Goal: Task Accomplishment & Management: Use online tool/utility

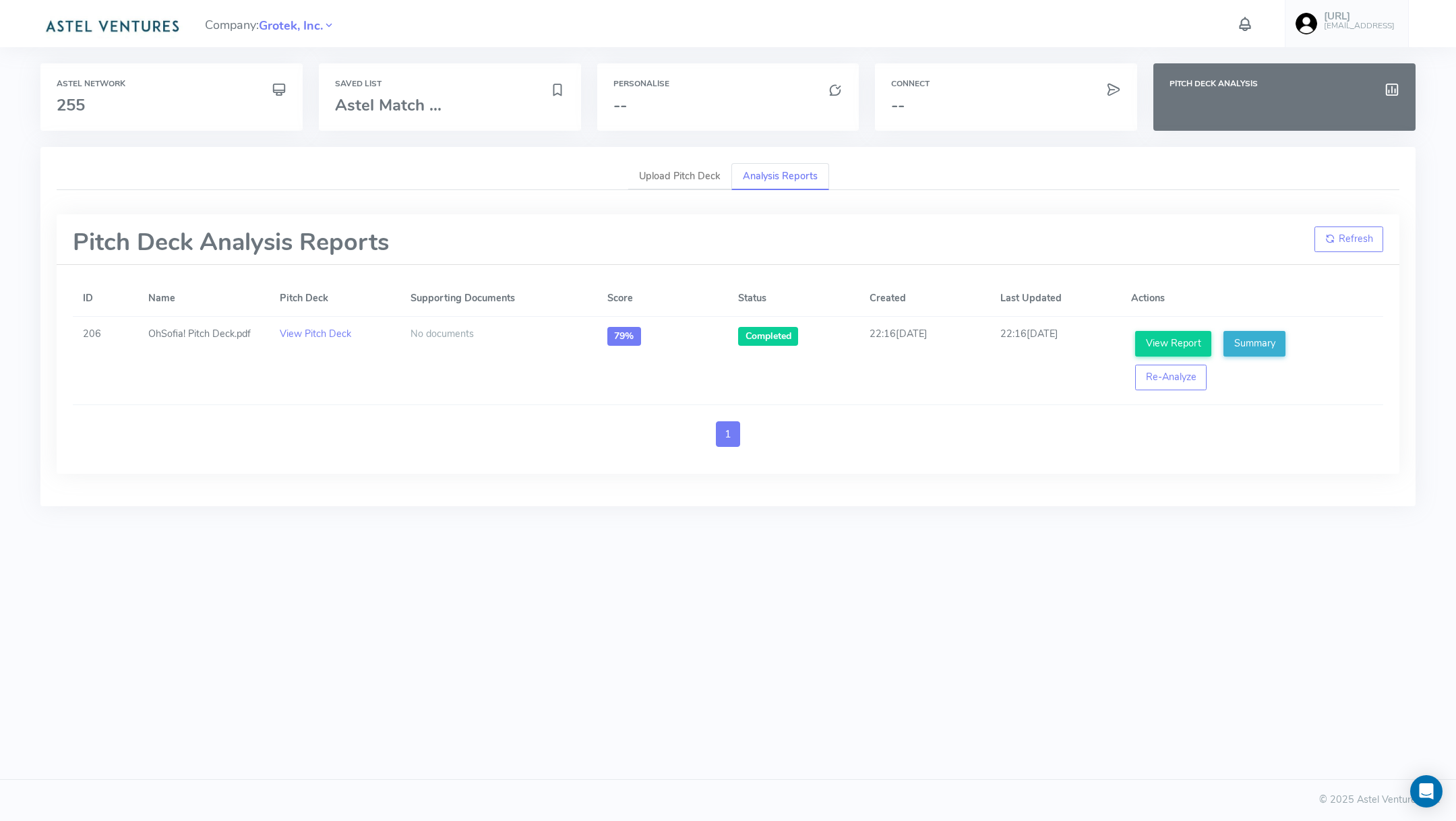
click at [137, 14] on img at bounding box center [112, 25] width 143 height 27
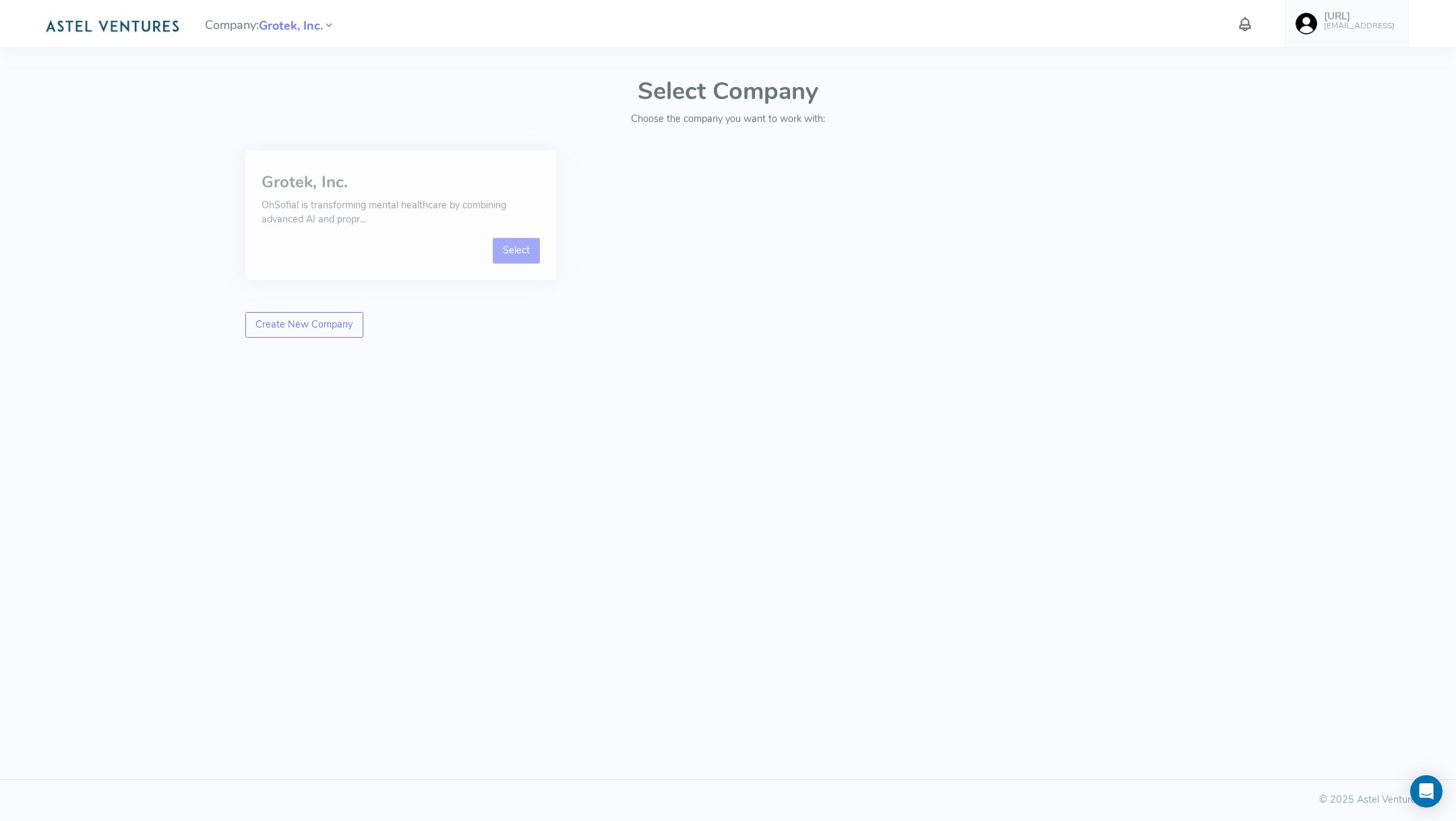
click at [504, 251] on link "Select" at bounding box center [516, 251] width 48 height 26
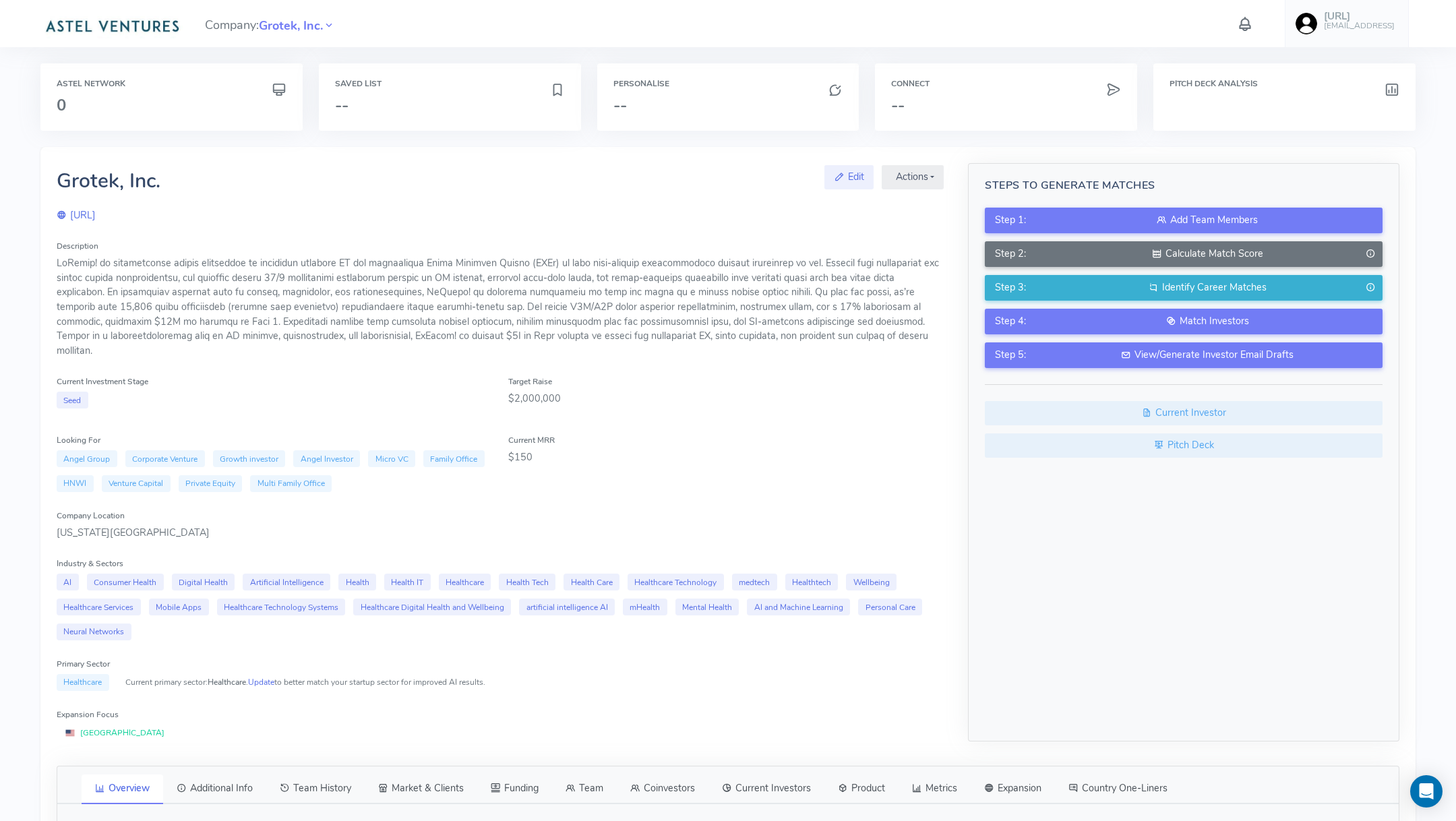
click at [112, 11] on img at bounding box center [112, 25] width 143 height 27
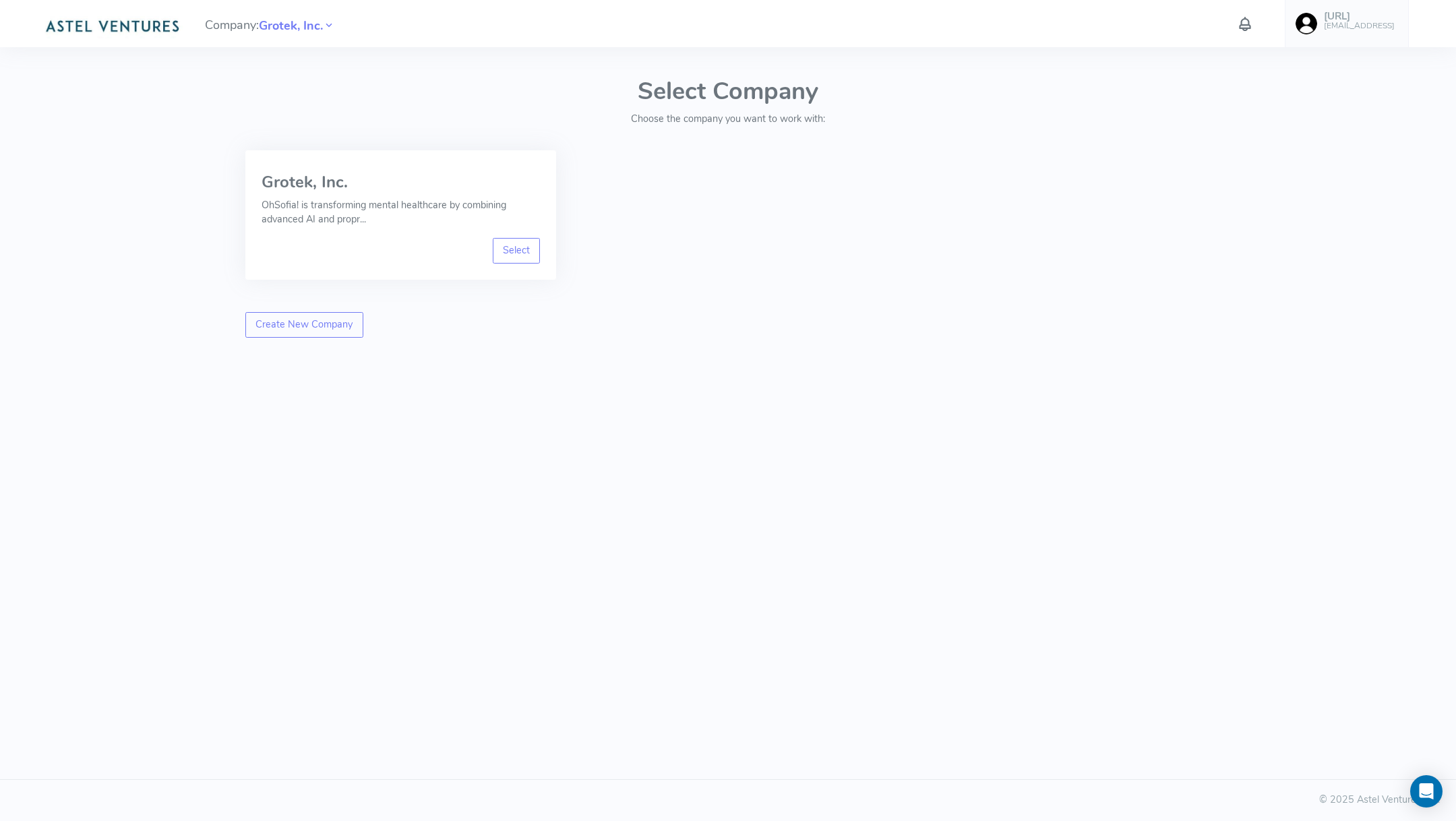
click at [1375, 22] on h6 "[EMAIL_ADDRESS]" at bounding box center [1359, 26] width 71 height 9
click at [1306, 247] on span "Logout" at bounding box center [1292, 250] width 31 height 14
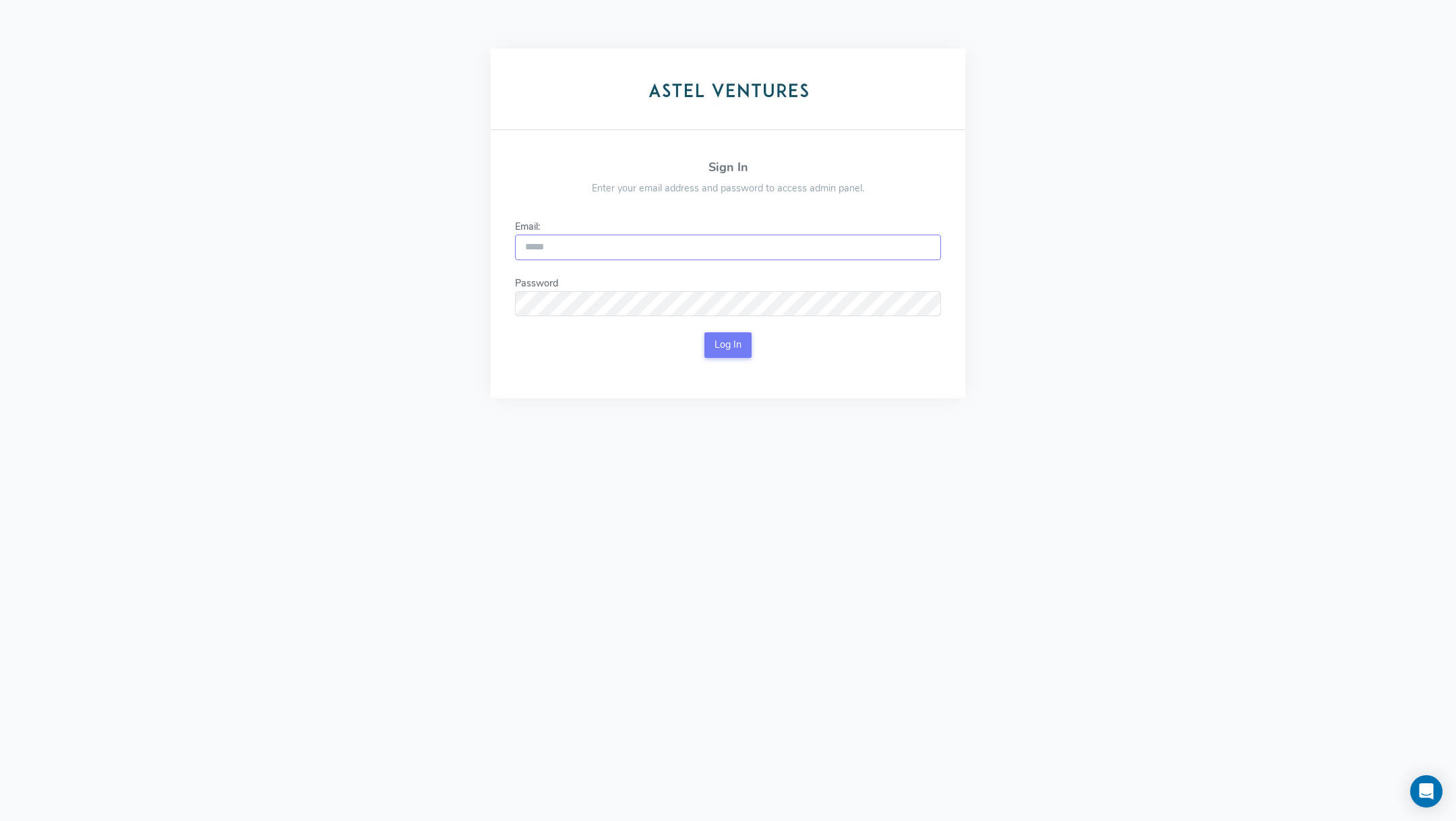
type input "**********"
click at [716, 328] on form "**********" at bounding box center [728, 289] width 426 height 138
click at [716, 336] on button "Log In" at bounding box center [728, 345] width 48 height 26
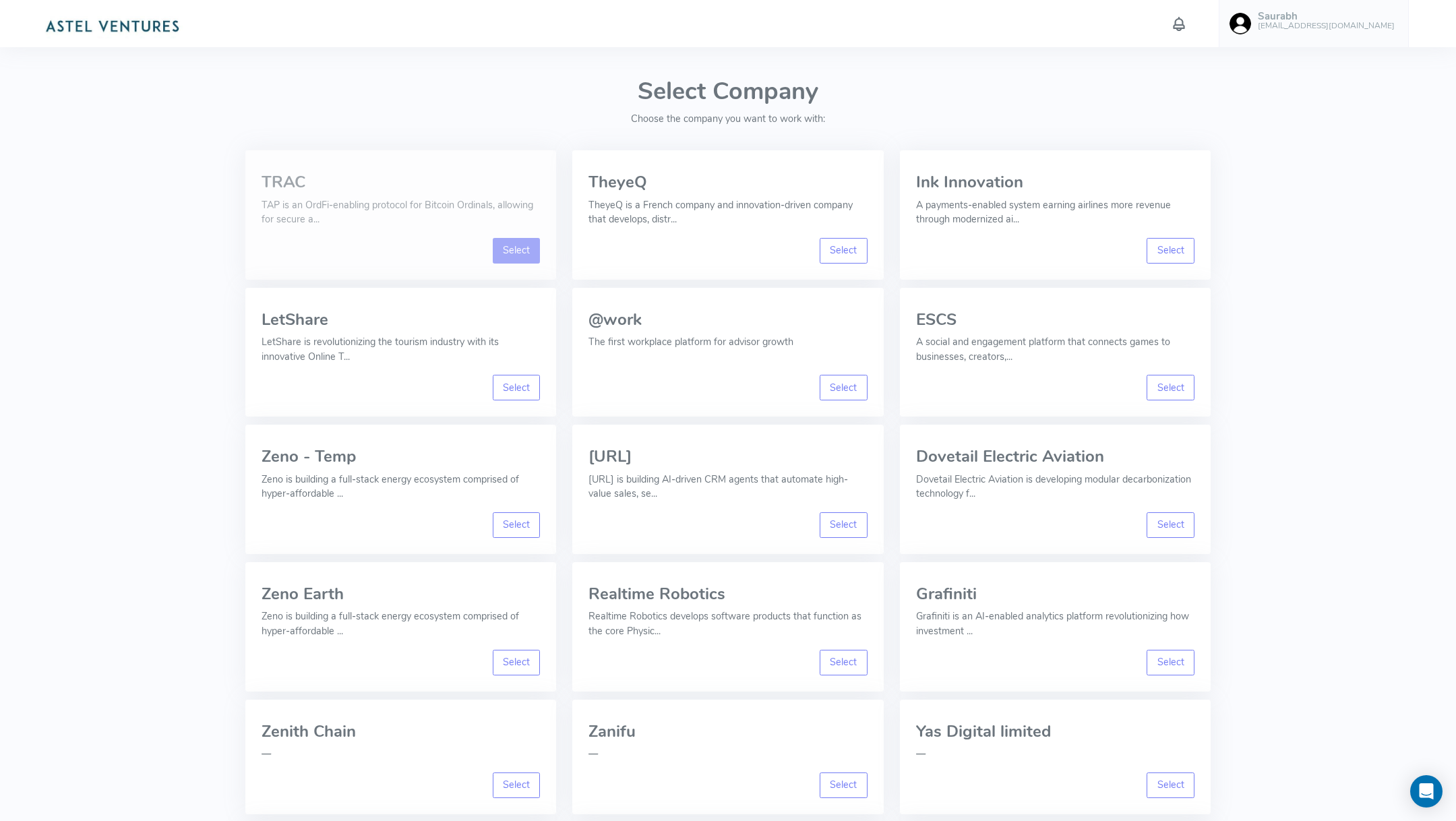
click at [510, 244] on link "Select" at bounding box center [516, 251] width 48 height 26
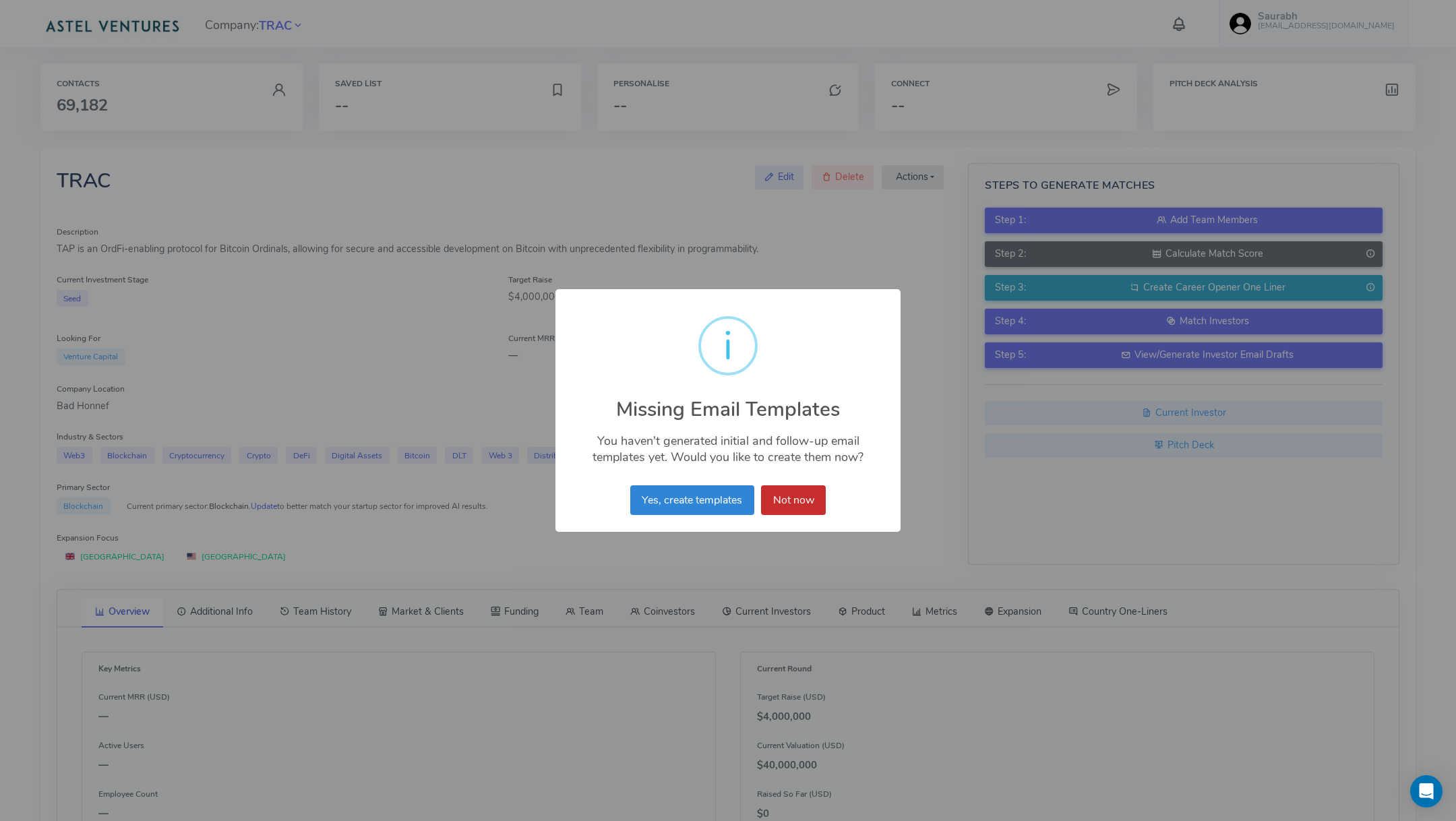
click at [804, 502] on button "Not now" at bounding box center [793, 500] width 65 height 30
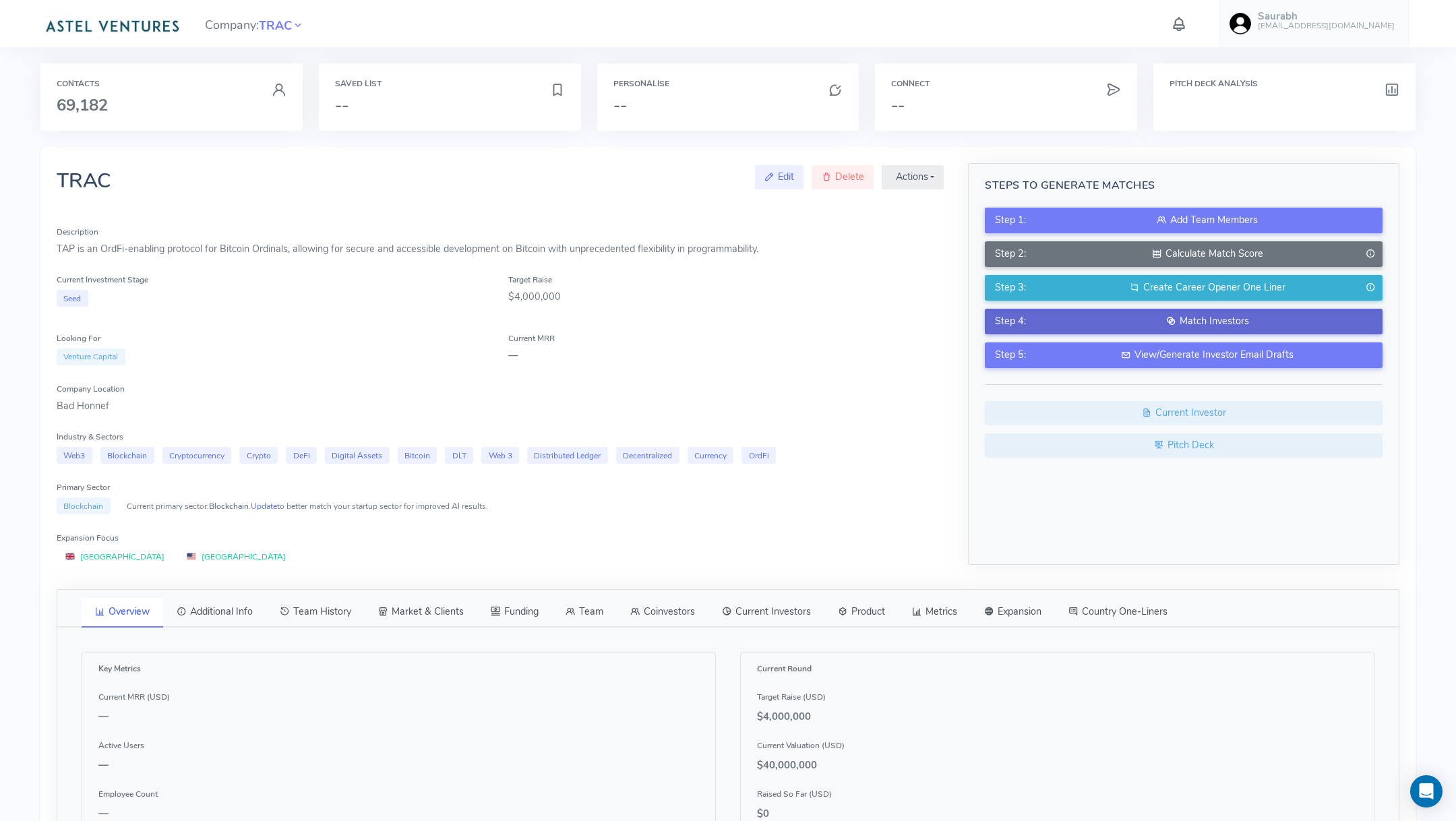
click at [1116, 314] on div "Match Investors" at bounding box center [1207, 321] width 330 height 15
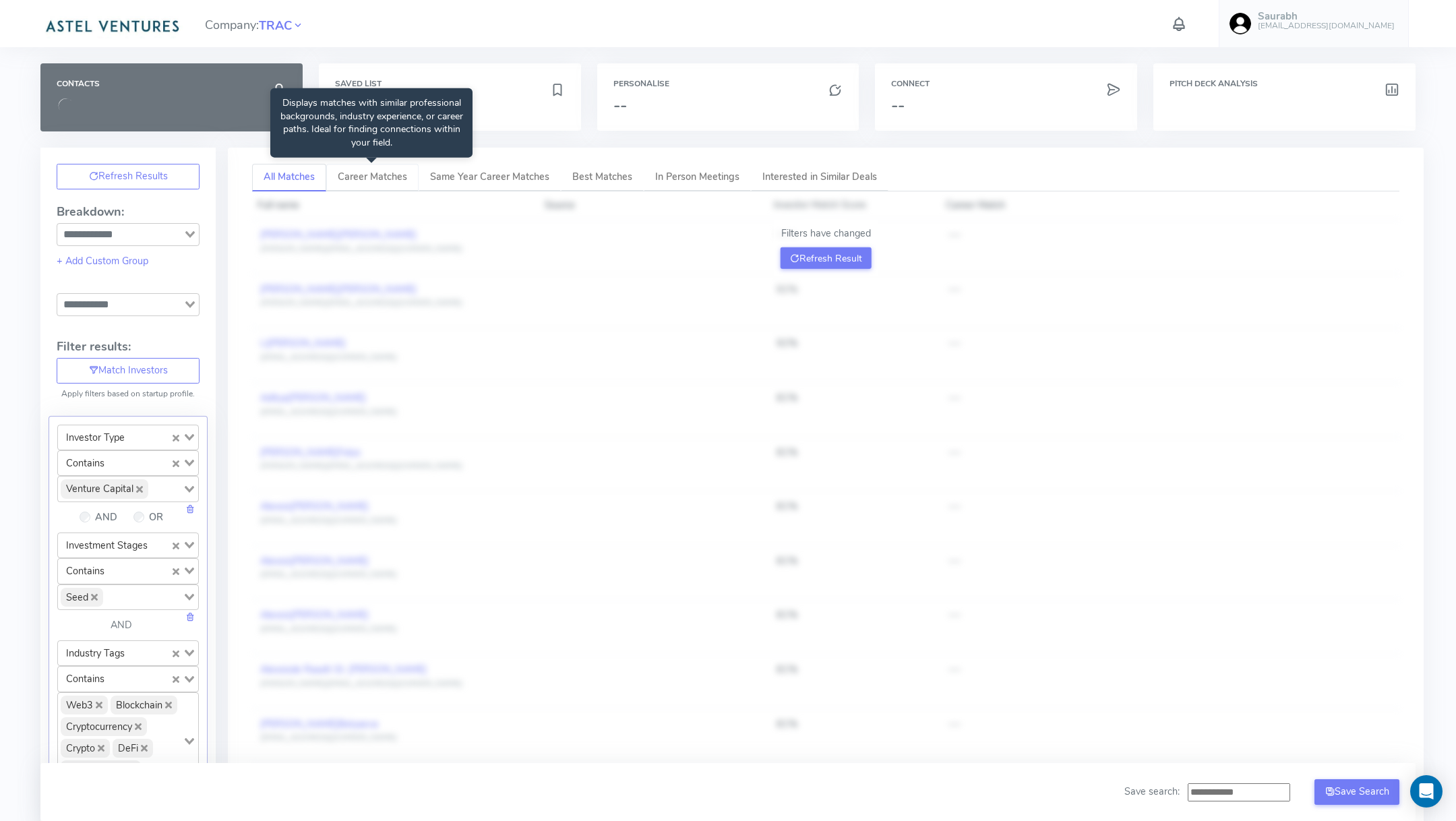
click at [362, 177] on link "Career Matches" at bounding box center [372, 177] width 92 height 28
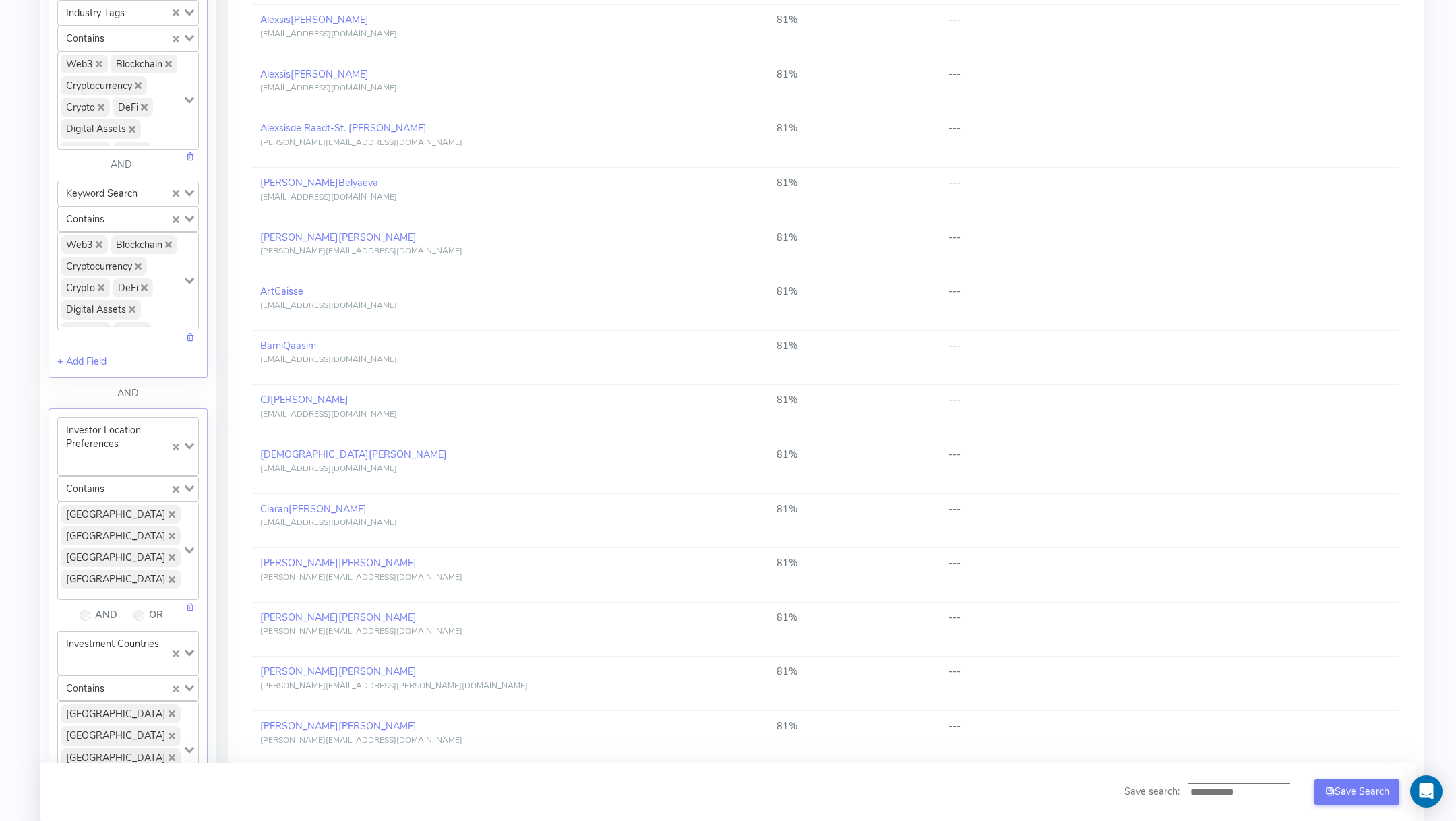
scroll to position [1333, 0]
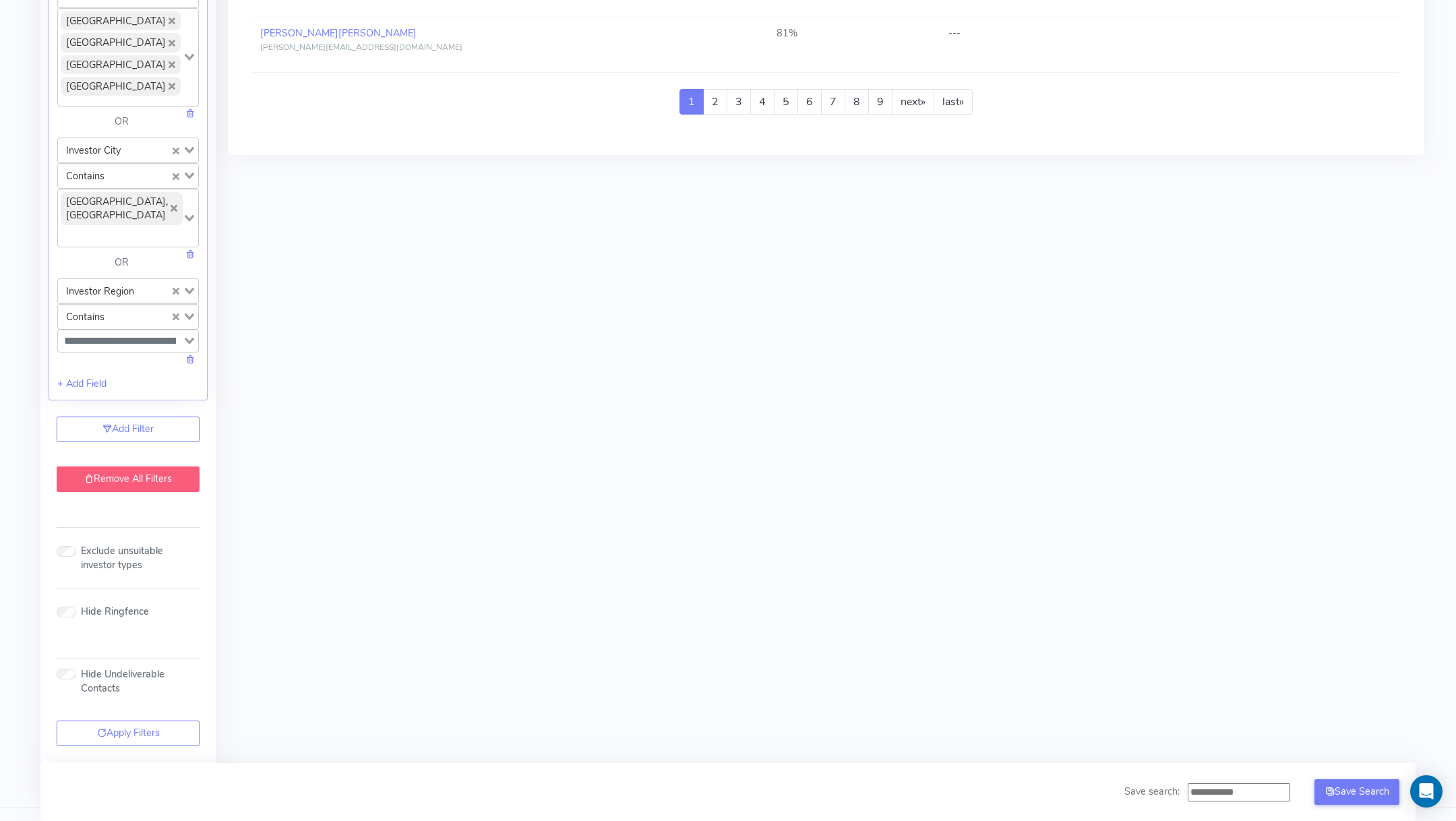
click at [107, 466] on link "Remove All Filters" at bounding box center [128, 479] width 143 height 26
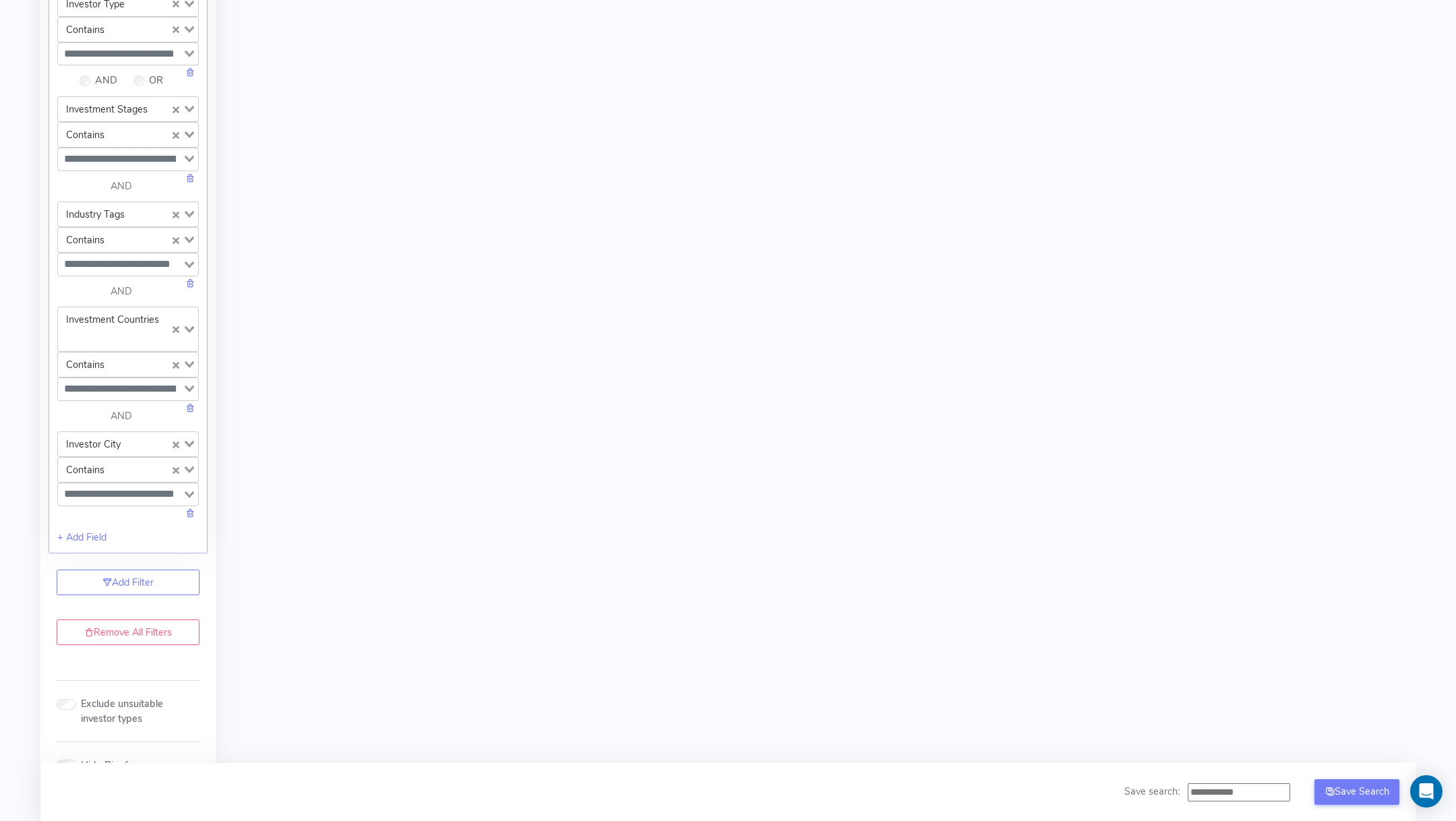
scroll to position [0, 0]
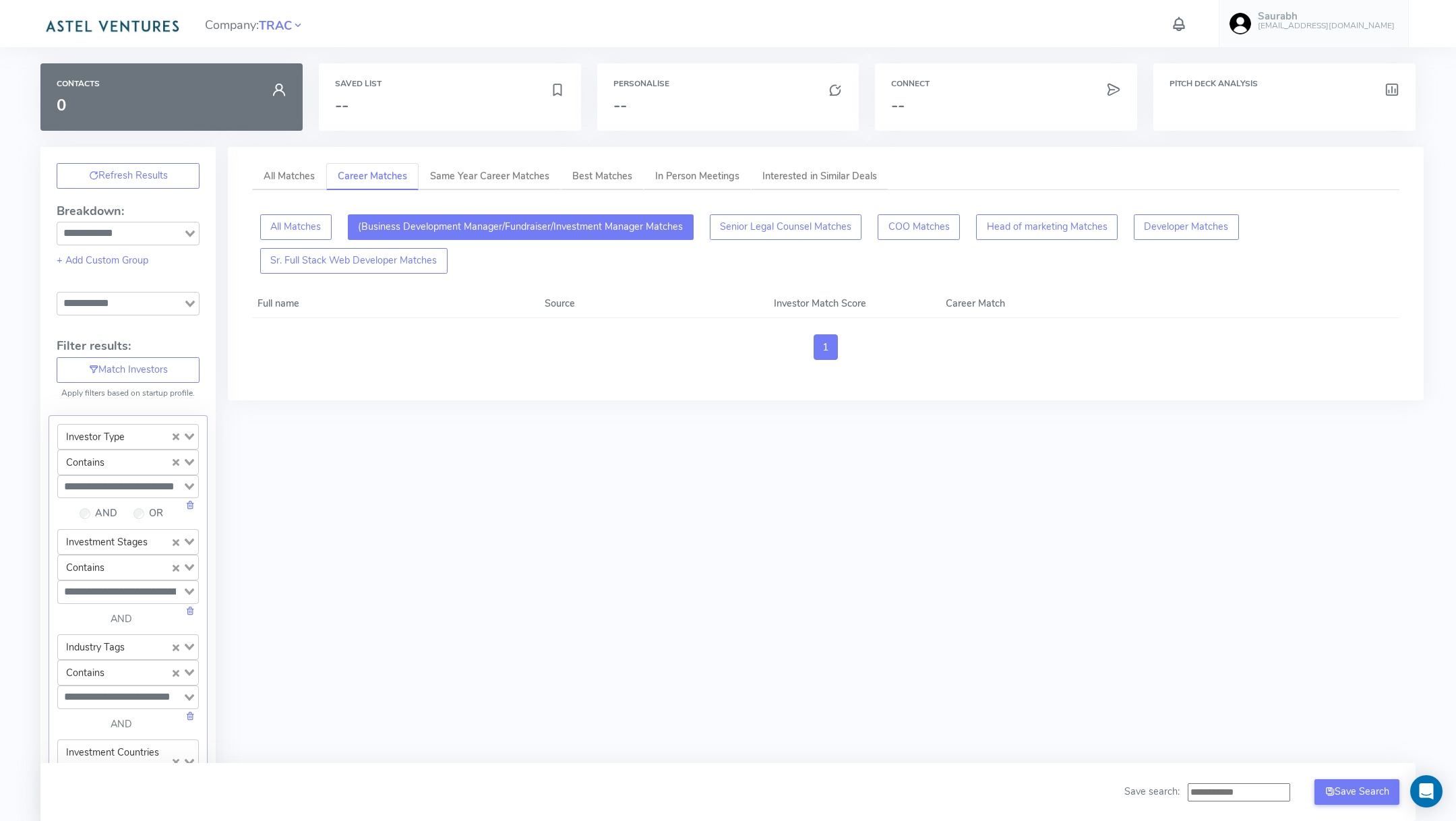
click at [411, 237] on button "(Business Development Manager/Fundraiser/Investment Manager Matches" at bounding box center [520, 227] width 346 height 26
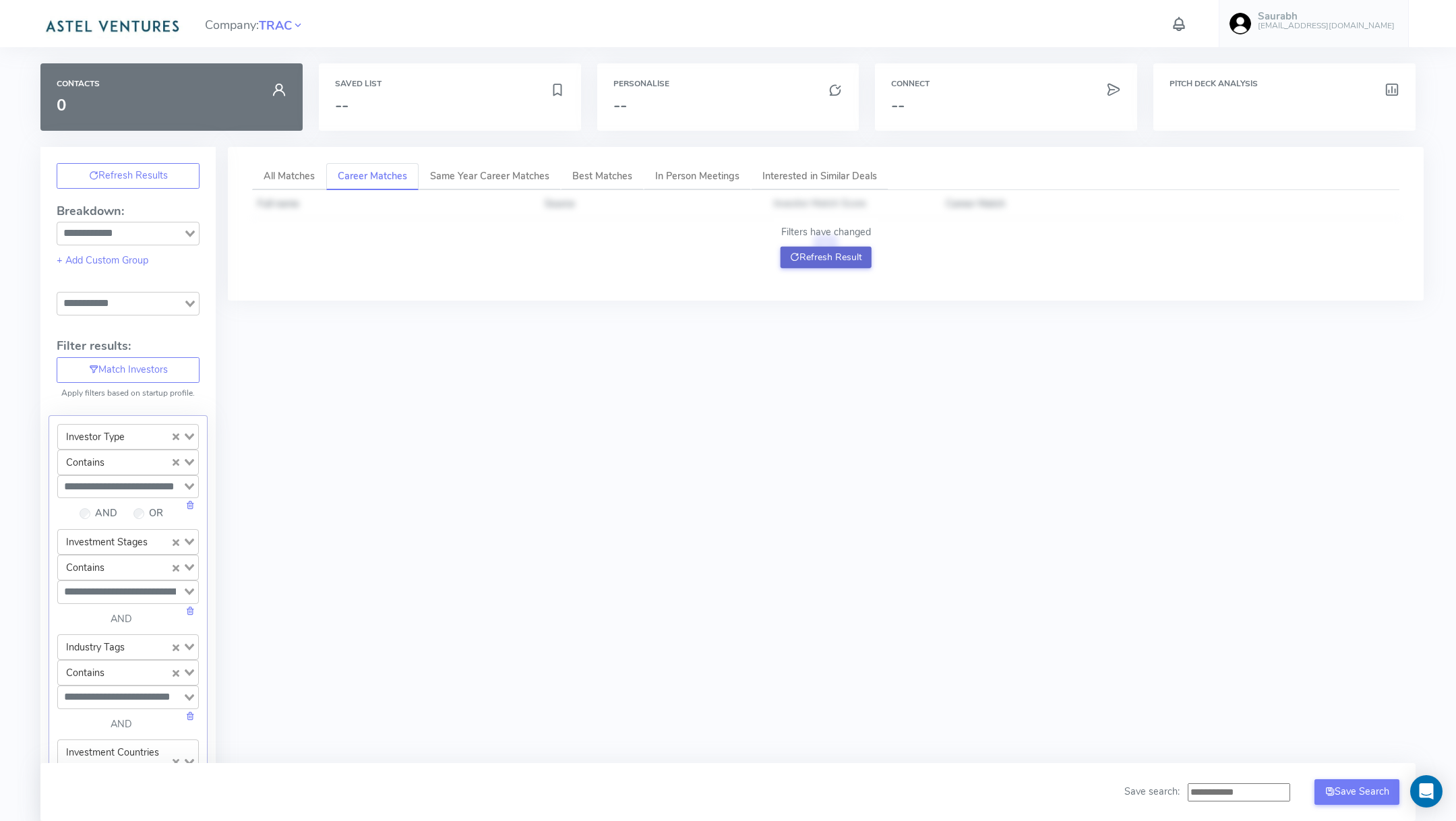
click at [815, 251] on button "Refresh Result" at bounding box center [826, 257] width 91 height 21
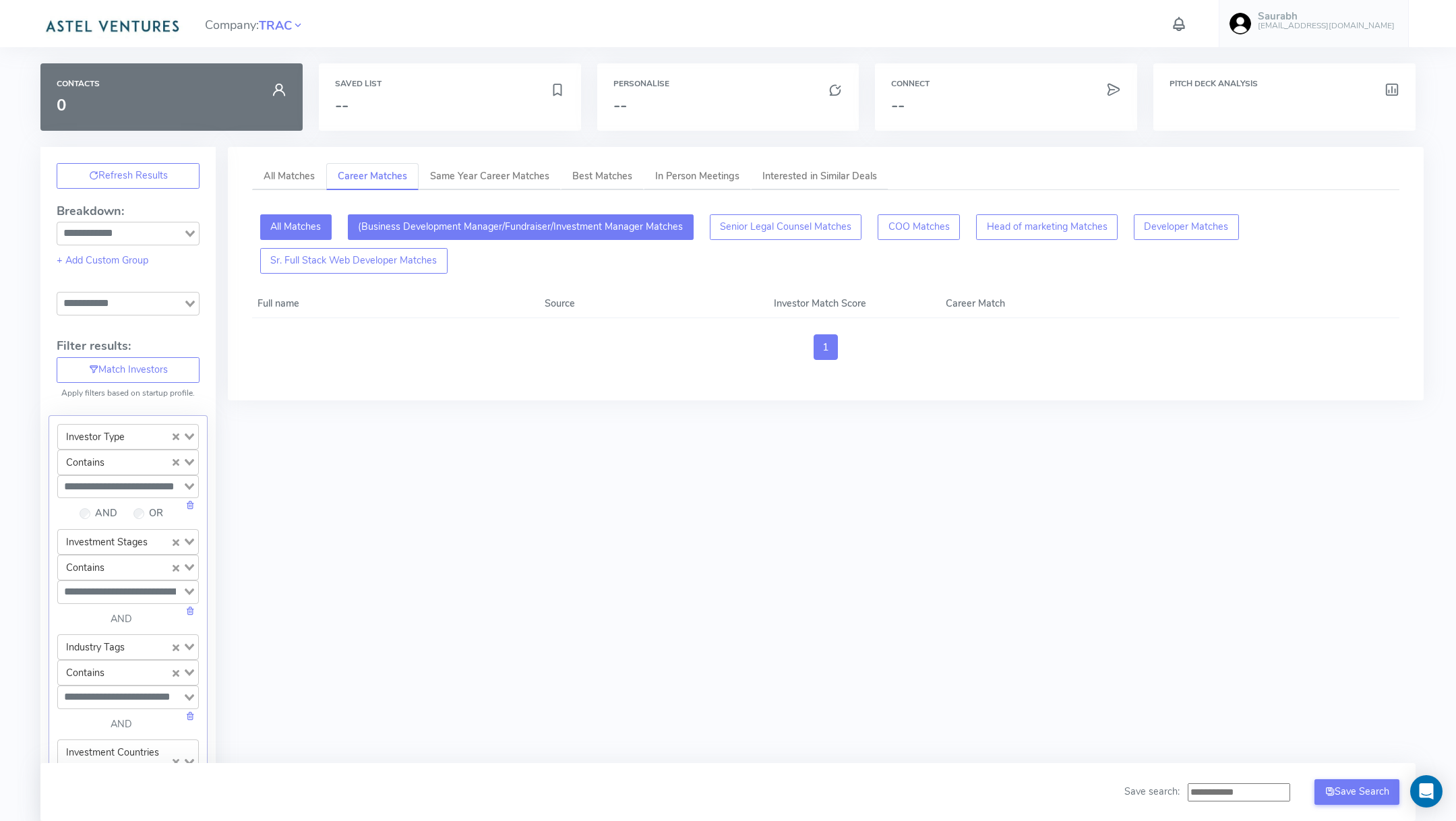
click at [314, 220] on button "All Matches" at bounding box center [296, 227] width 72 height 26
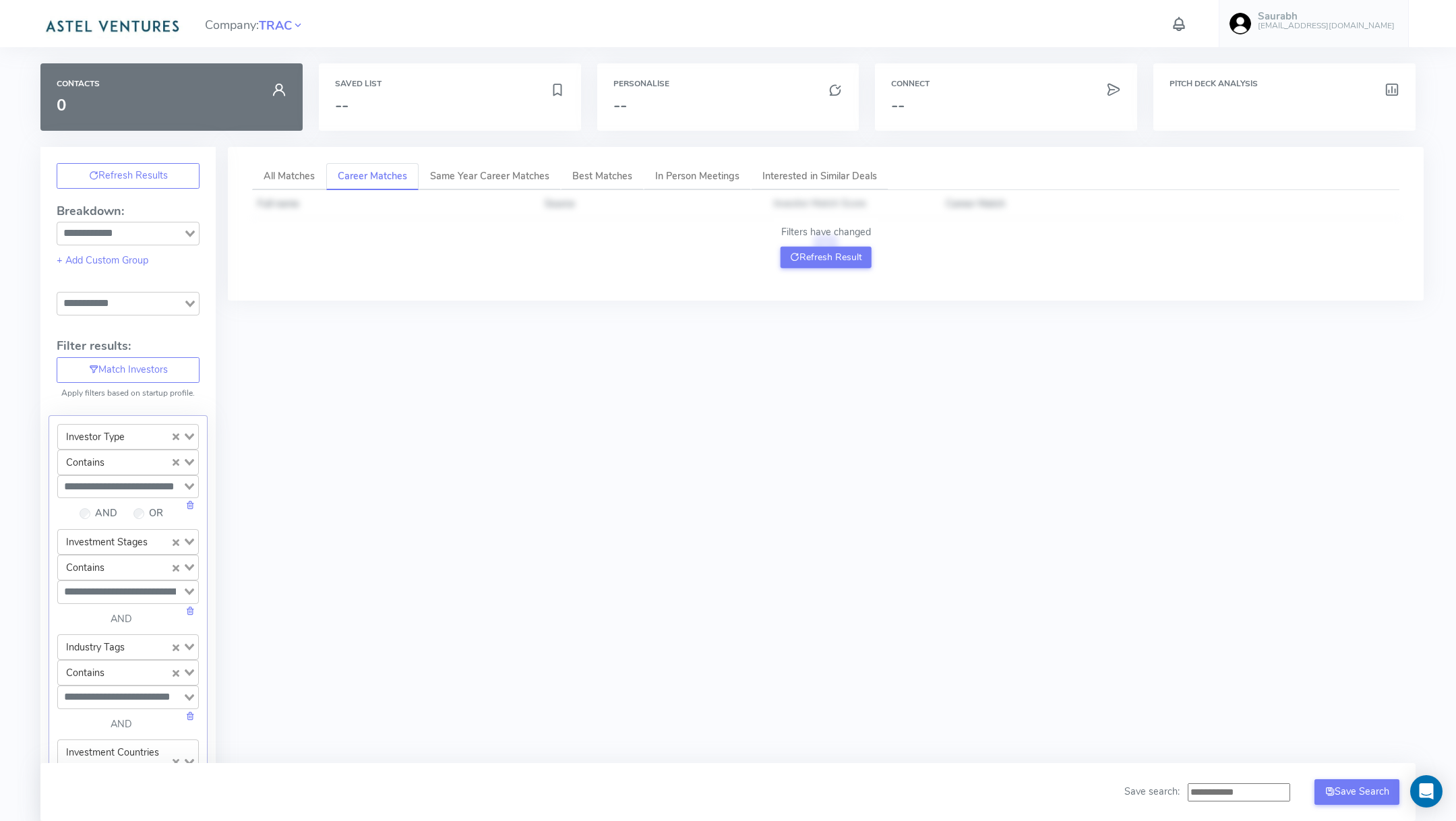
click at [804, 237] on p "Filters have changed" at bounding box center [826, 232] width 91 height 15
click at [800, 254] on button "Refresh Result" at bounding box center [826, 257] width 91 height 21
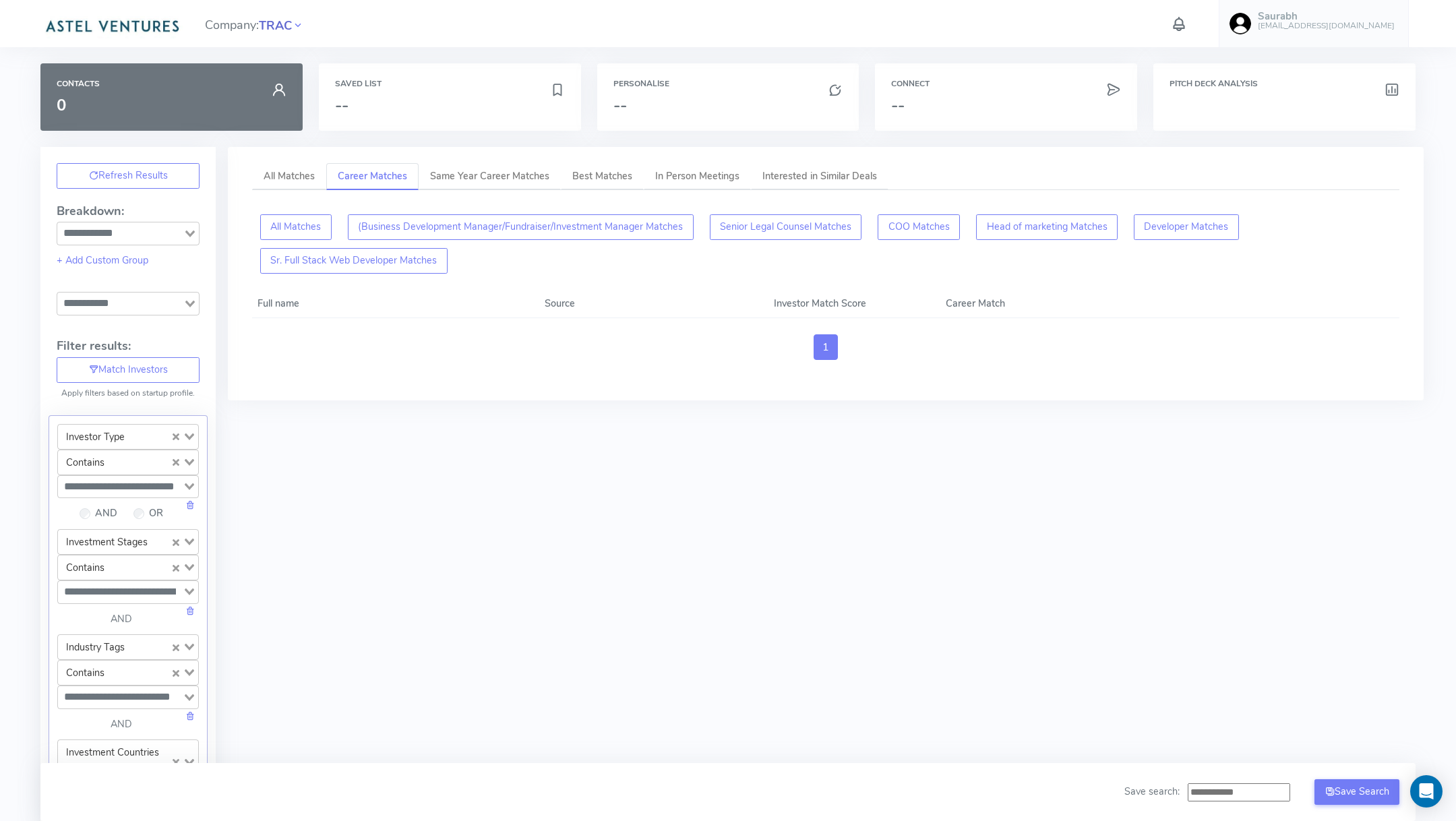
click at [274, 22] on span "TRAC" at bounding box center [275, 26] width 33 height 18
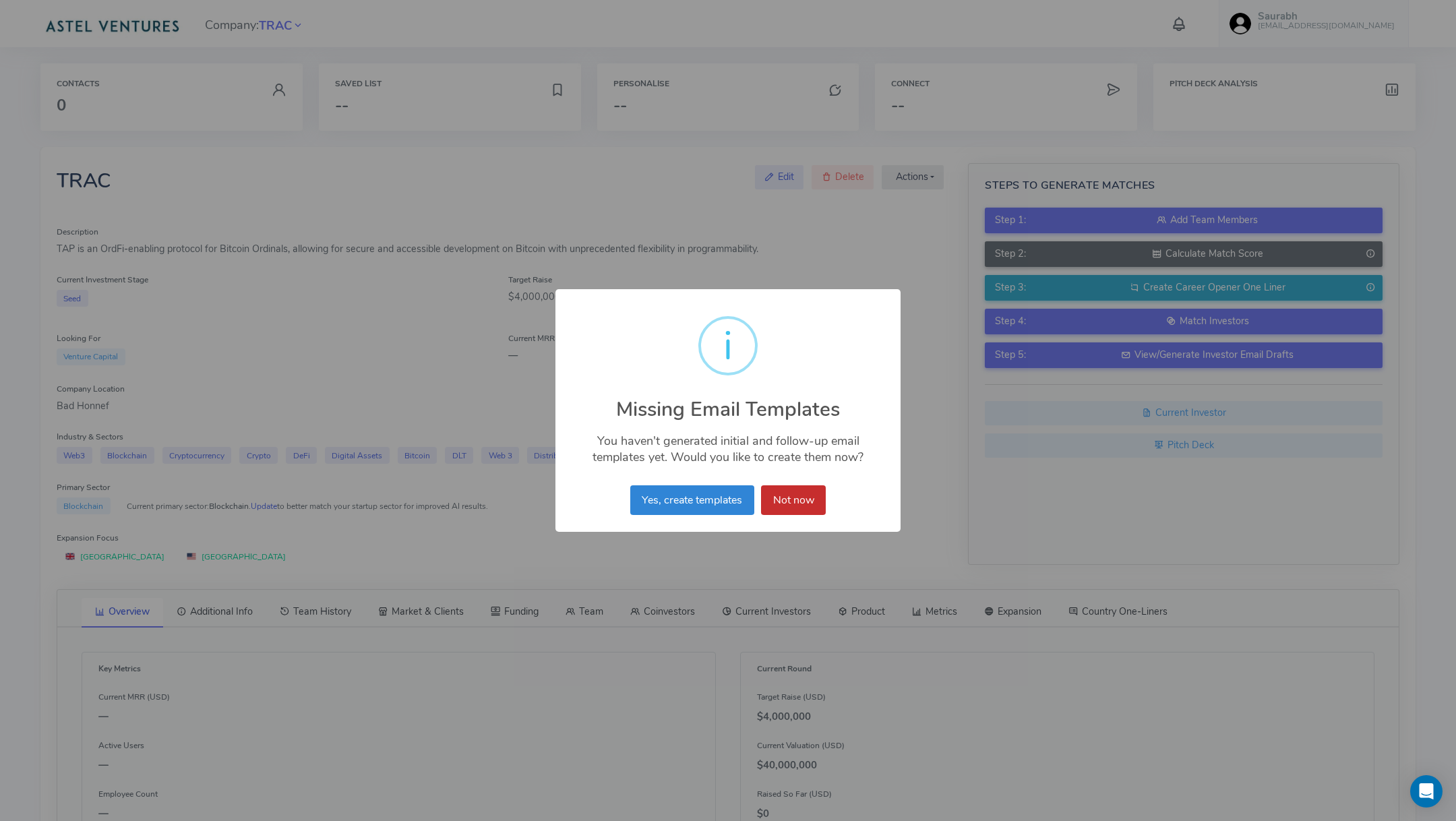
click at [785, 495] on button "Not now" at bounding box center [793, 500] width 65 height 30
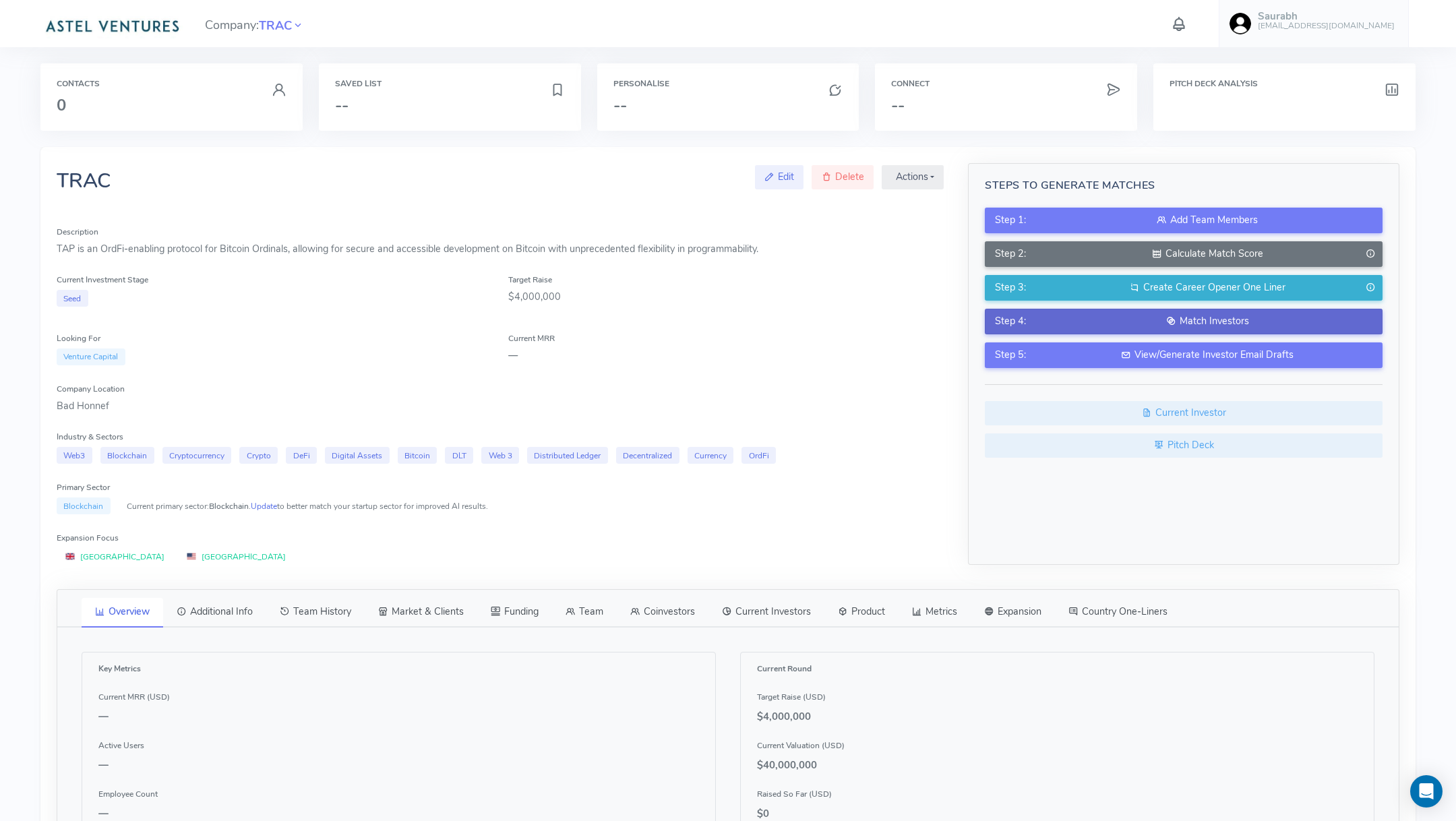
click at [1163, 316] on div "Match Investors" at bounding box center [1207, 321] width 330 height 15
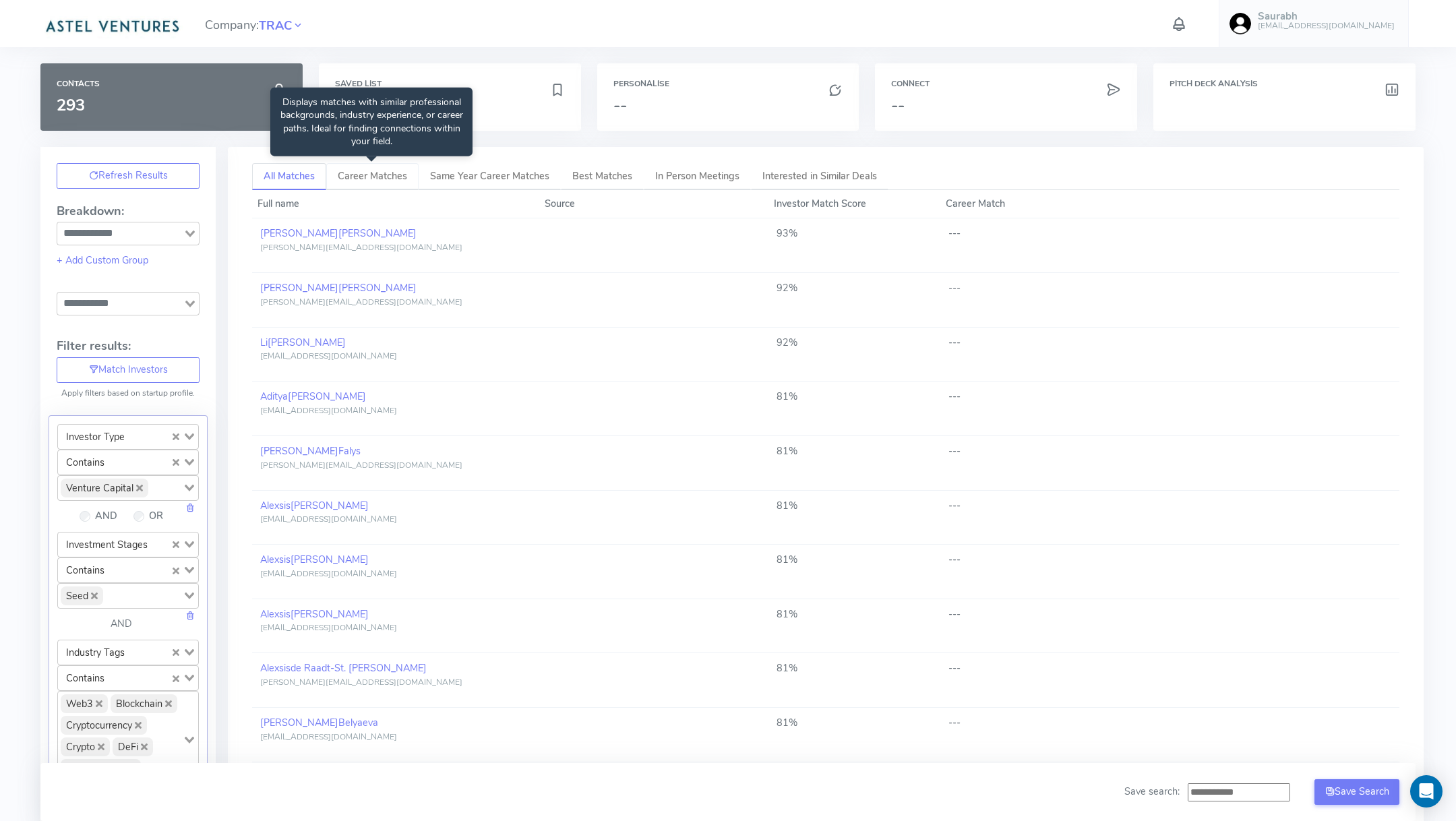
click at [373, 177] on link "Career Matches" at bounding box center [372, 177] width 92 height 28
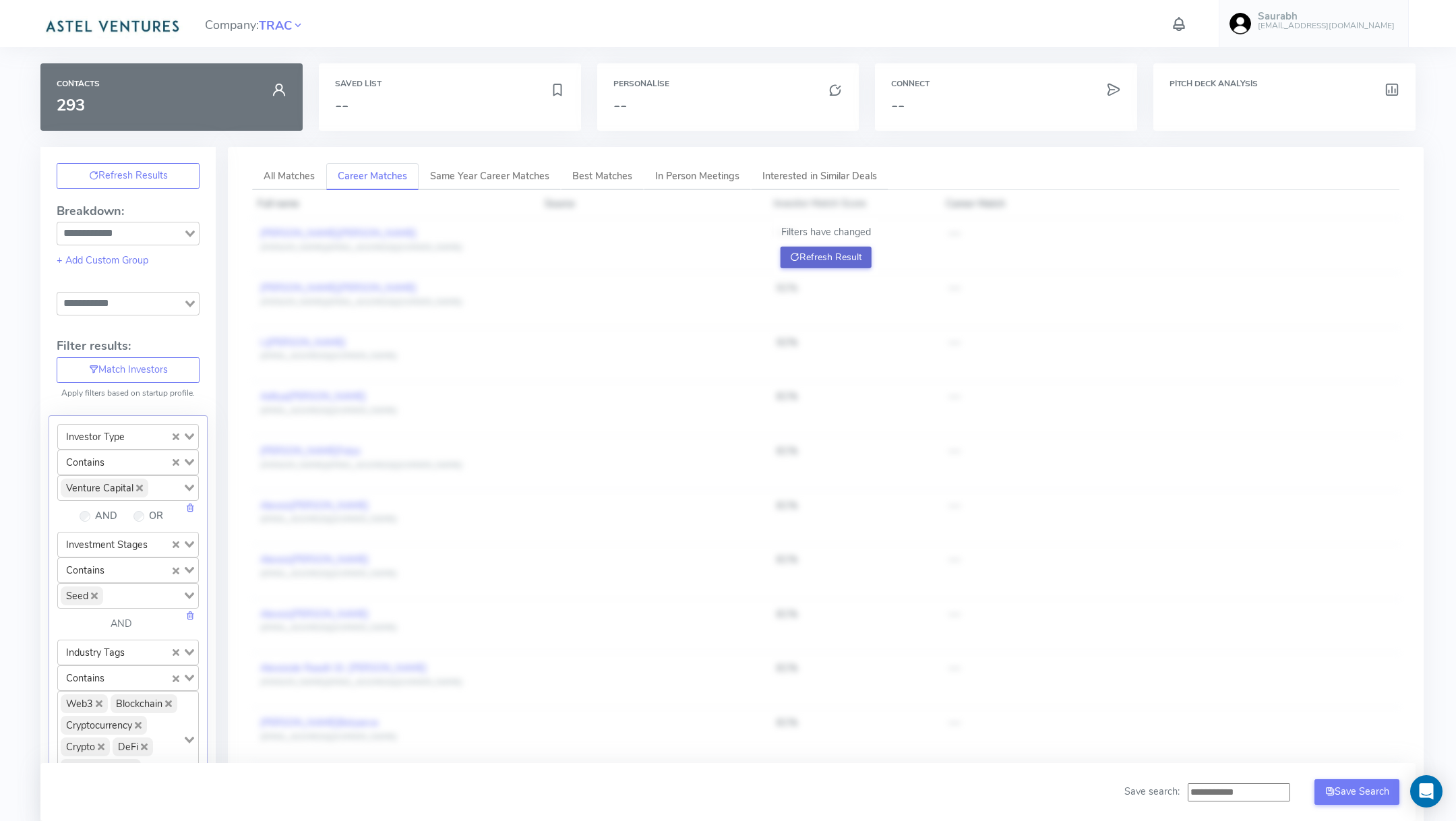
click at [844, 260] on button "Refresh Result" at bounding box center [826, 257] width 91 height 21
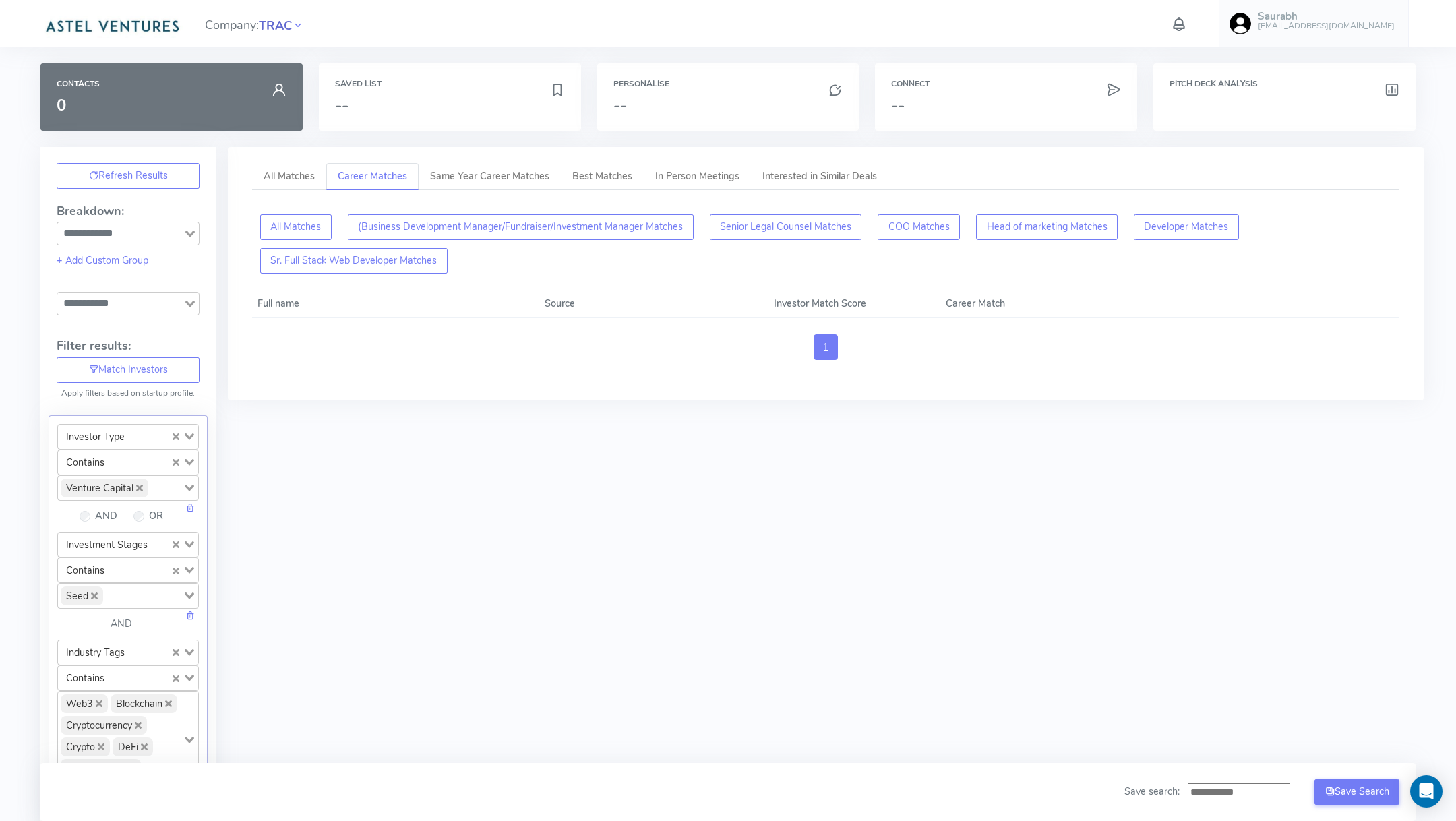
click at [277, 20] on span "TRAC" at bounding box center [275, 26] width 33 height 18
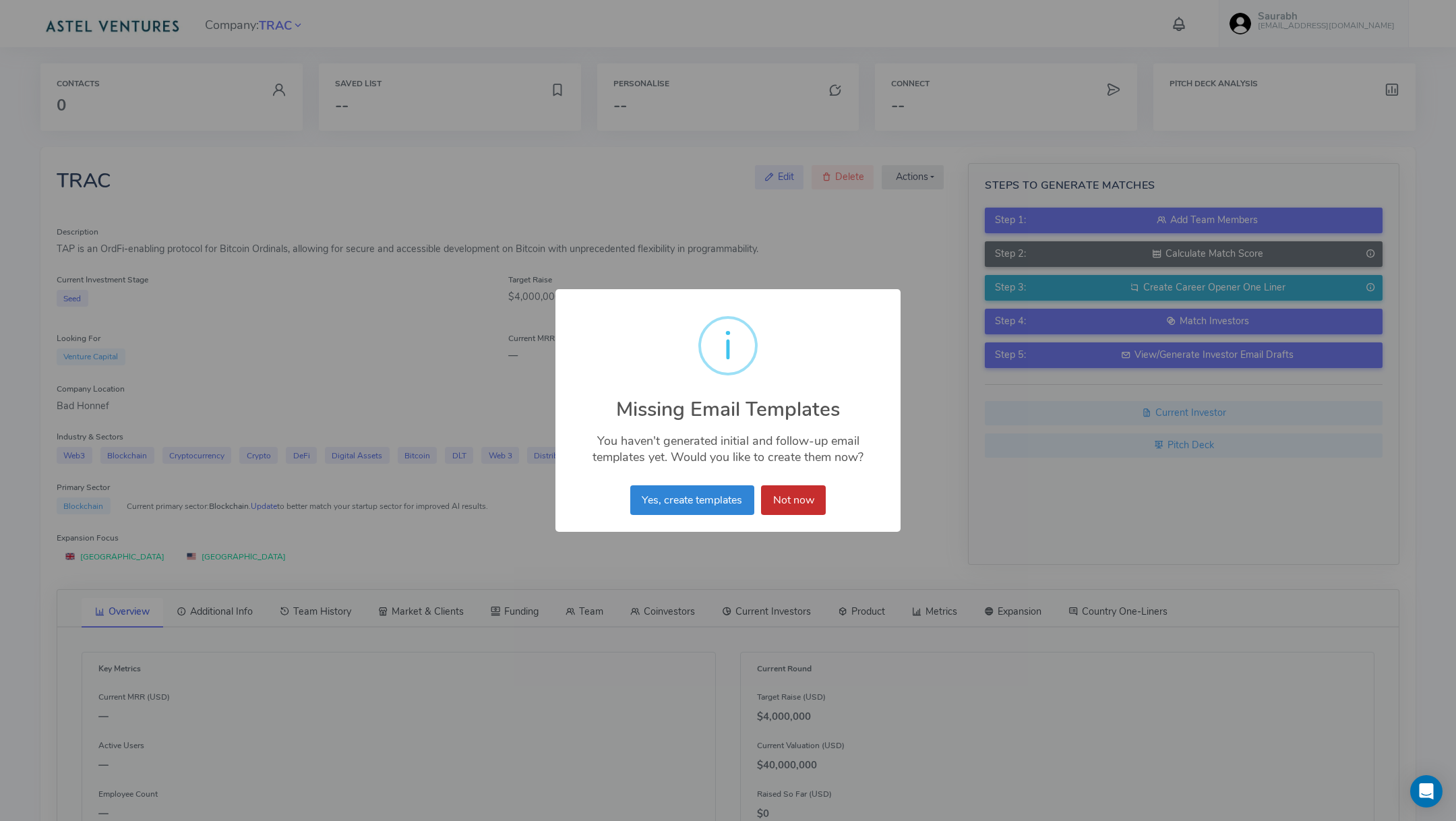
click at [792, 507] on button "Not now" at bounding box center [793, 500] width 65 height 30
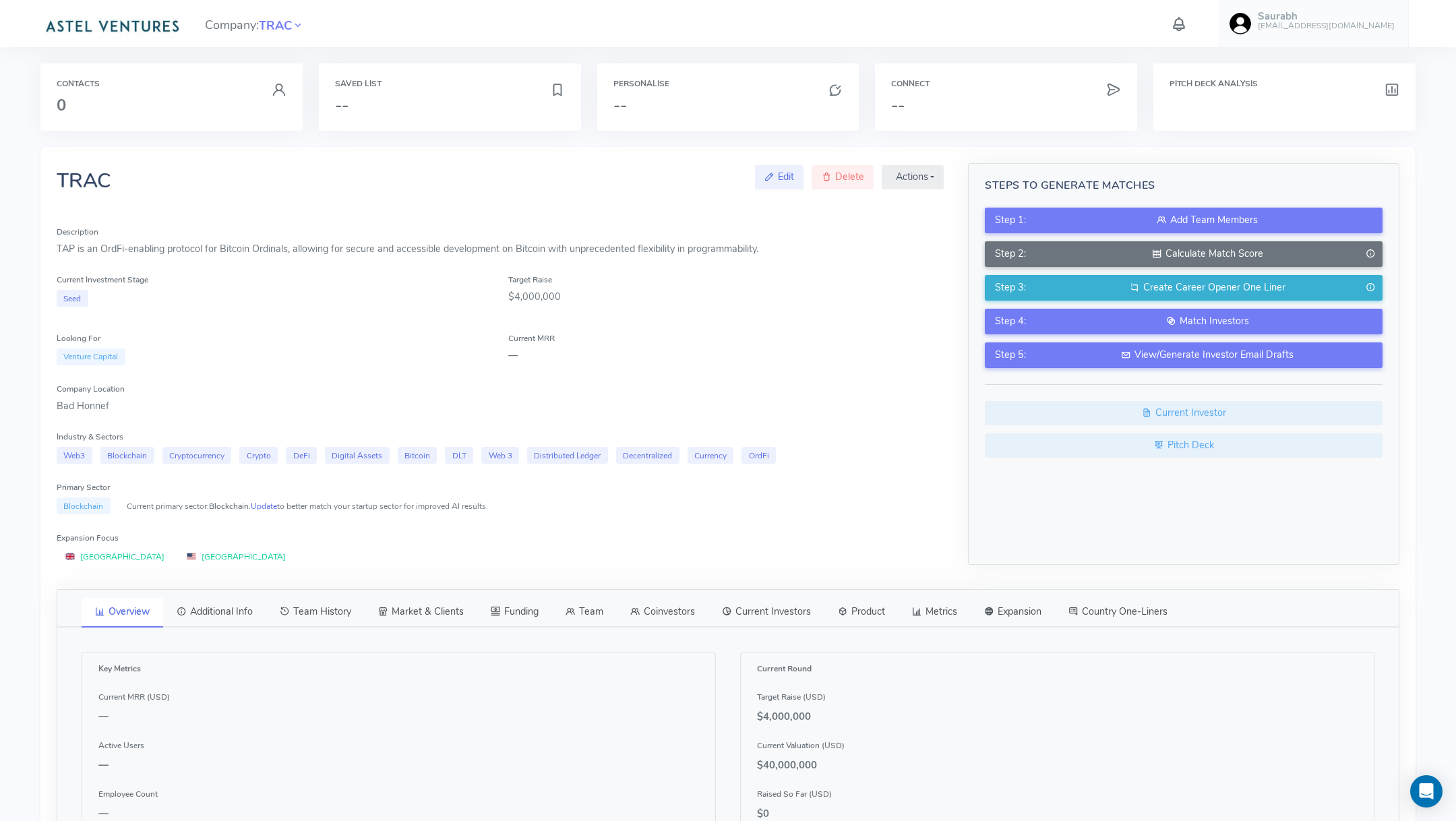
click at [595, 618] on link "Team" at bounding box center [584, 612] width 65 height 28
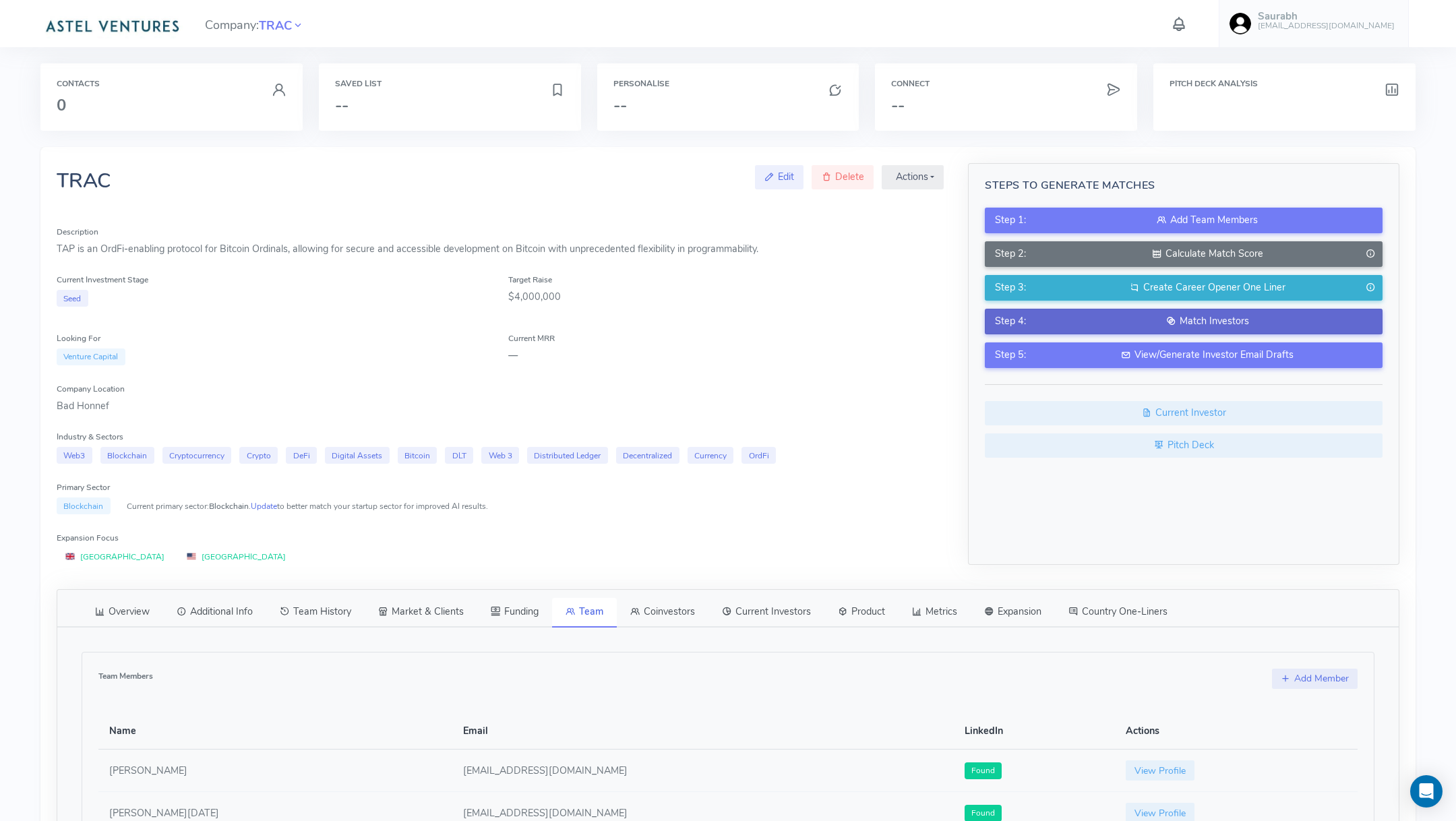
click at [1132, 323] on div "Match Investors" at bounding box center [1207, 321] width 330 height 15
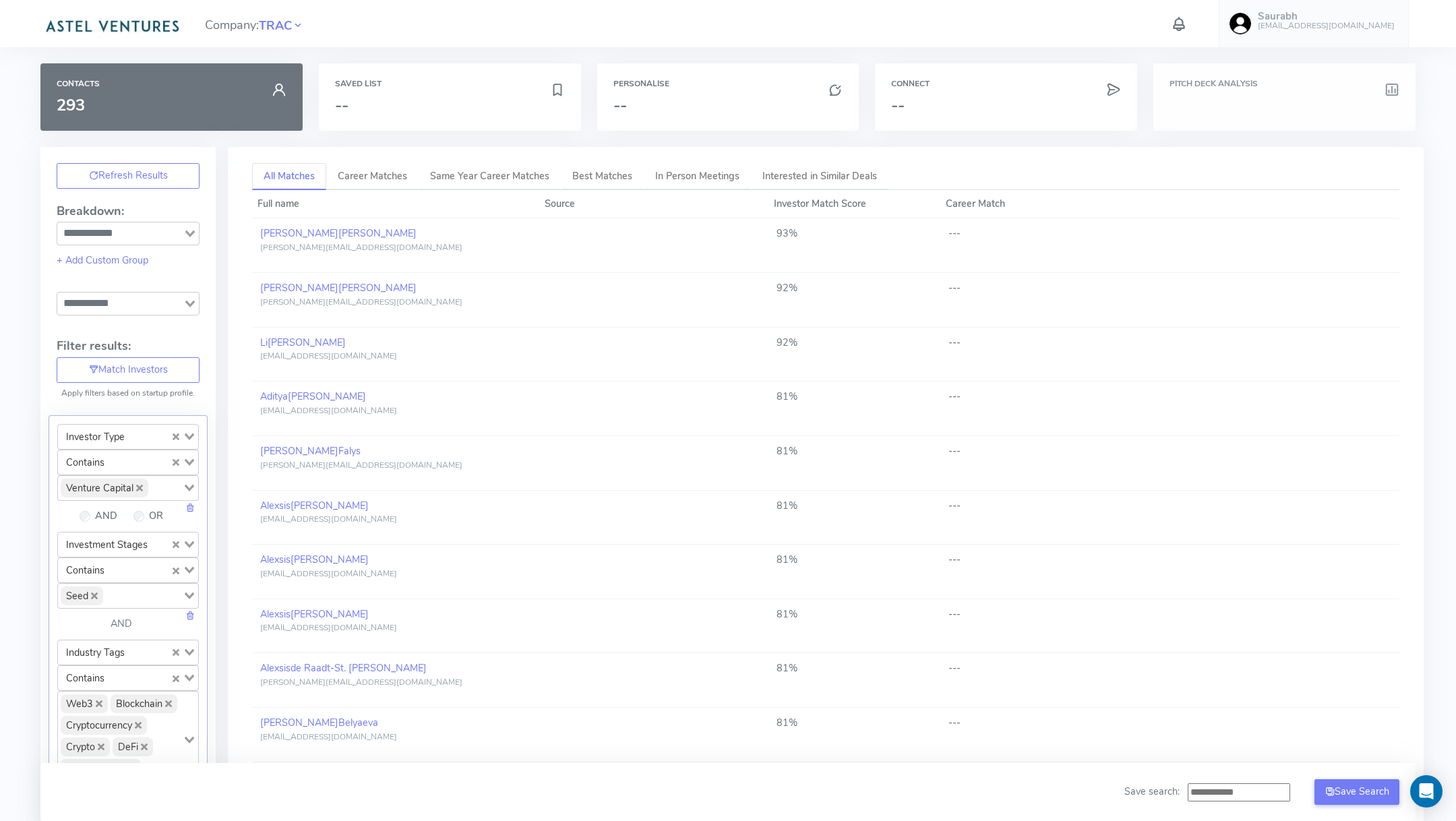
click at [1222, 88] on h6 "Pitch Deck Analysis" at bounding box center [1284, 84] width 230 height 9
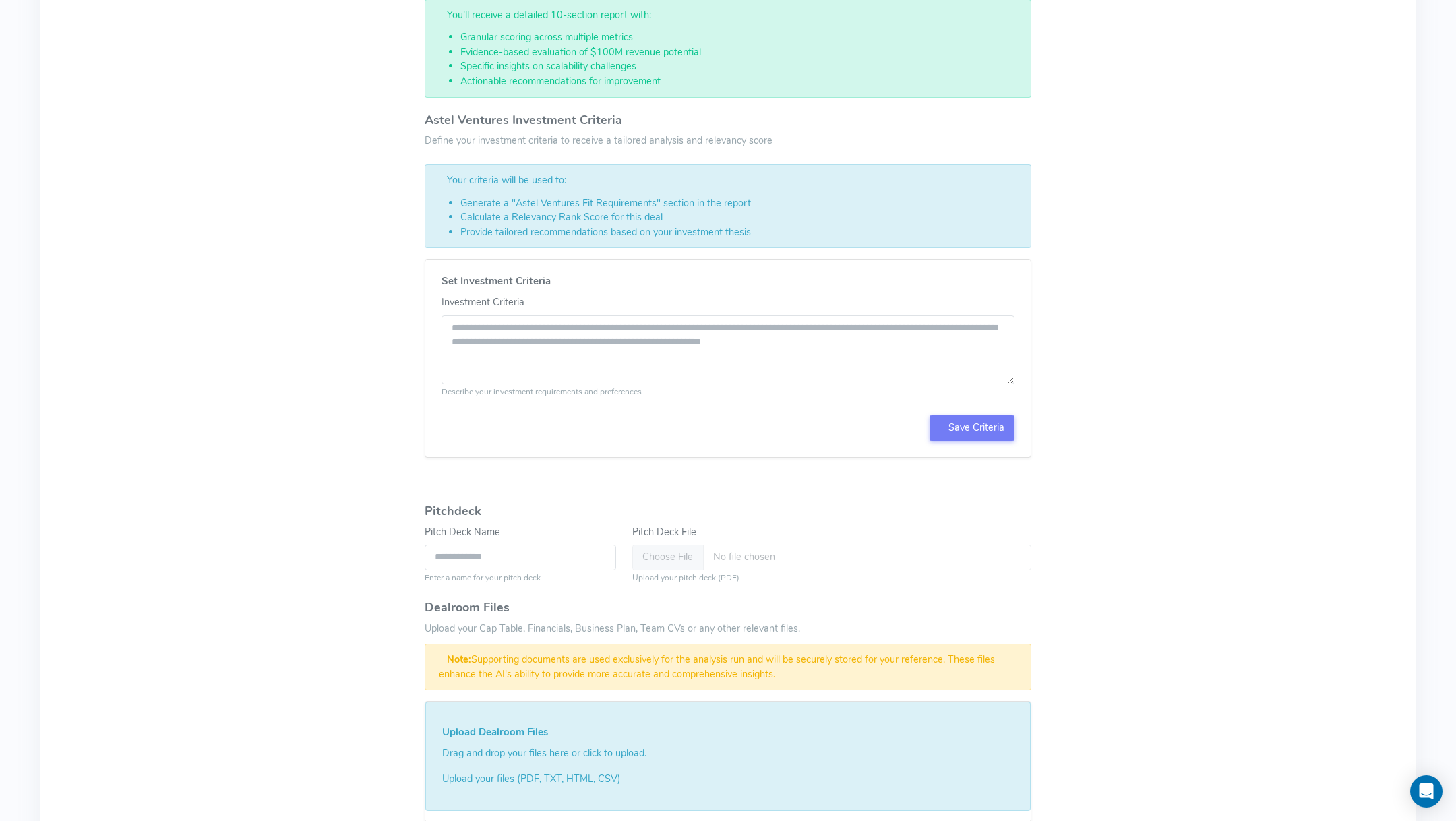
scroll to position [433, 0]
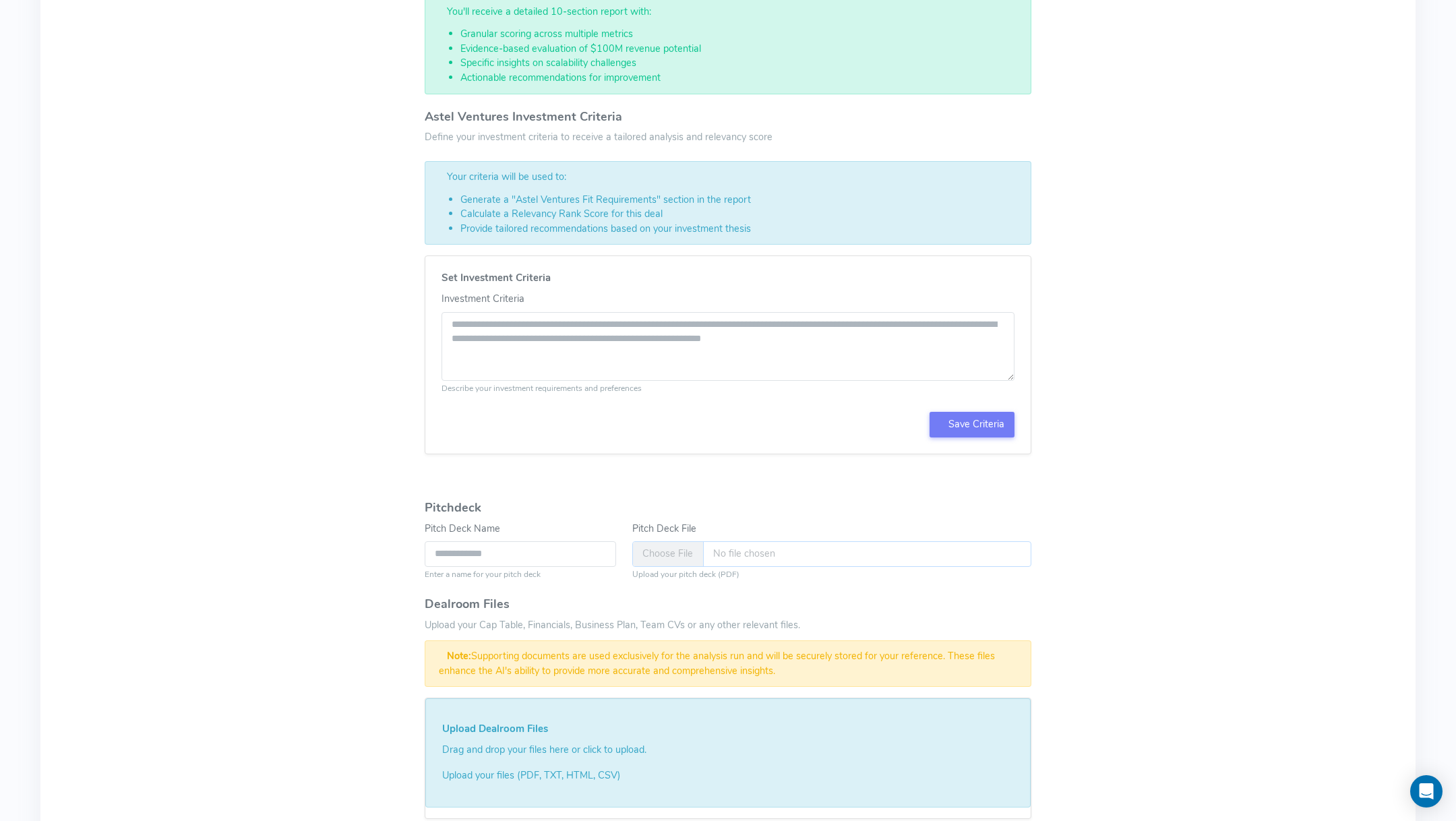
click at [669, 556] on input "Pitch Deck File" at bounding box center [832, 554] width 399 height 26
type input "**********"
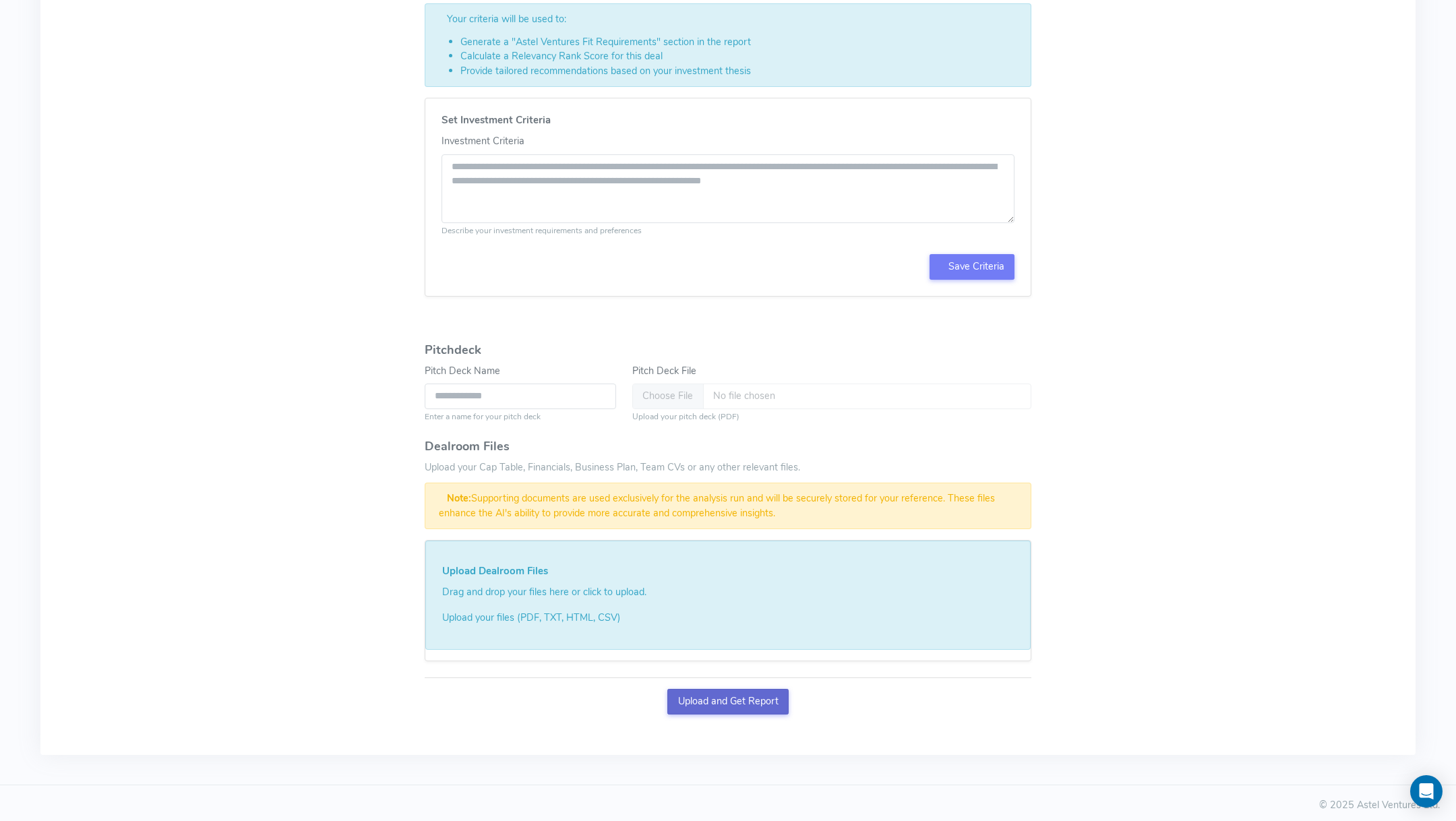
click at [686, 706] on button "Upload and Get Report" at bounding box center [728, 702] width 122 height 26
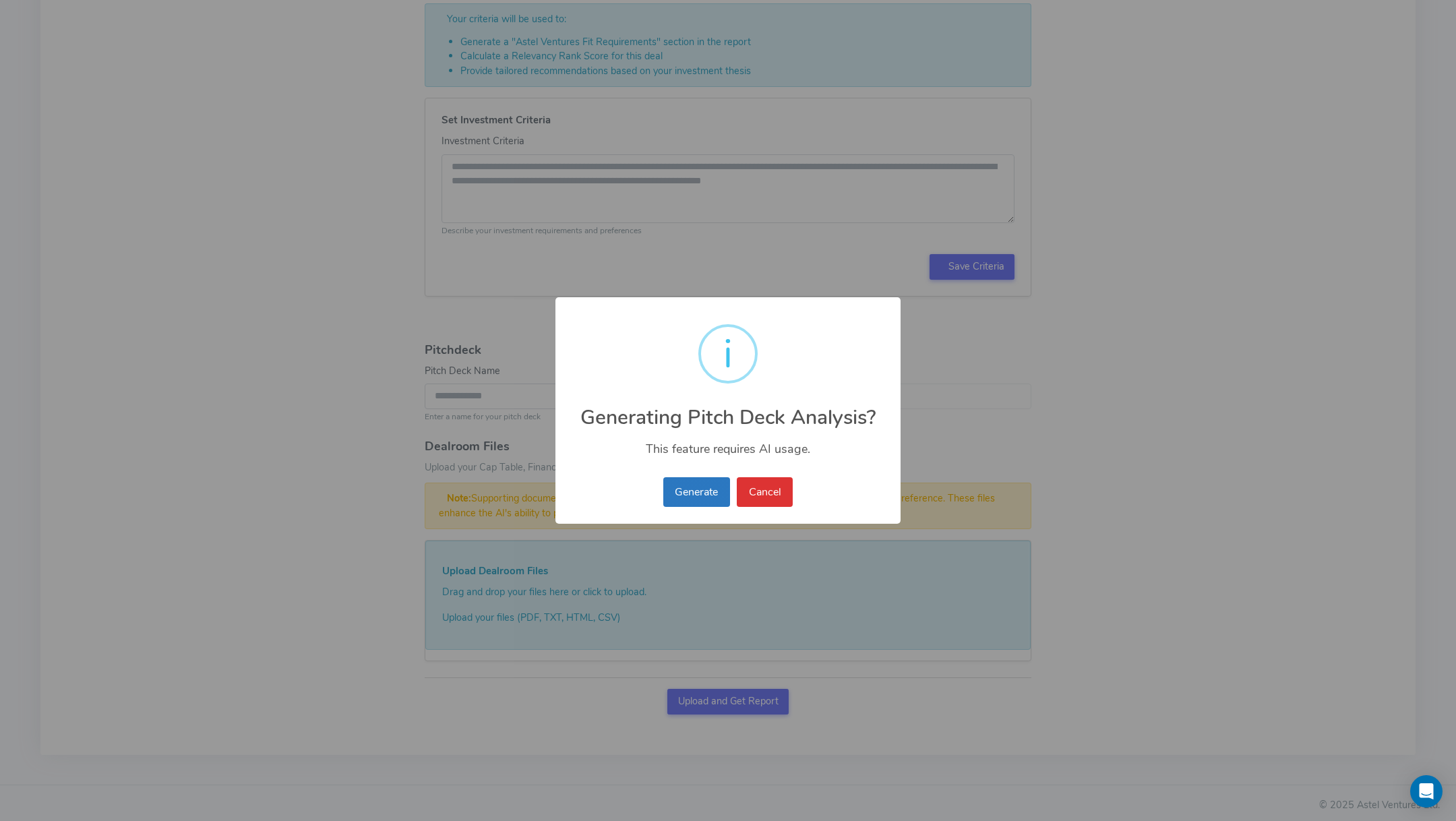
click at [688, 488] on button "Generate" at bounding box center [696, 493] width 67 height 30
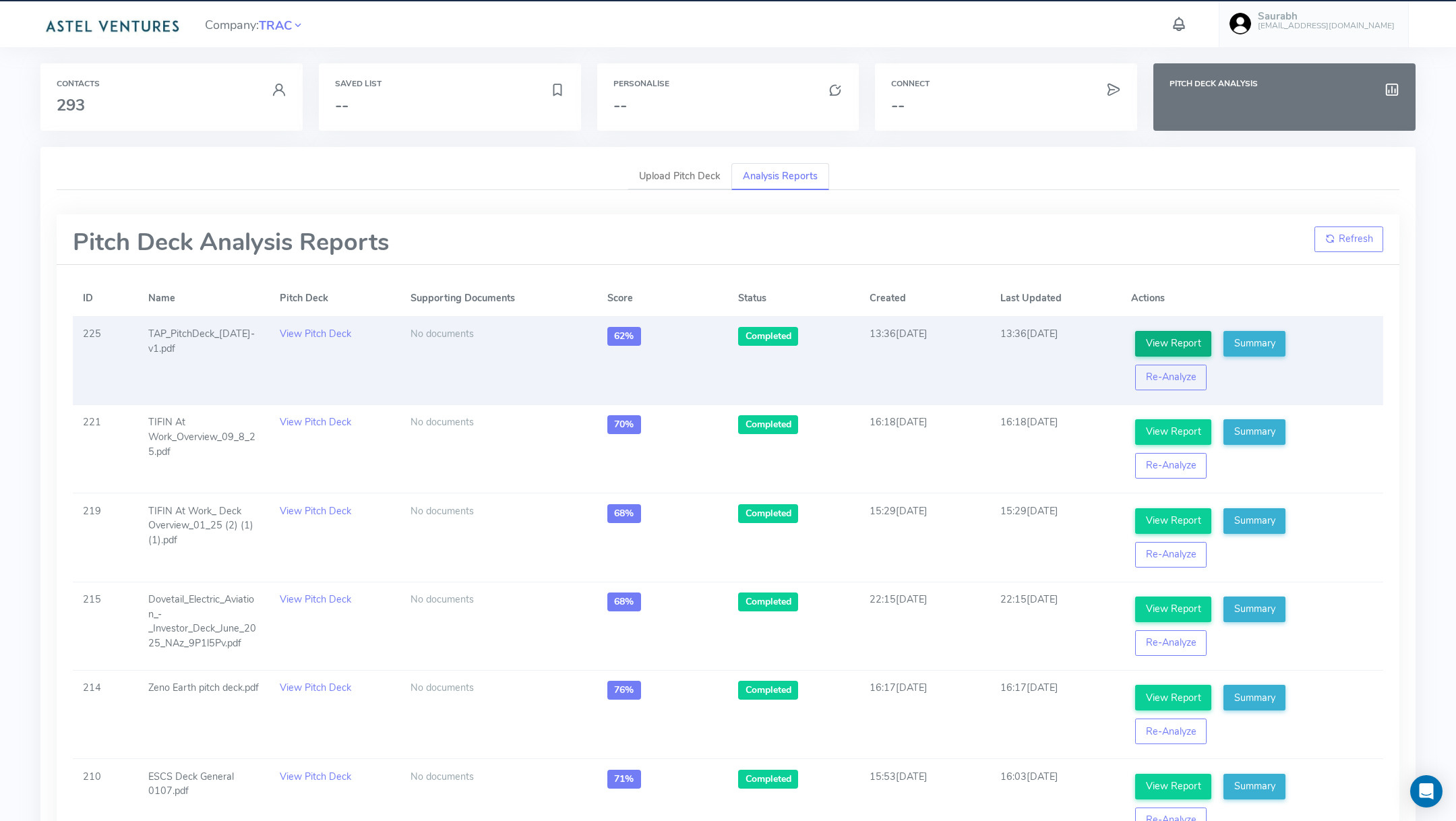
click at [1204, 342] on link "View Report" at bounding box center [1172, 344] width 76 height 26
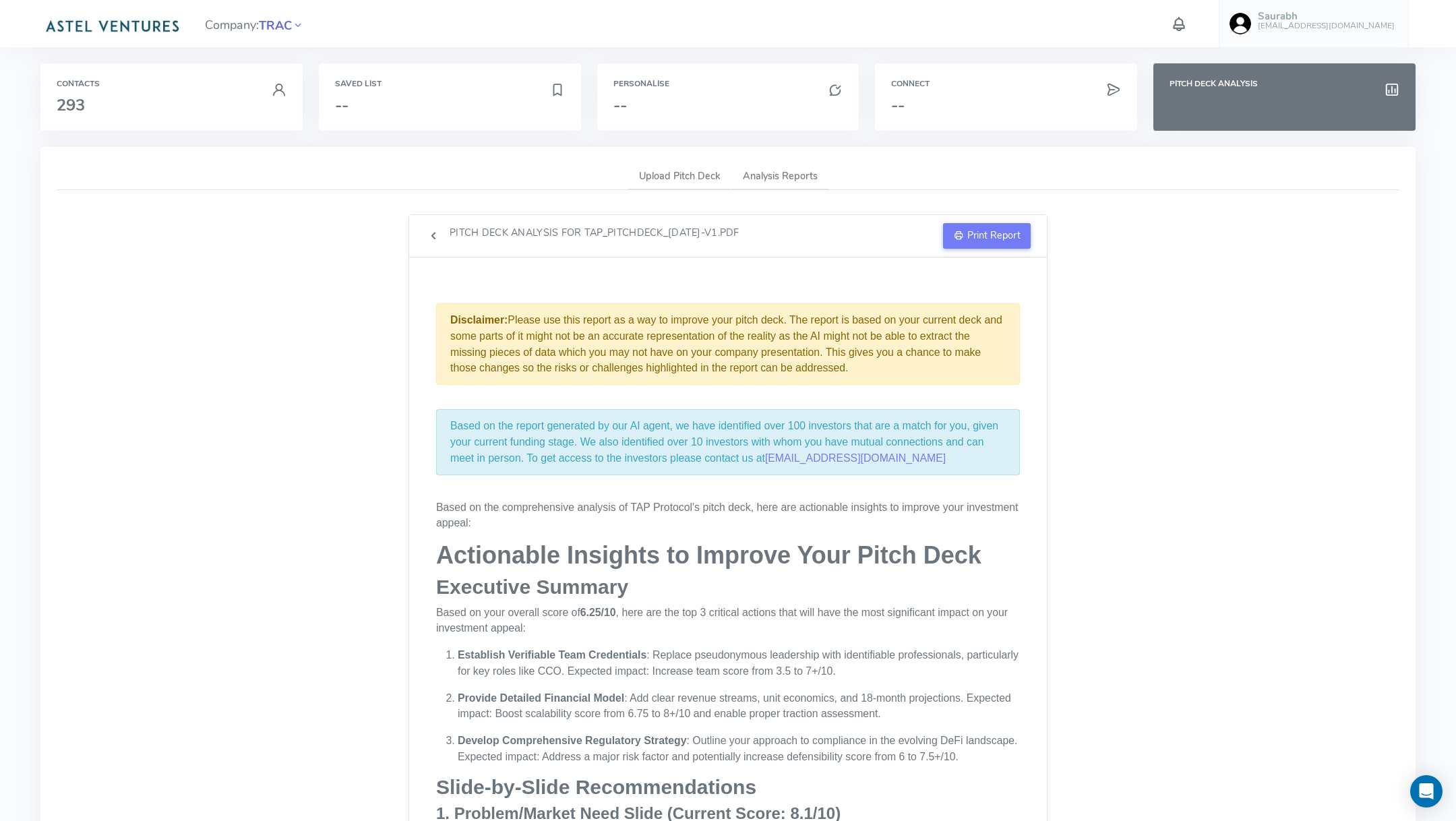
click at [288, 17] on span "TRAC" at bounding box center [275, 26] width 33 height 18
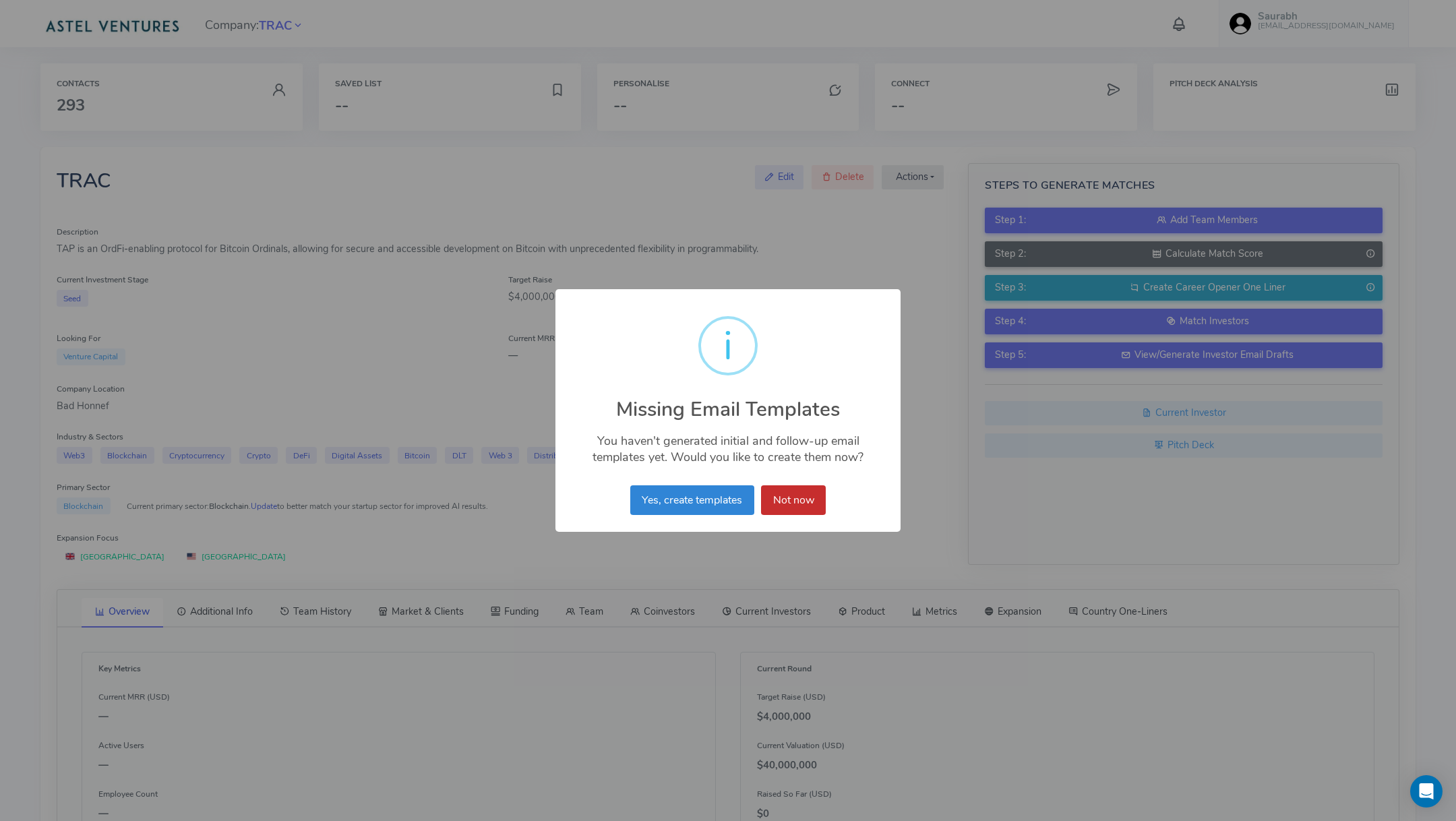
click at [814, 488] on button "Not now" at bounding box center [793, 500] width 65 height 30
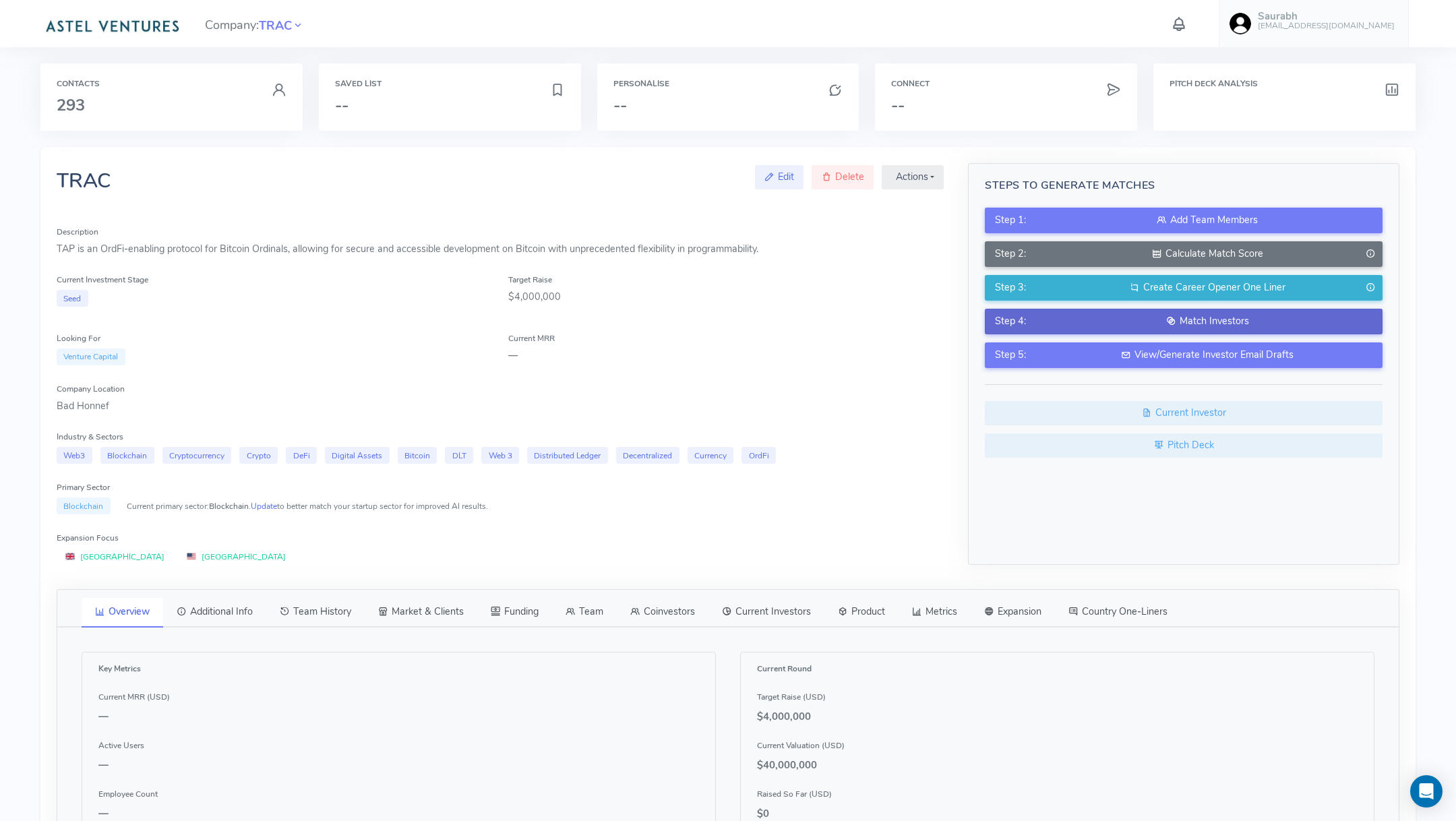
click at [1153, 318] on div "Match Investors" at bounding box center [1207, 321] width 330 height 15
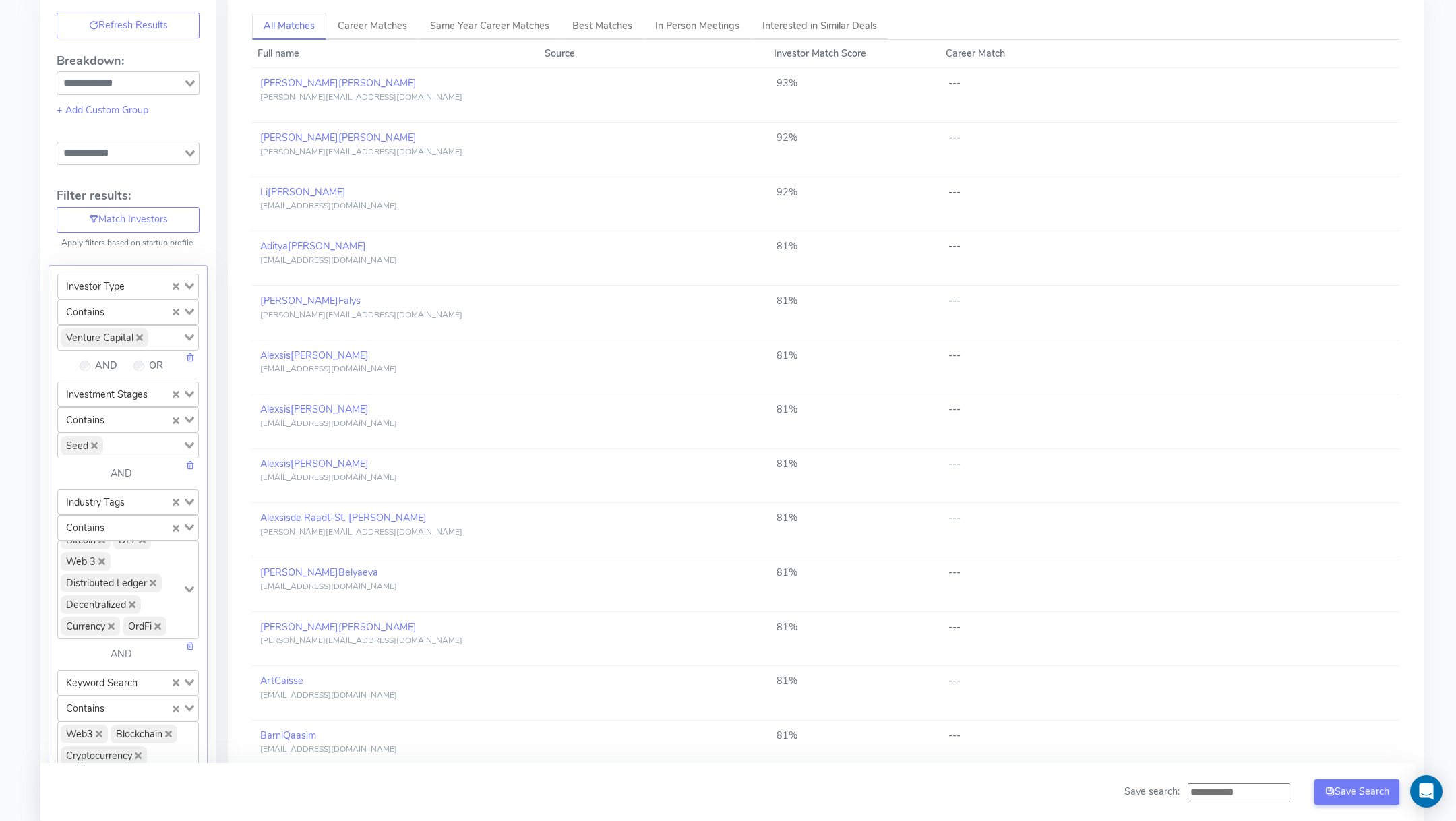
scroll to position [154, 0]
click at [191, 638] on link at bounding box center [190, 641] width 9 height 14
click at [818, 95] on button "Refresh Result" at bounding box center [826, 103] width 91 height 21
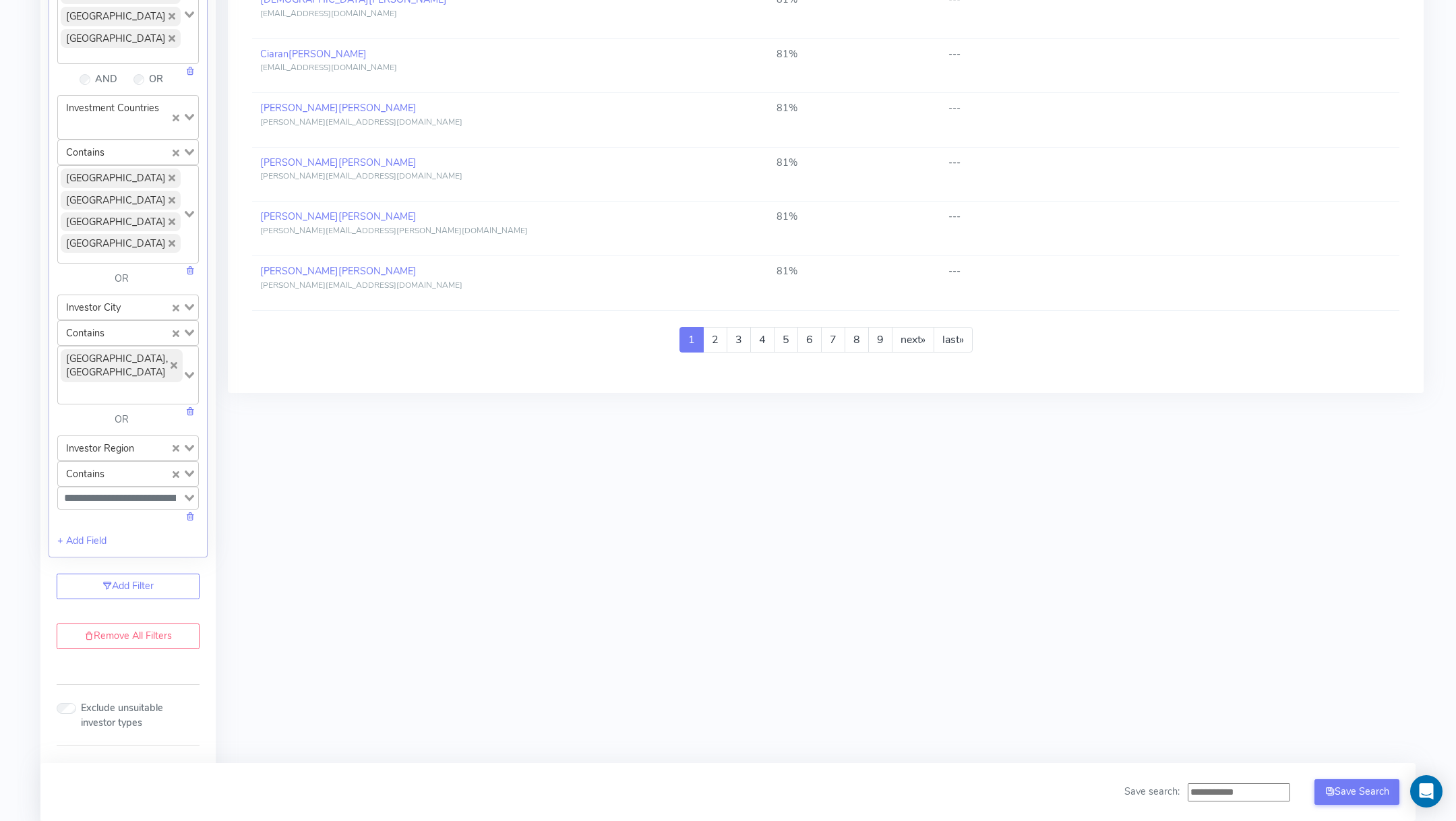
scroll to position [1154, 0]
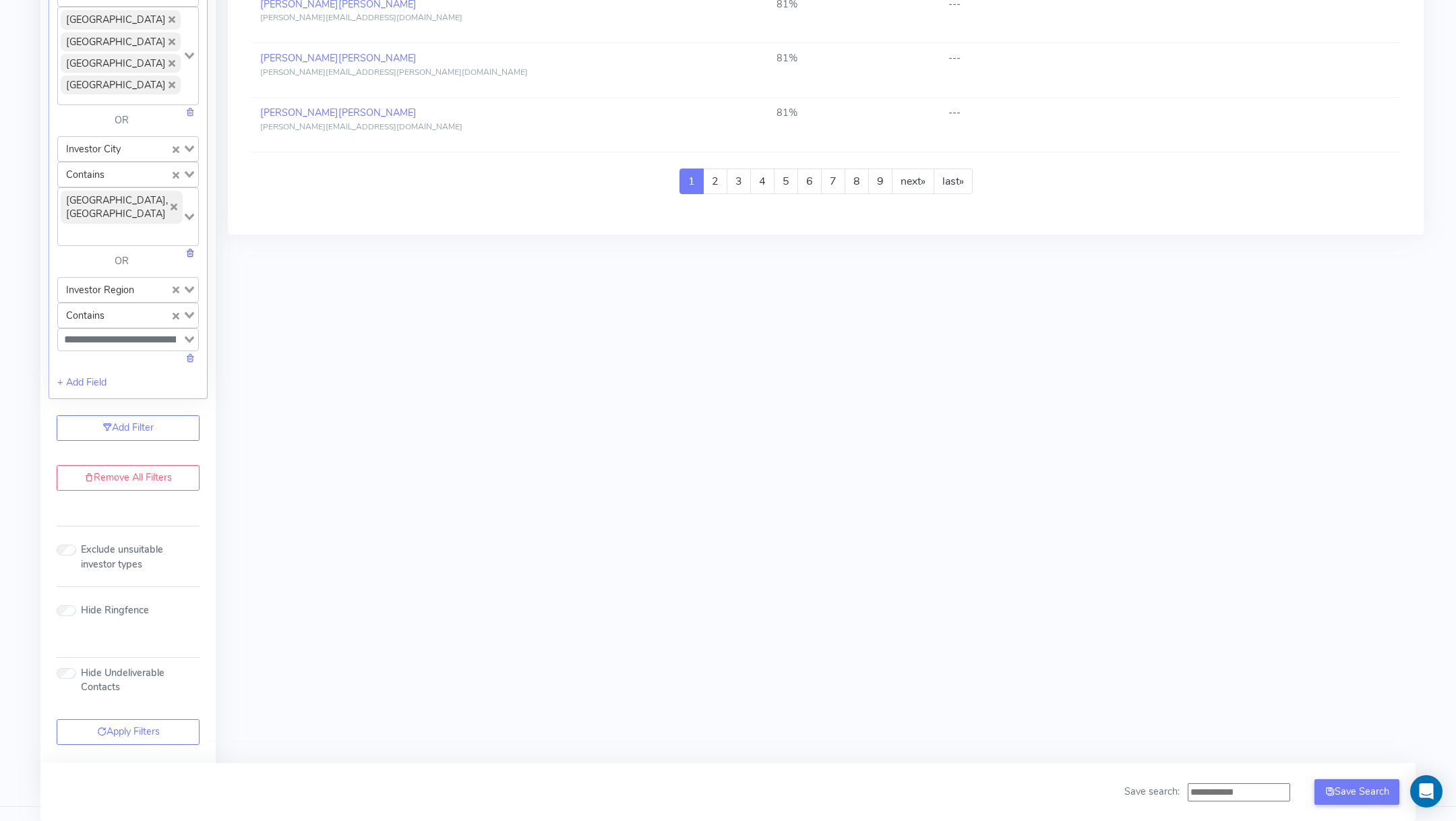
click at [188, 246] on link at bounding box center [190, 252] width 9 height 14
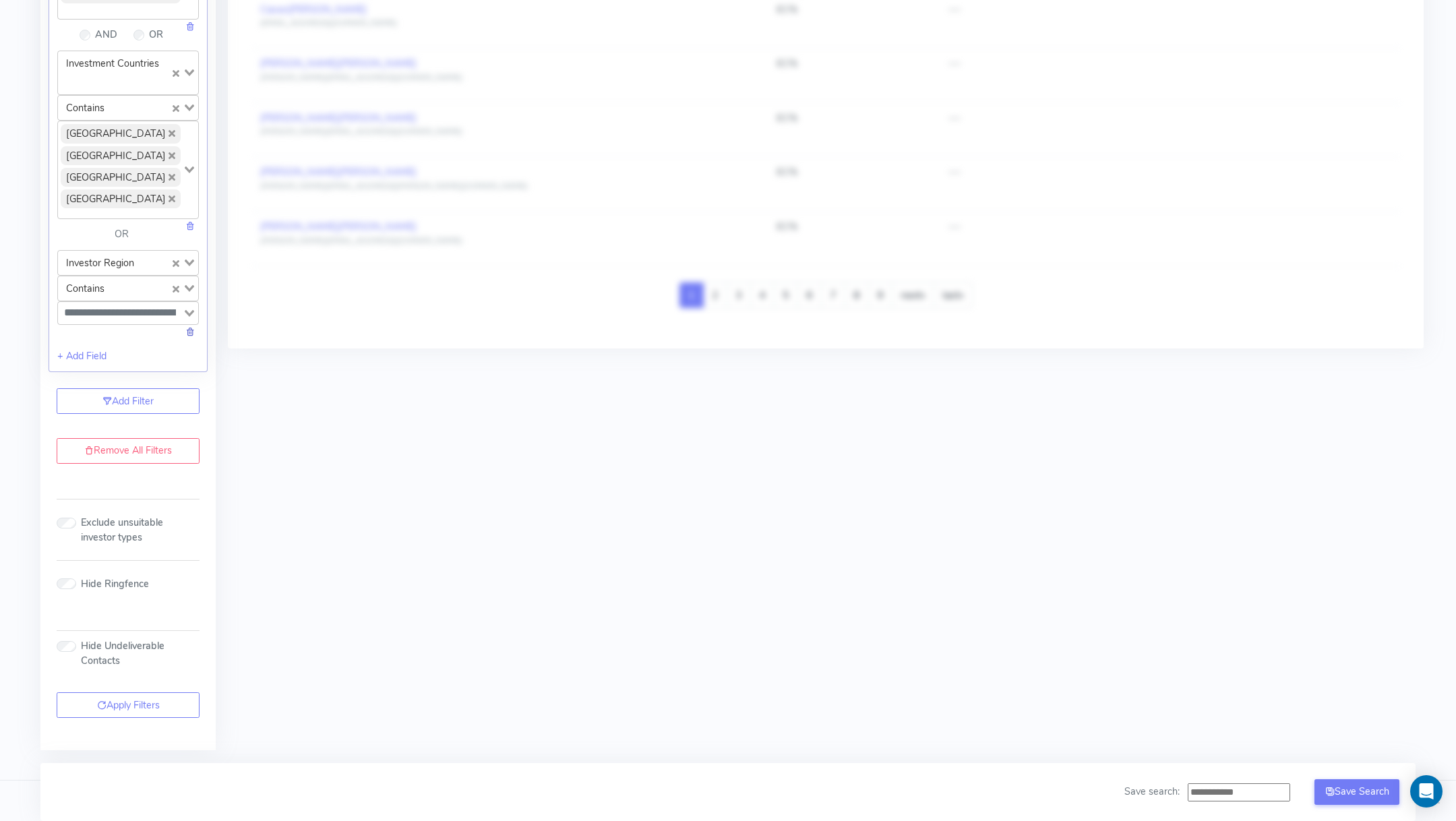
scroll to position [1027, 0]
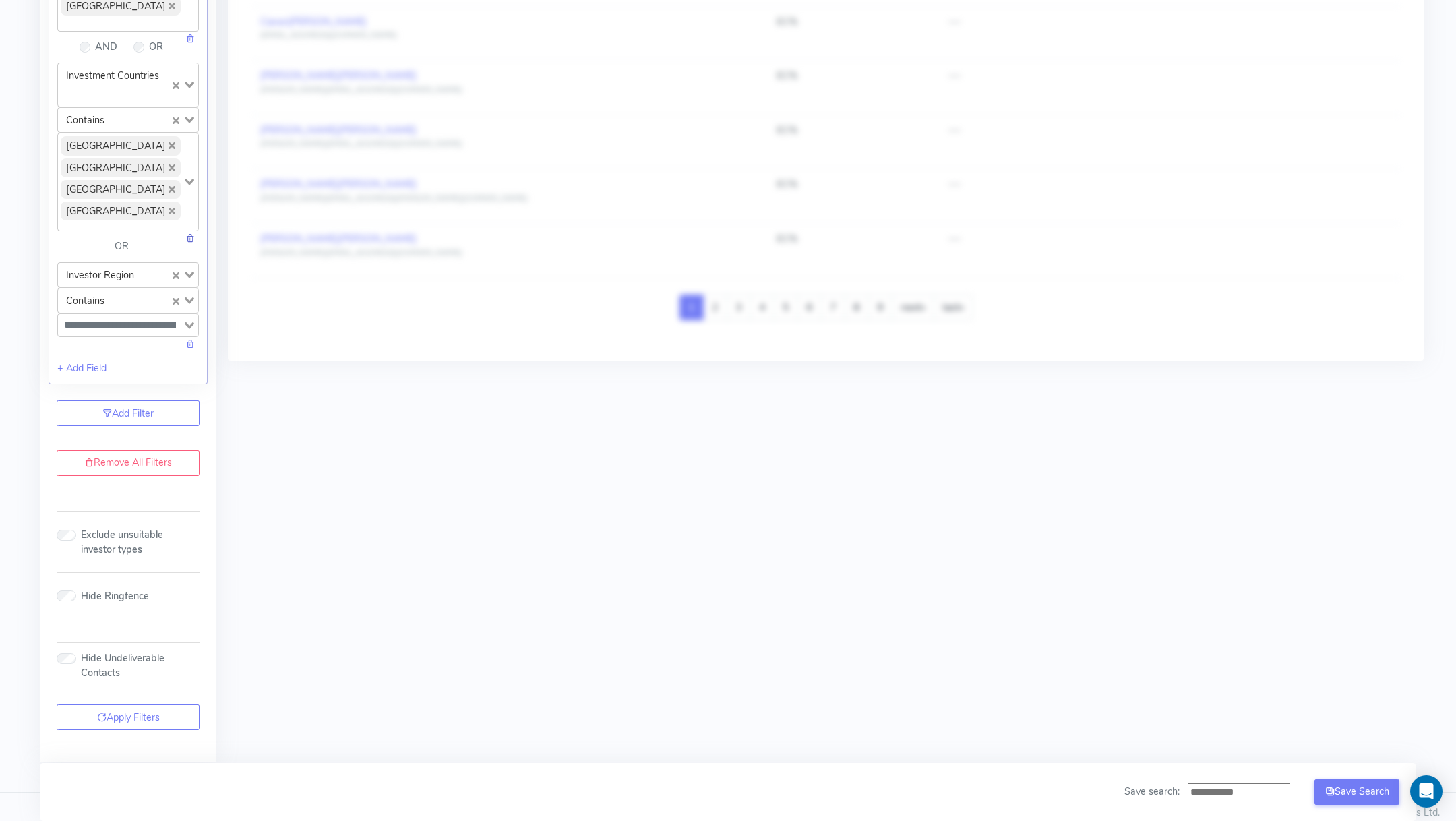
click at [187, 231] on link at bounding box center [190, 237] width 9 height 14
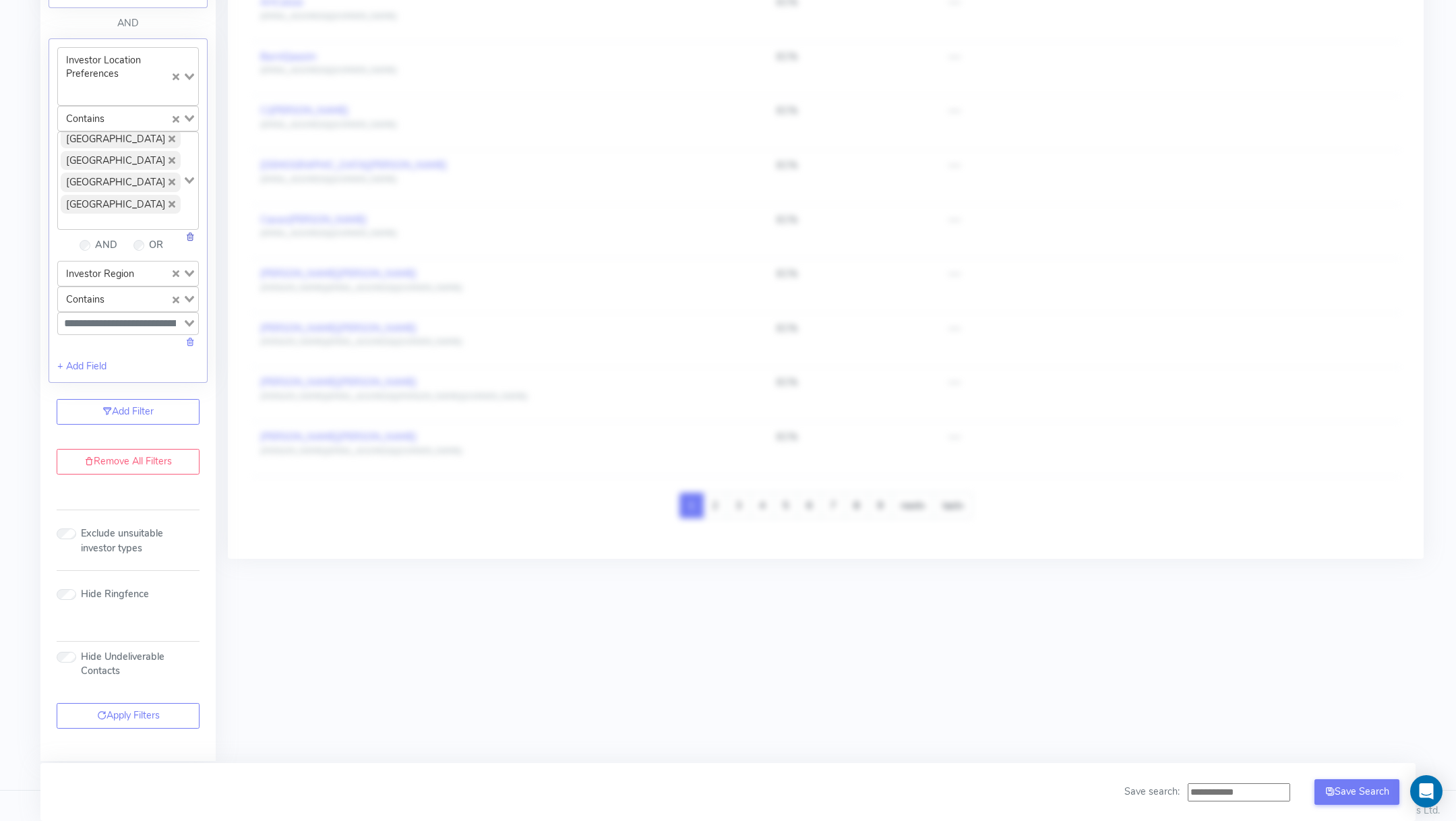
click at [190, 230] on link at bounding box center [190, 236] width 9 height 14
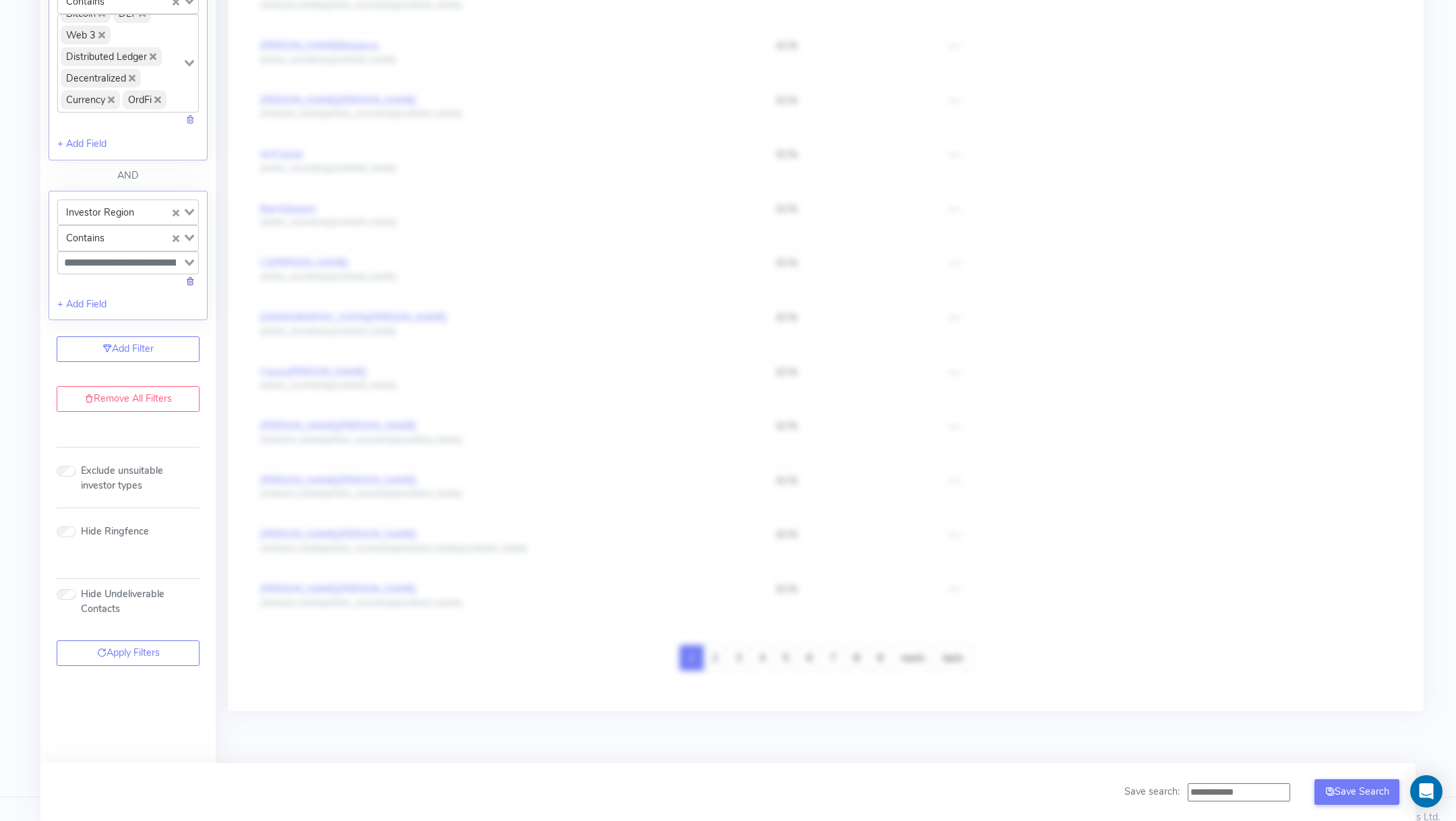
scroll to position [672, 0]
click at [188, 280] on link at bounding box center [190, 286] width 9 height 14
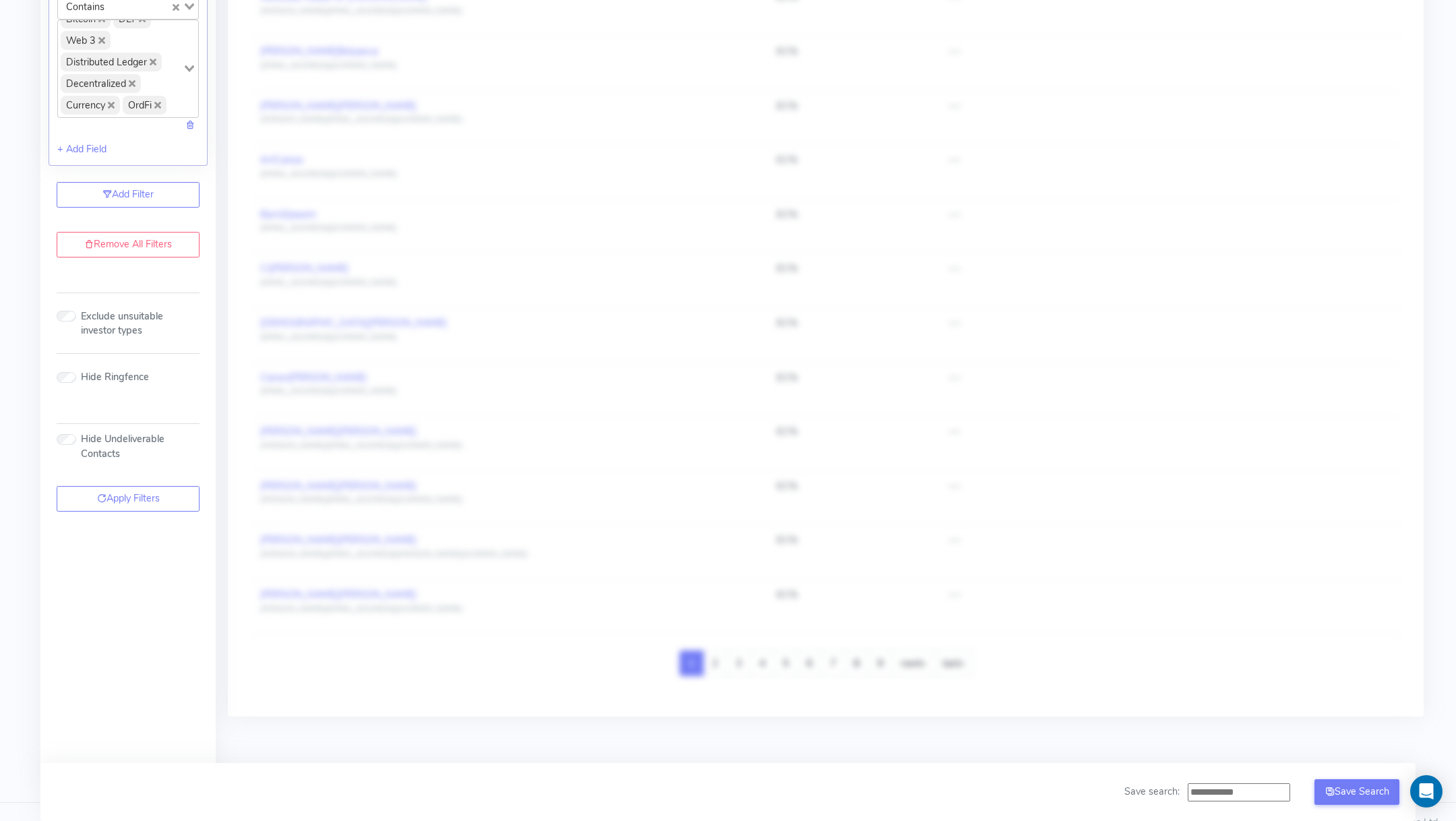
scroll to position [0, 0]
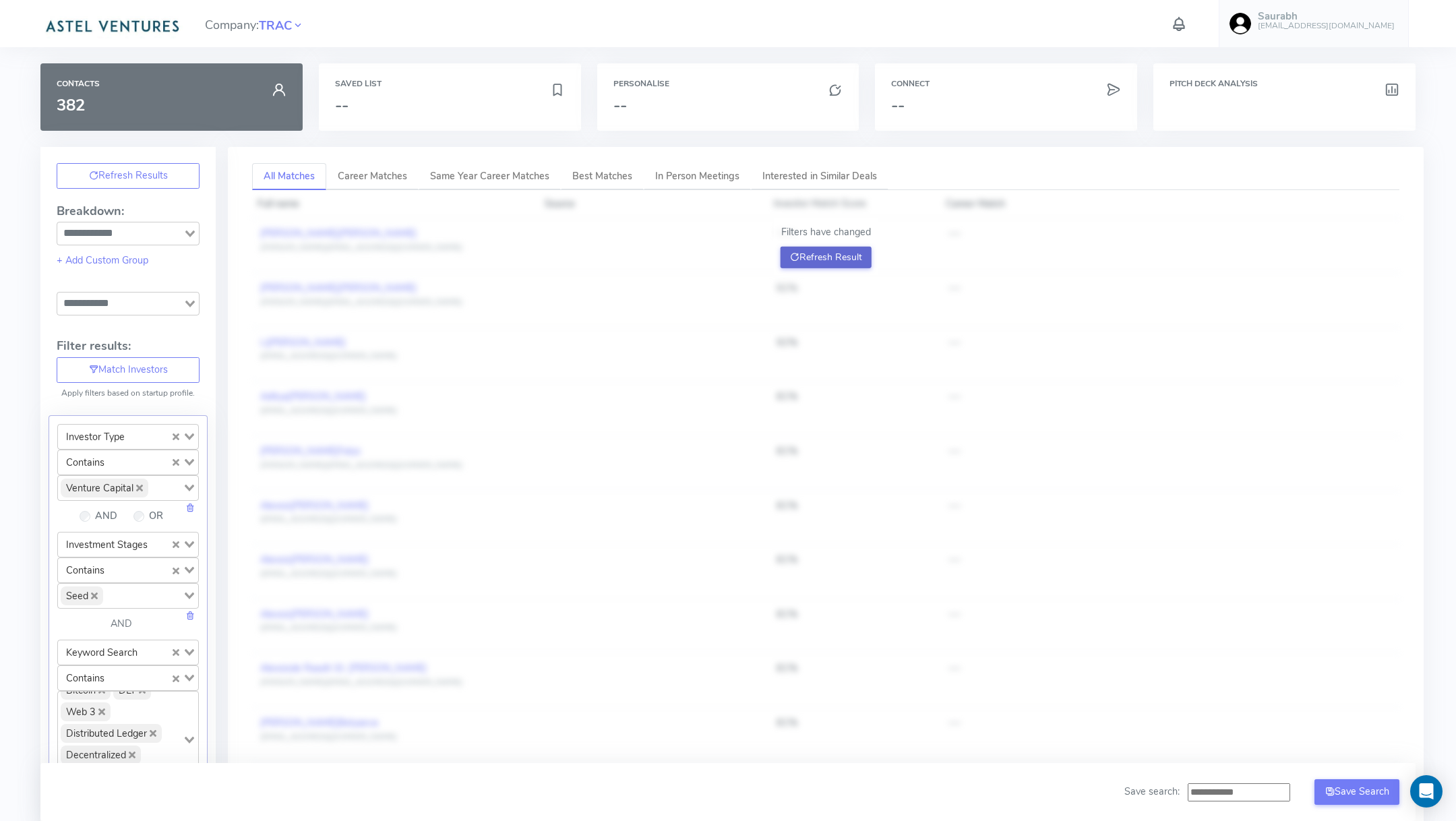
click at [838, 255] on button "Refresh Result" at bounding box center [826, 257] width 91 height 21
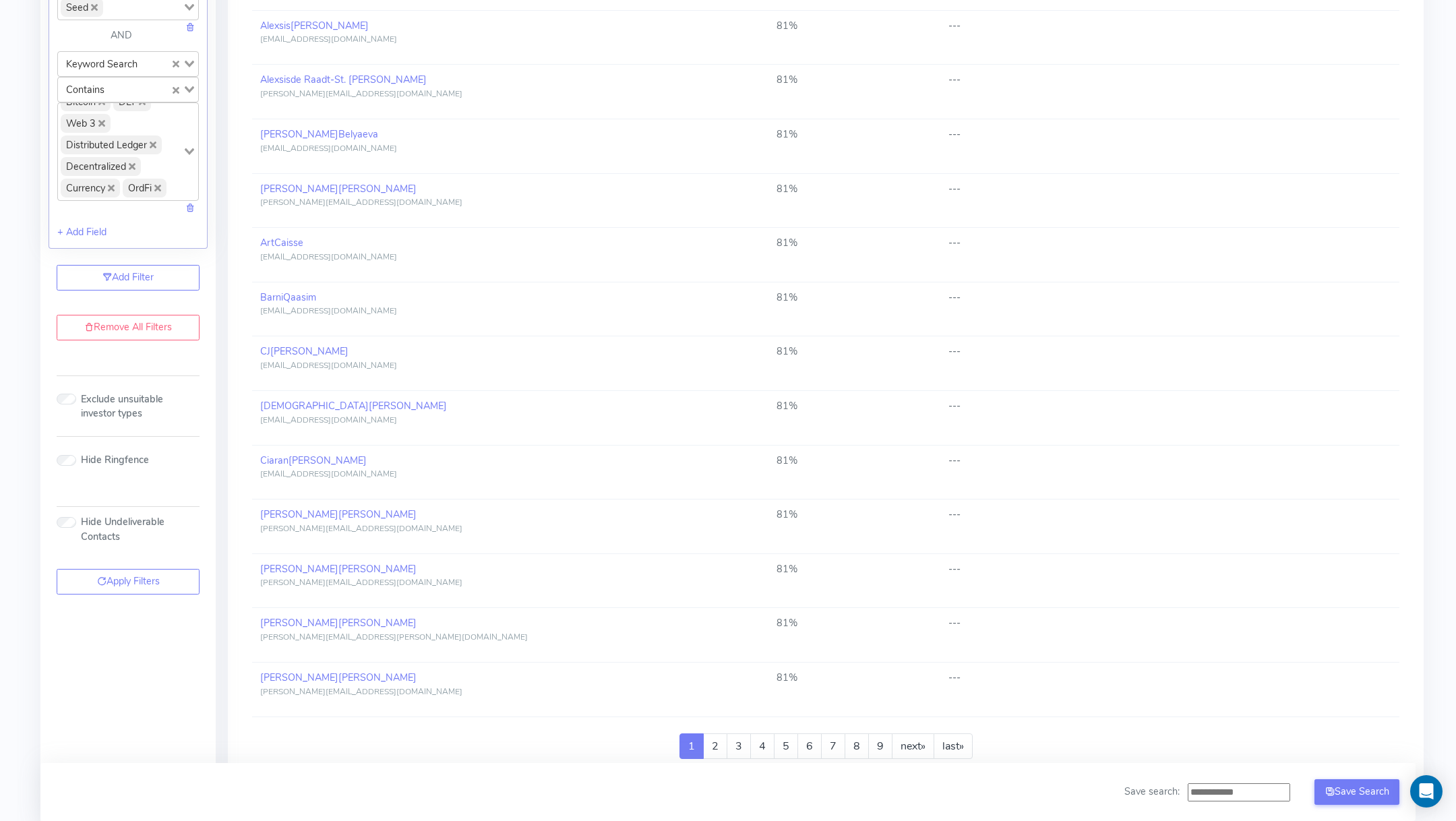
scroll to position [689, 0]
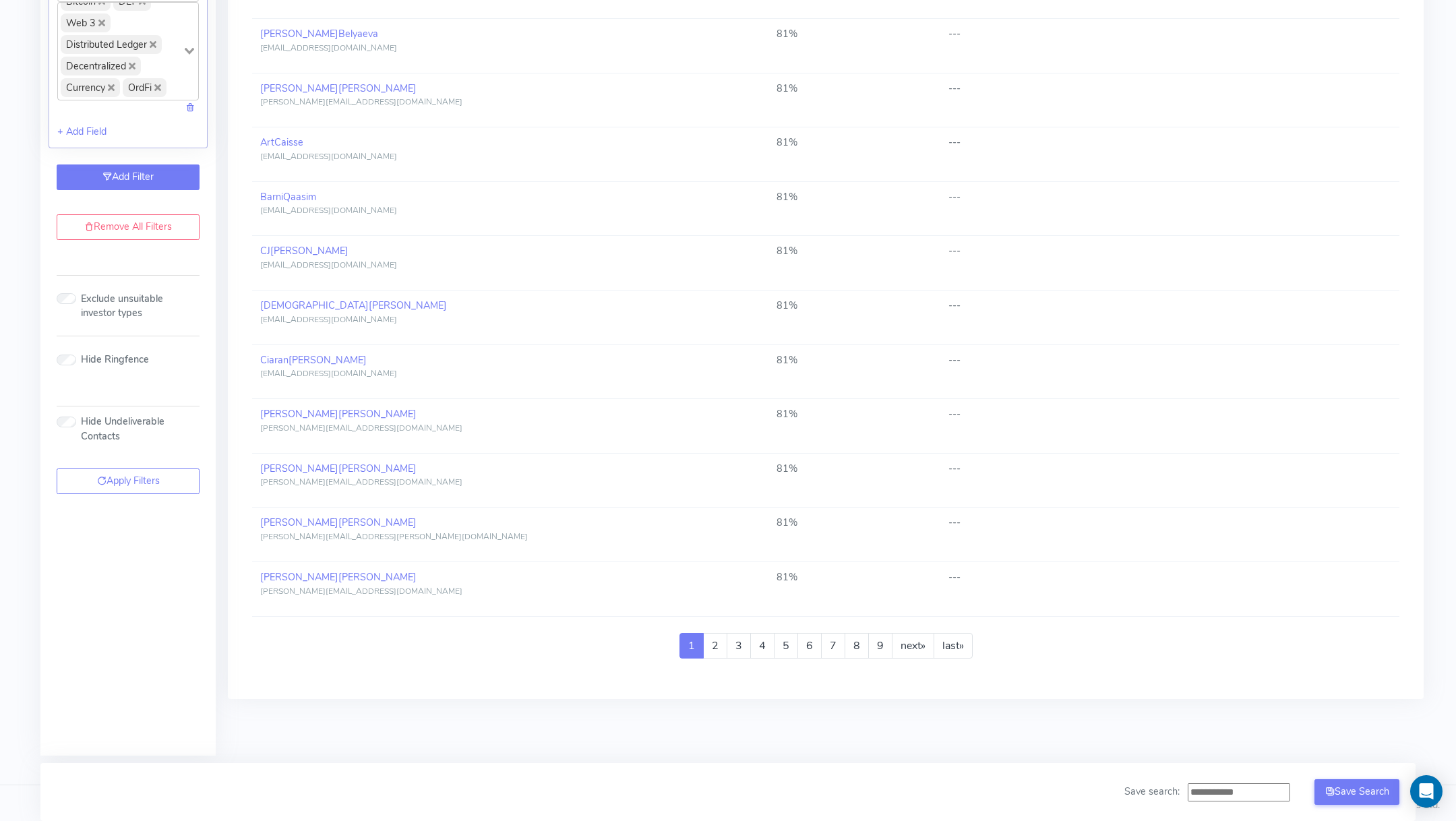
click at [119, 168] on link "Add Filter" at bounding box center [128, 177] width 143 height 26
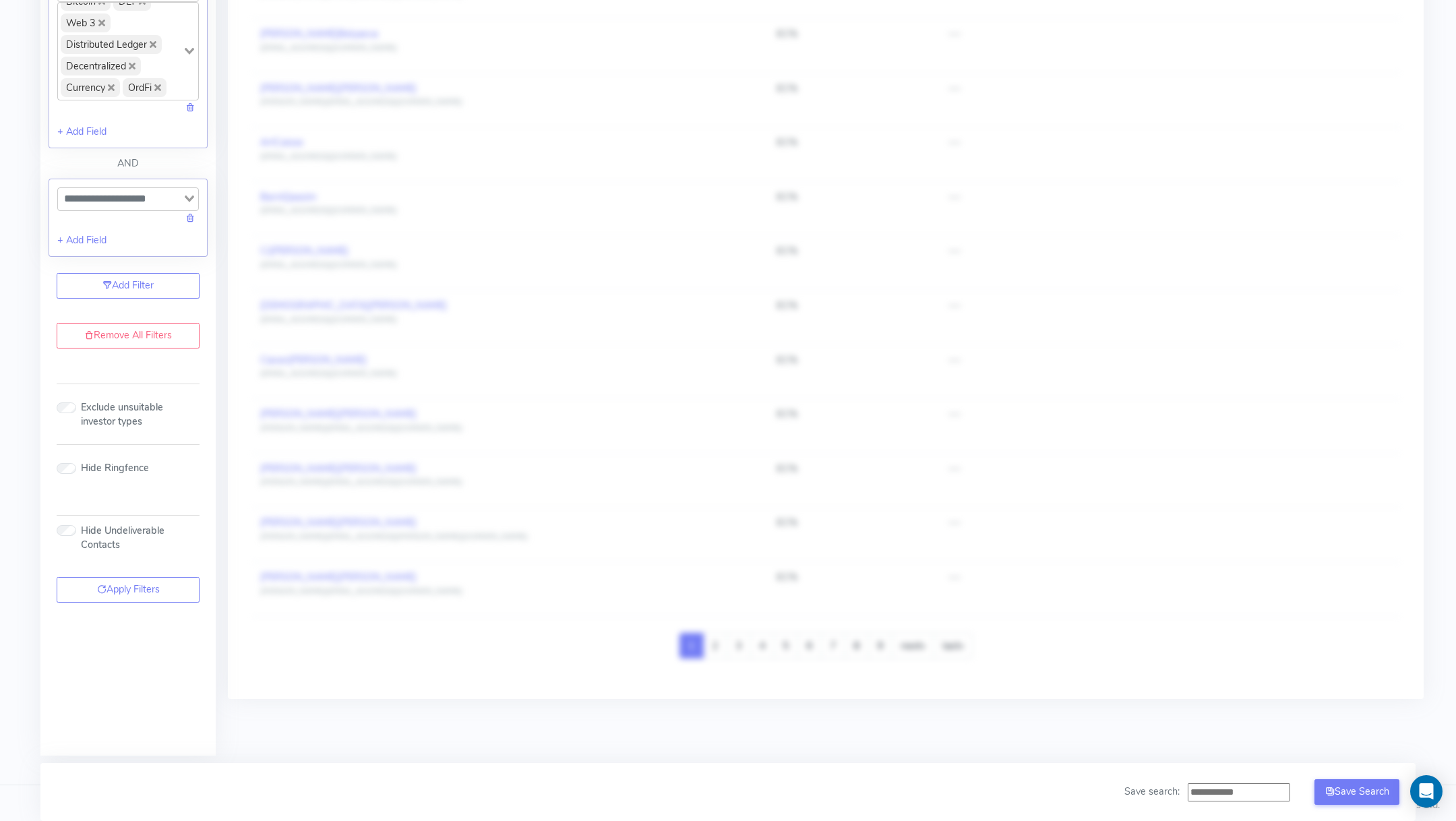
click at [119, 195] on input "Search for option" at bounding box center [120, 198] width 122 height 16
click at [107, 217] on li "Investor Region" at bounding box center [128, 223] width 140 height 18
type input "***"
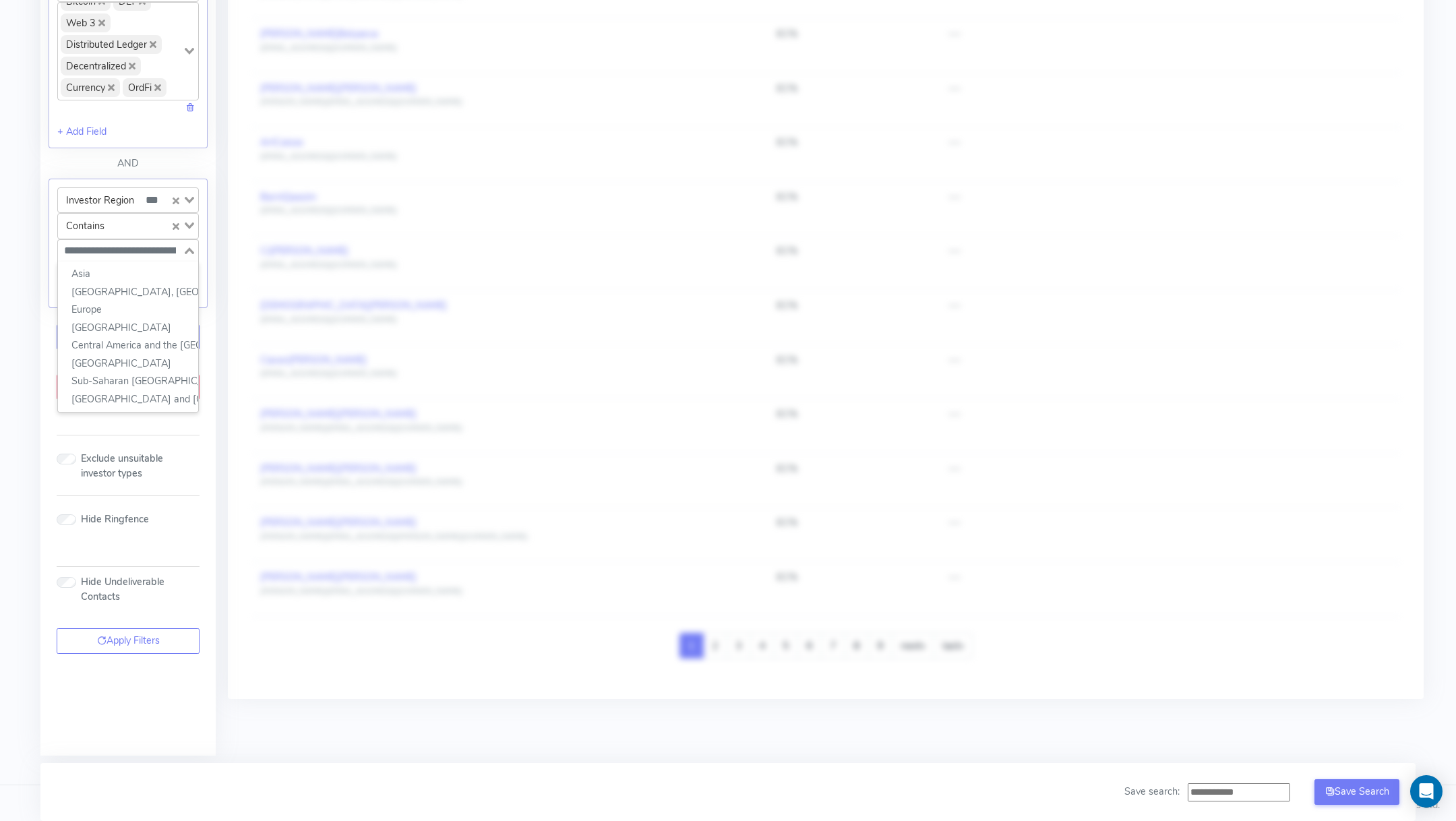
click at [110, 253] on div "Loading..." at bounding box center [128, 251] width 141 height 23
click at [111, 320] on li "[GEOGRAPHIC_DATA]" at bounding box center [128, 328] width 140 height 18
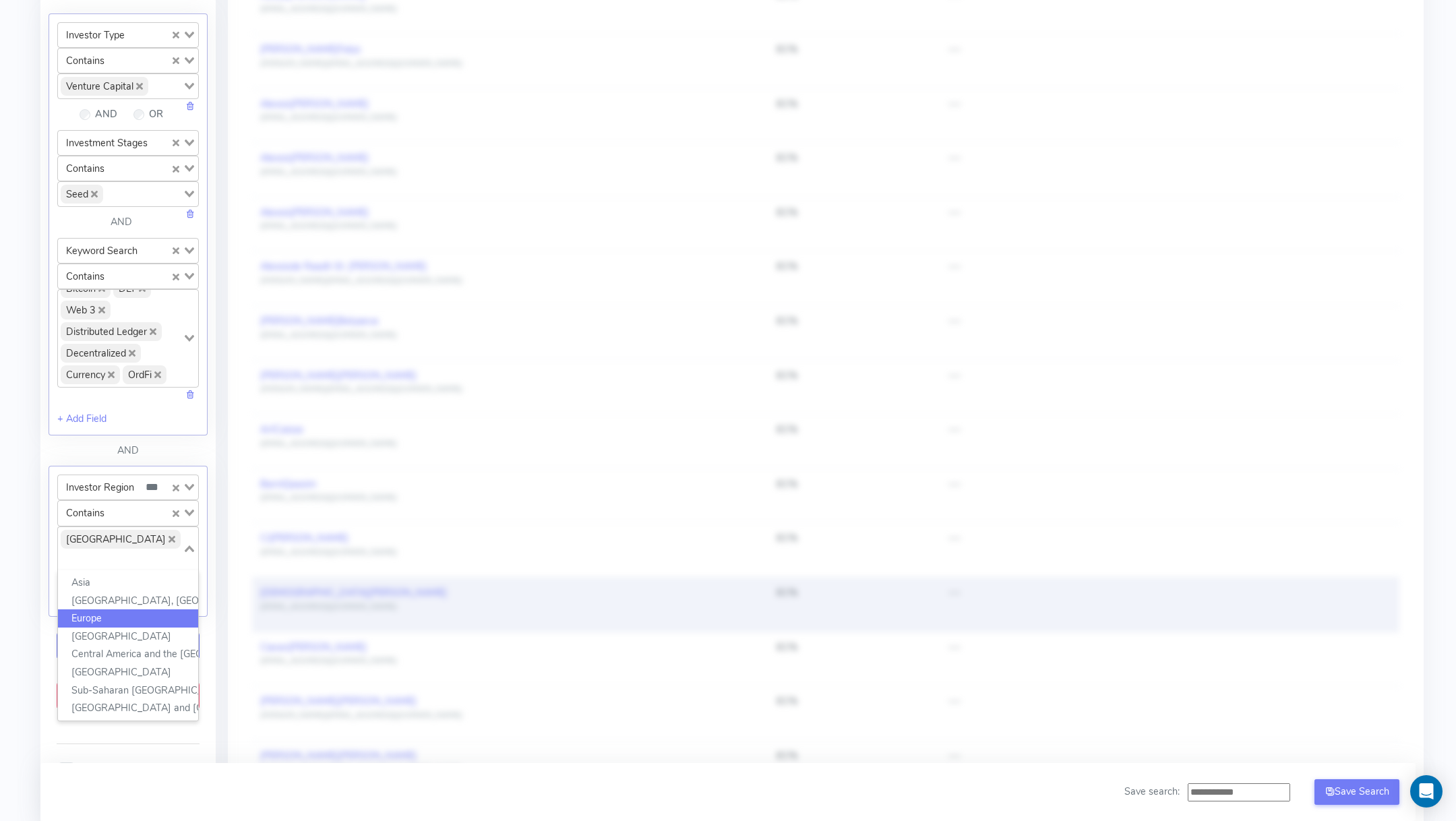
scroll to position [0, 0]
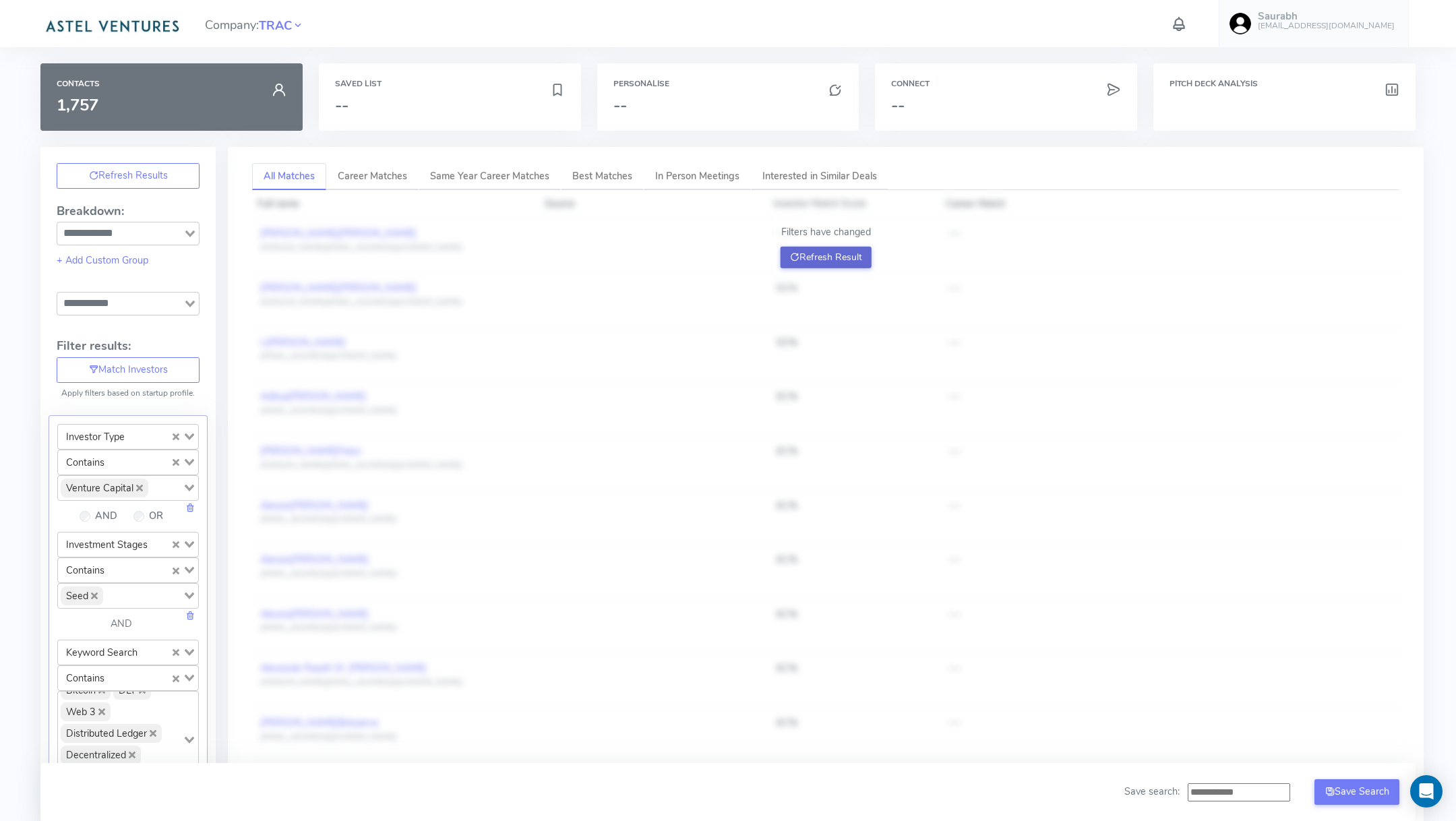
click at [821, 265] on button "Refresh Result" at bounding box center [826, 257] width 91 height 21
click at [129, 589] on input "Search for option" at bounding box center [143, 596] width 77 height 19
type input "***"
click at [124, 612] on li "Early stage" at bounding box center [128, 621] width 140 height 18
click at [802, 254] on button "Refresh Result" at bounding box center [826, 257] width 91 height 21
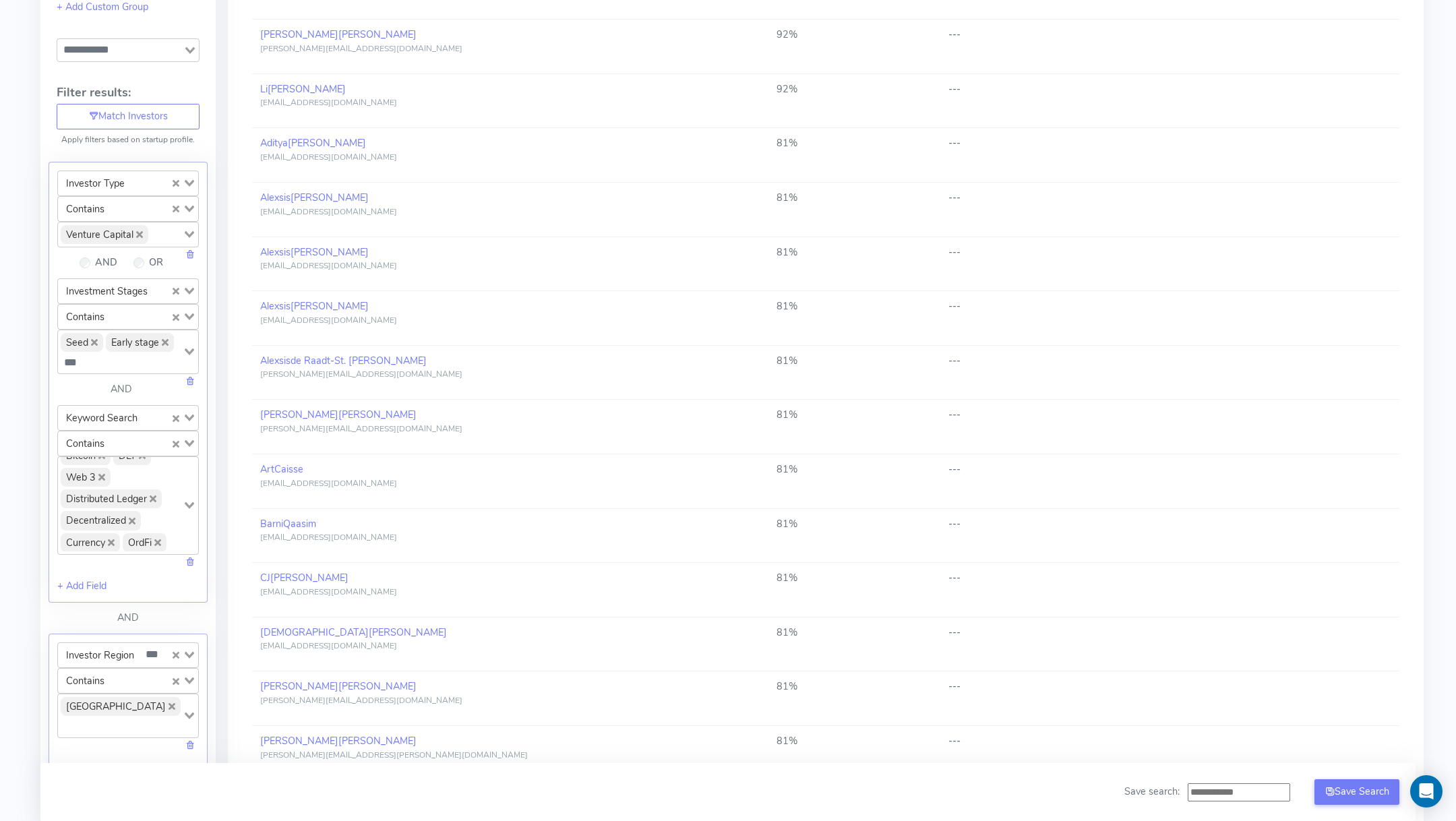
scroll to position [689, 0]
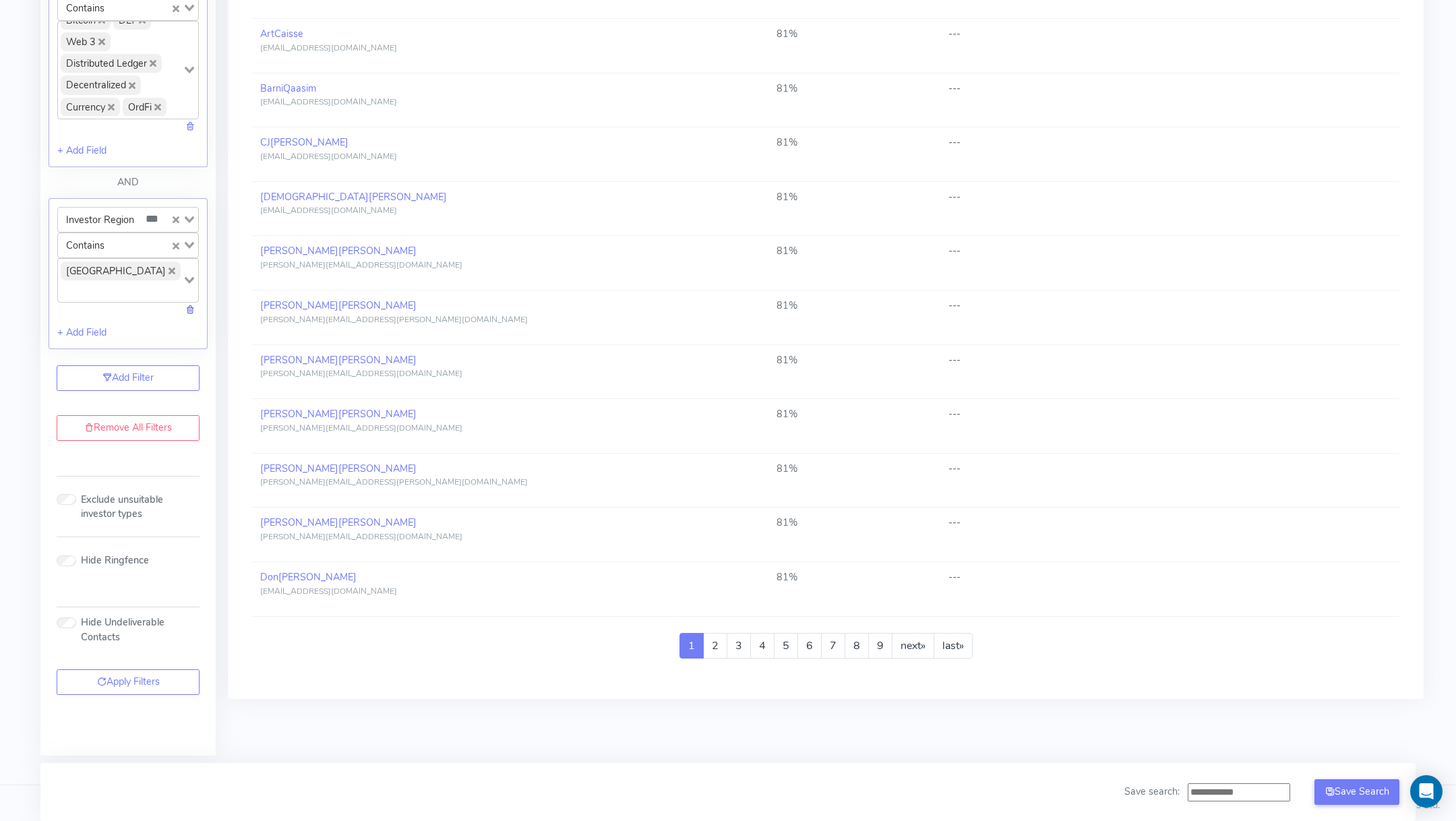
click at [190, 303] on link at bounding box center [190, 309] width 9 height 14
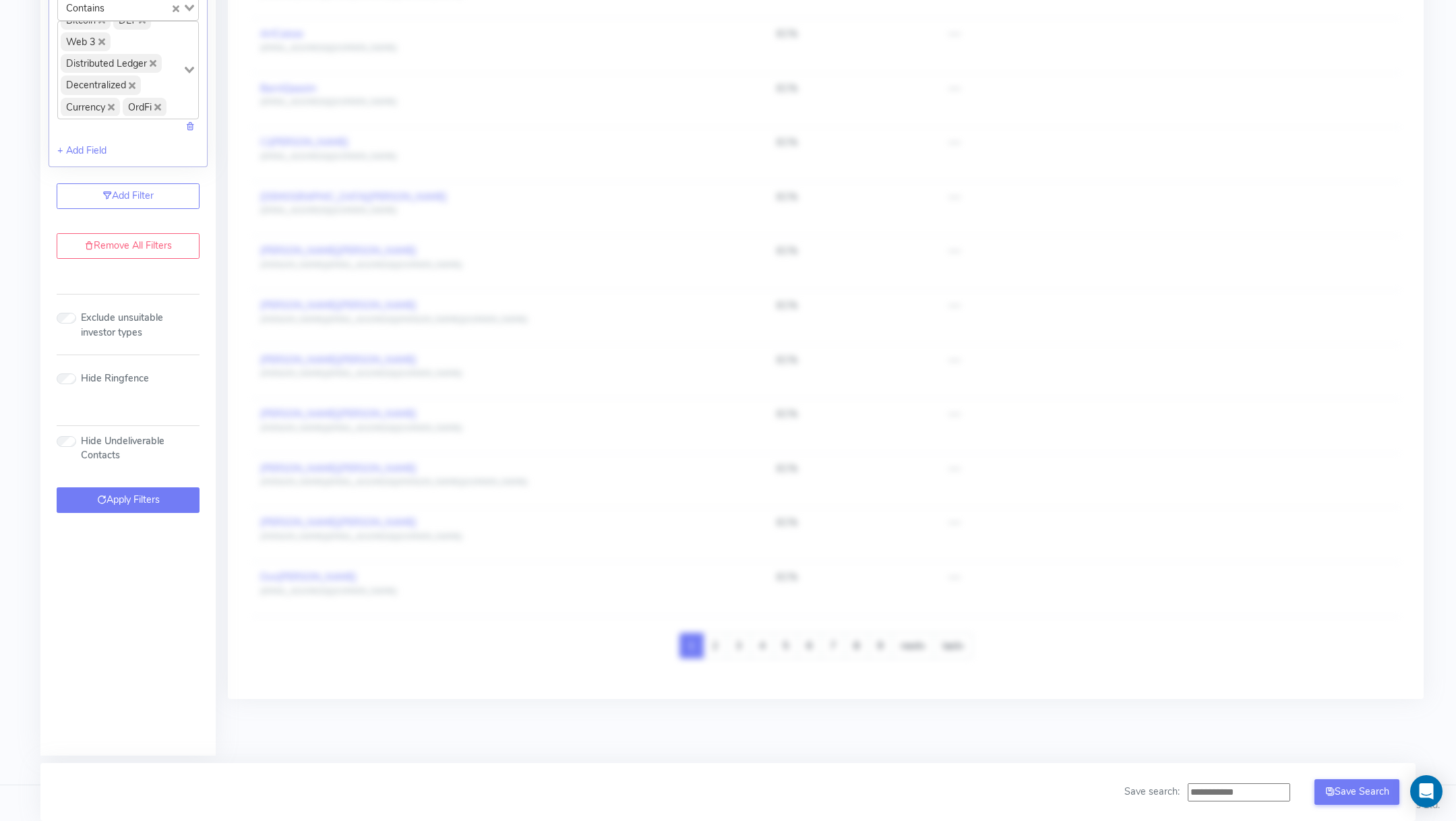
click at [153, 493] on button "Apply Filters" at bounding box center [128, 500] width 143 height 26
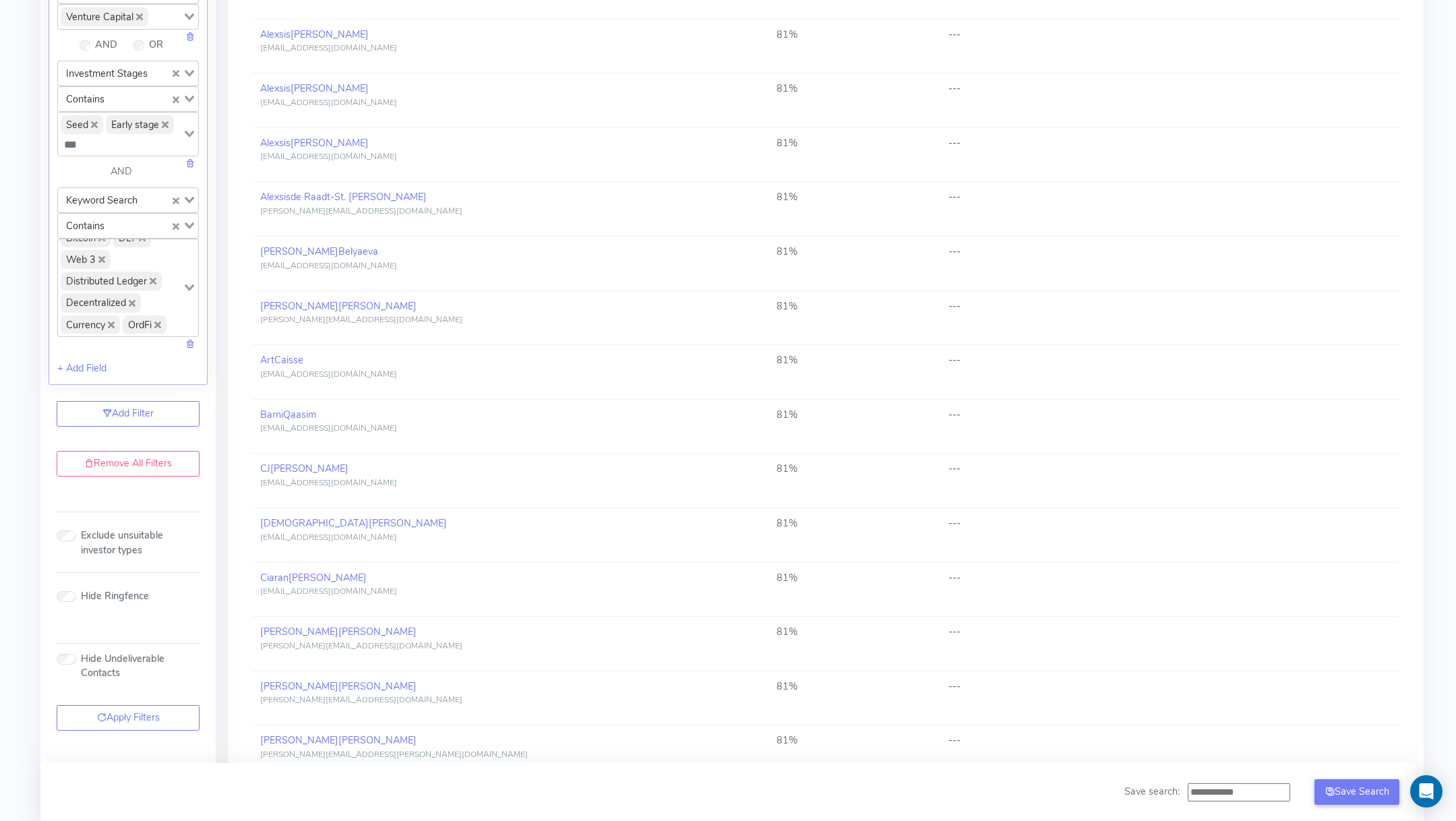
scroll to position [0, 0]
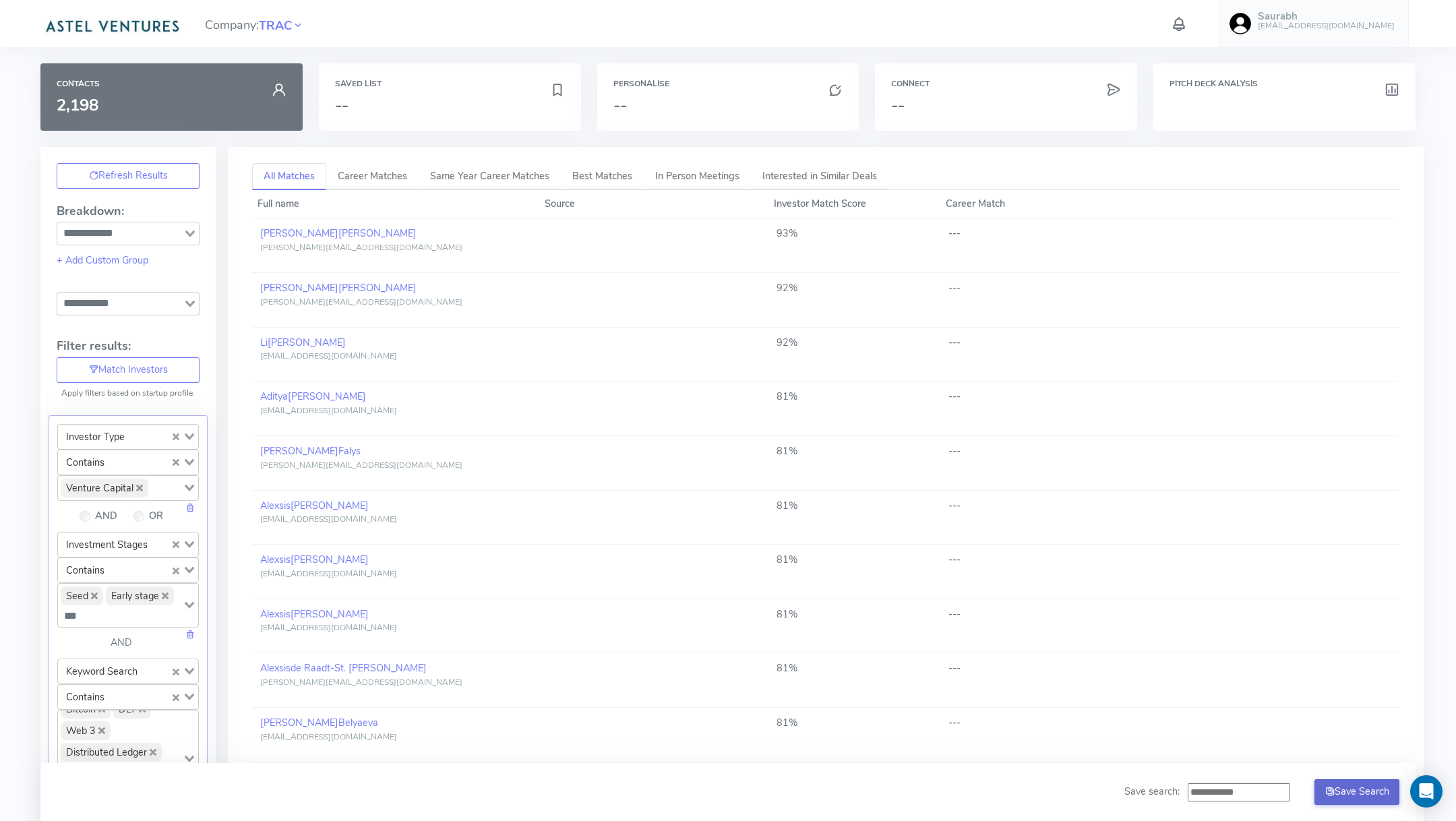
click at [1366, 792] on button "Save Search" at bounding box center [1357, 792] width 85 height 26
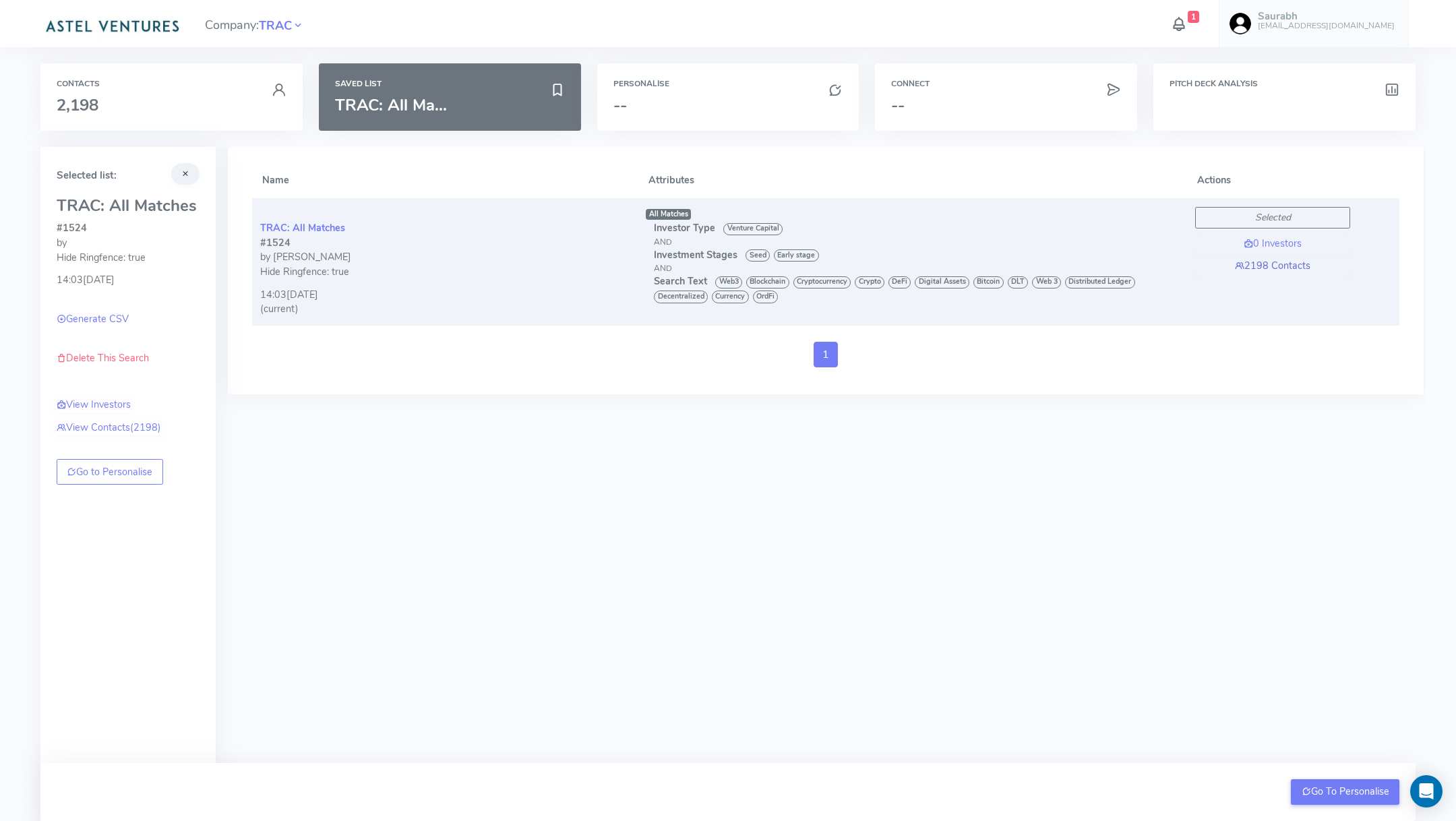
click at [1271, 267] on link "2198 Contacts" at bounding box center [1273, 266] width 155 height 15
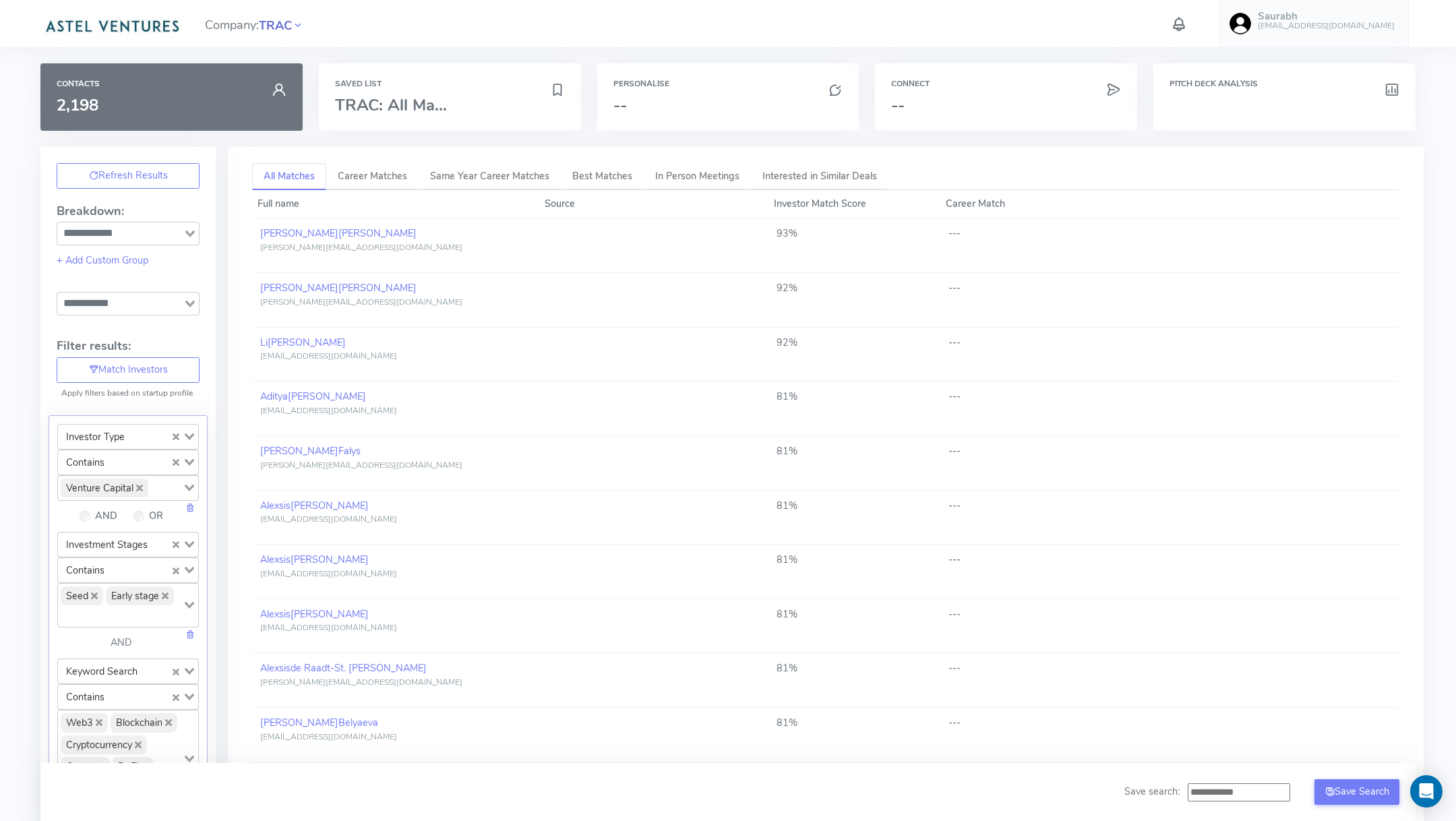
click at [281, 25] on span "TRAC" at bounding box center [275, 26] width 33 height 18
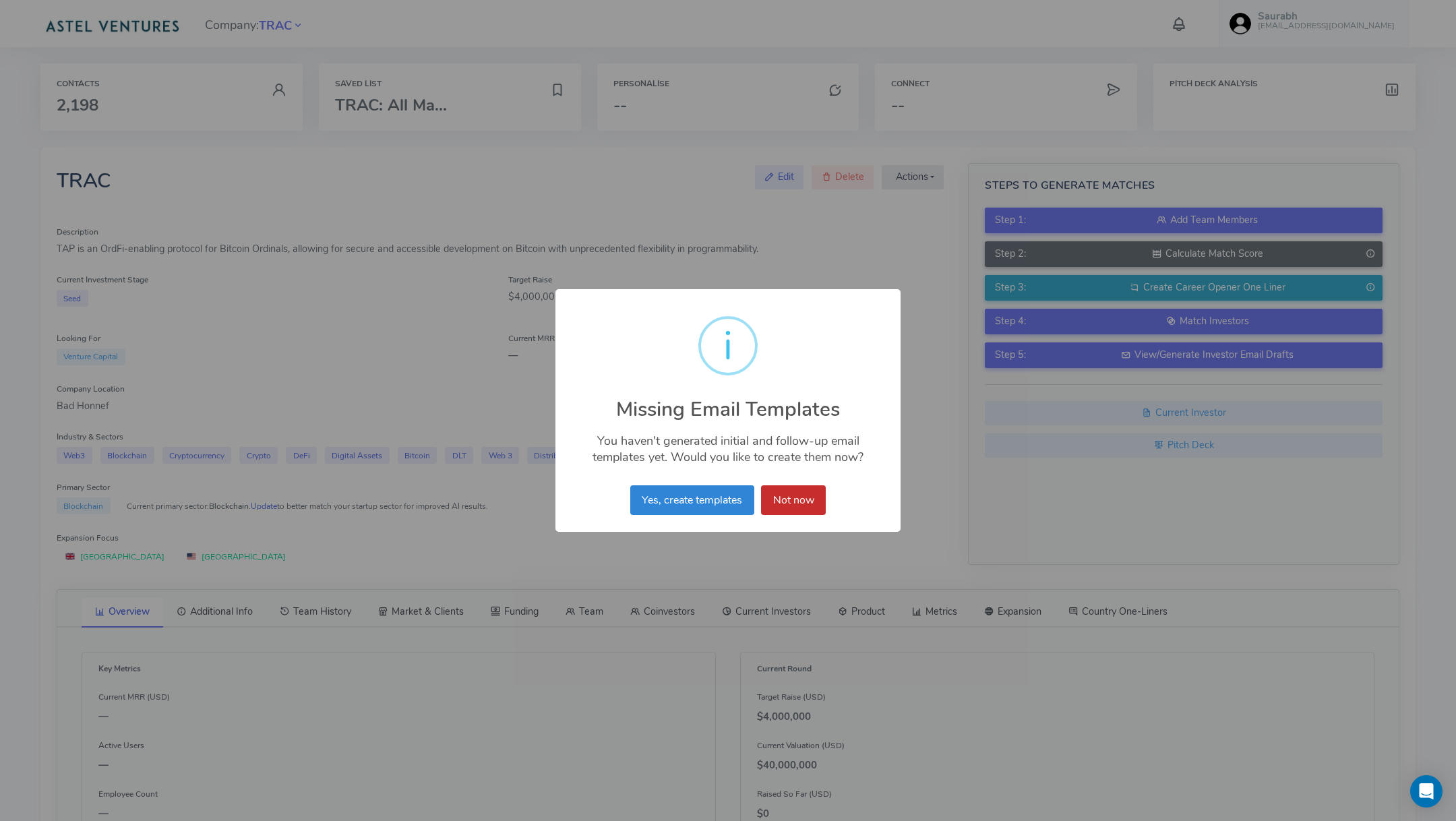
click at [801, 502] on button "Not now" at bounding box center [793, 500] width 65 height 30
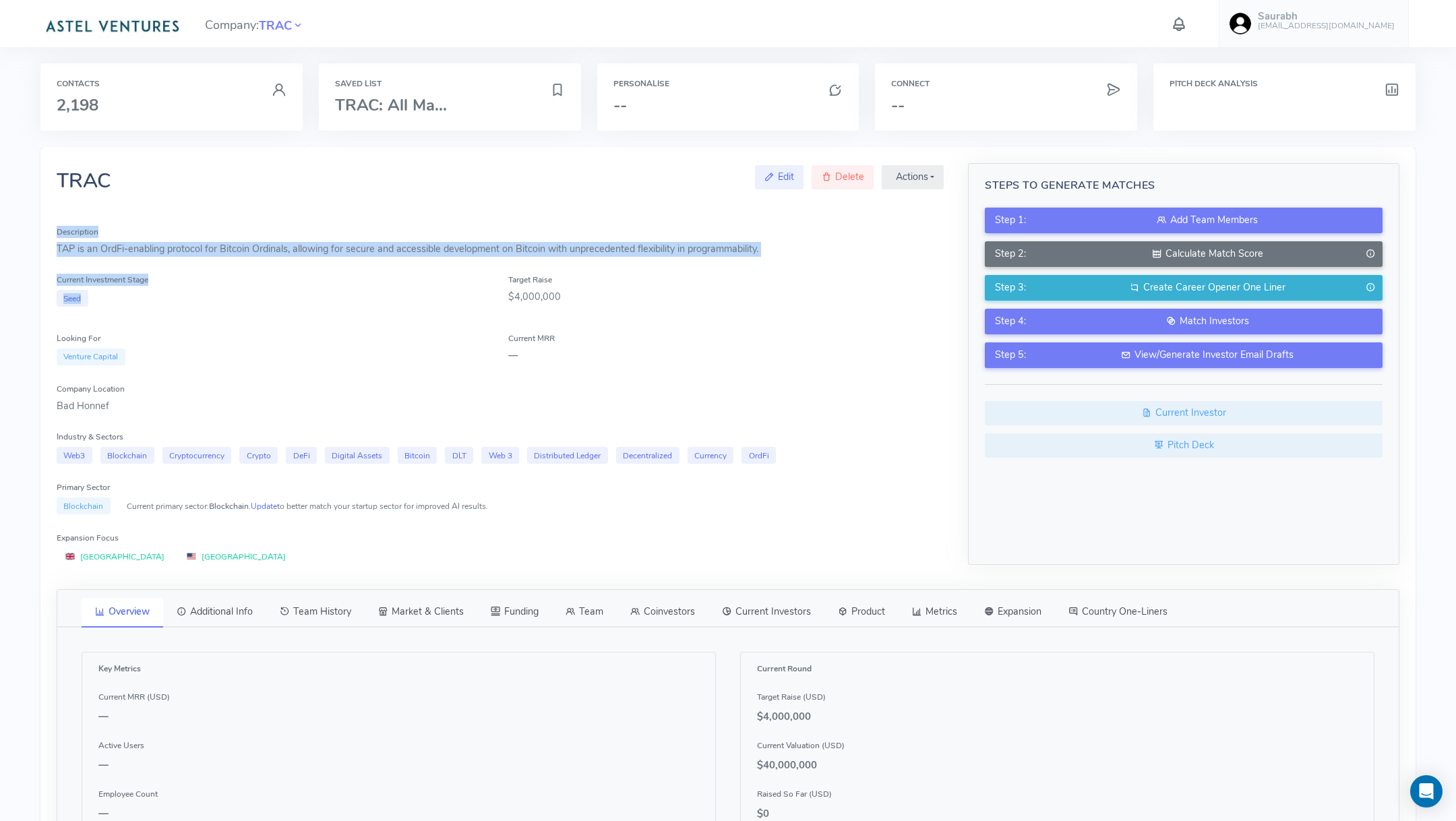
drag, startPoint x: 800, startPoint y: 272, endPoint x: 788, endPoint y: 220, distance: 53.4
click at [788, 220] on div "TRAC Edit Delete Actions Manage Ringfence Career Matches Warm Introductions Coi…" at bounding box center [500, 365] width 887 height 402
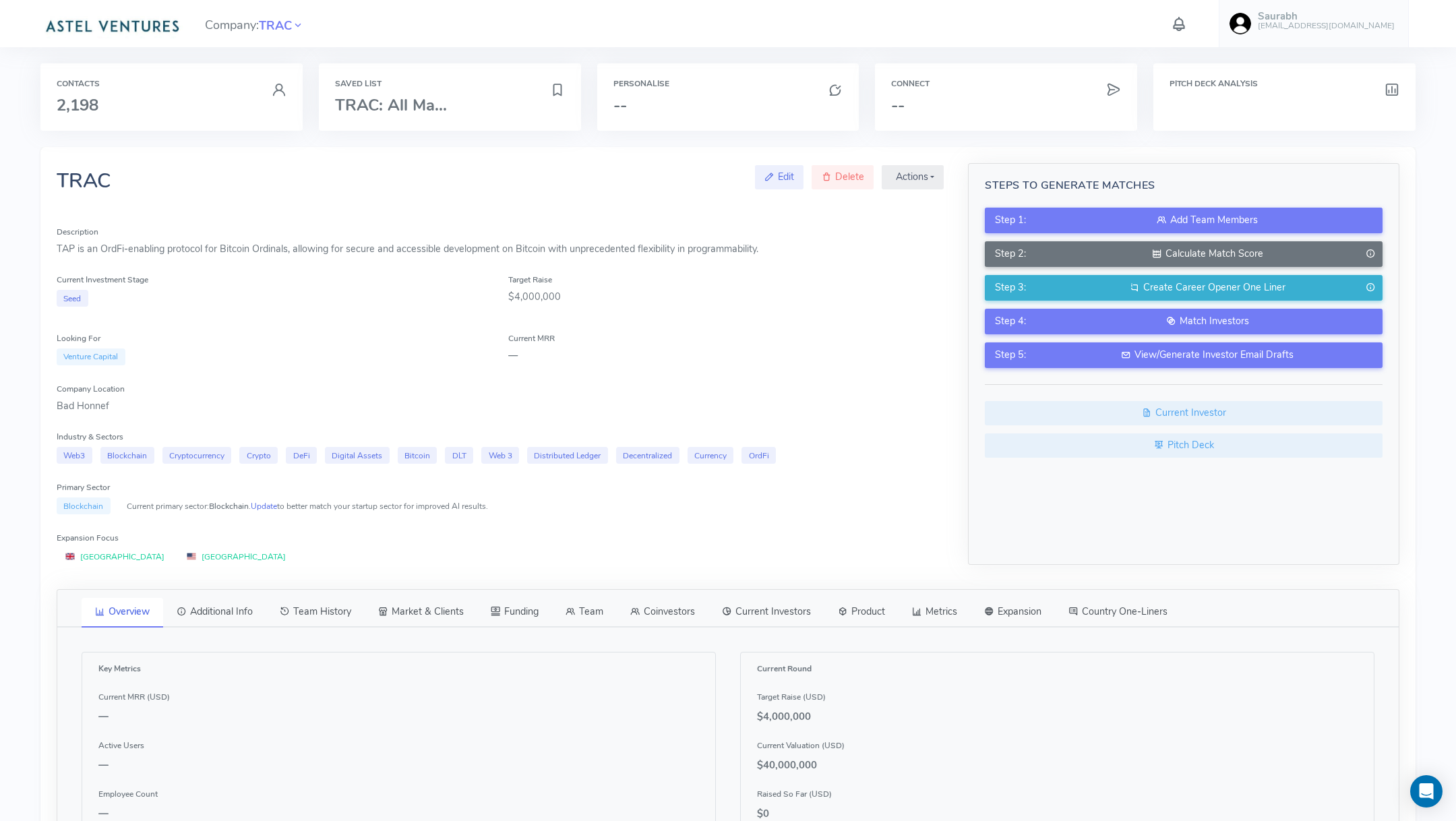
drag, startPoint x: 751, startPoint y: 290, endPoint x: 637, endPoint y: 307, distance: 115.3
click at [637, 307] on div "Target Raise $4,000,000" at bounding box center [726, 289] width 451 height 34
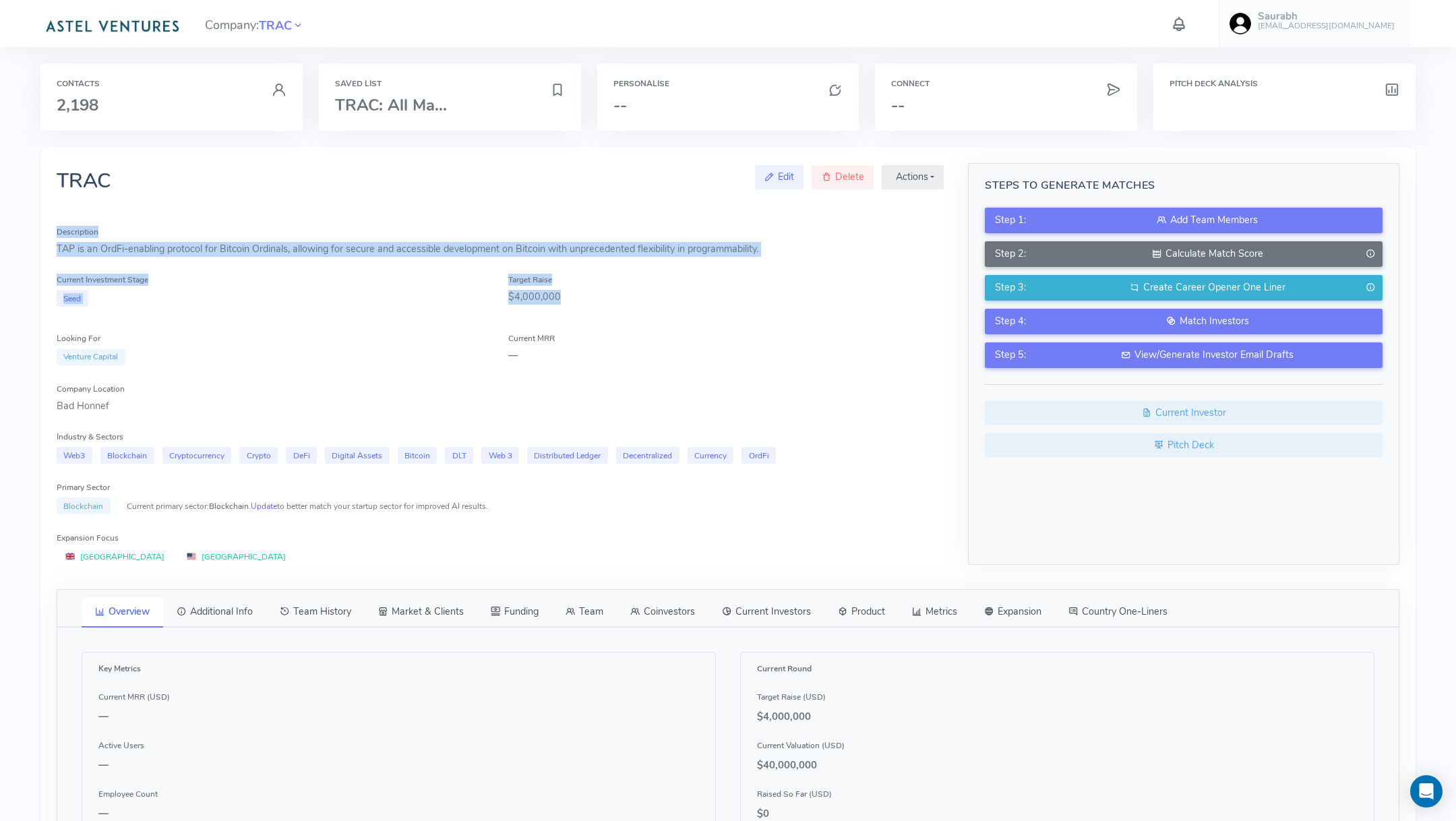
drag, startPoint x: 637, startPoint y: 307, endPoint x: 635, endPoint y: 187, distance: 120.0
click at [635, 187] on div "TRAC Edit Delete Actions Manage Ringfence Career Matches Warm Introductions Coi…" at bounding box center [500, 365] width 887 height 402
click at [1064, 318] on div "Match Investors" at bounding box center [1207, 321] width 330 height 15
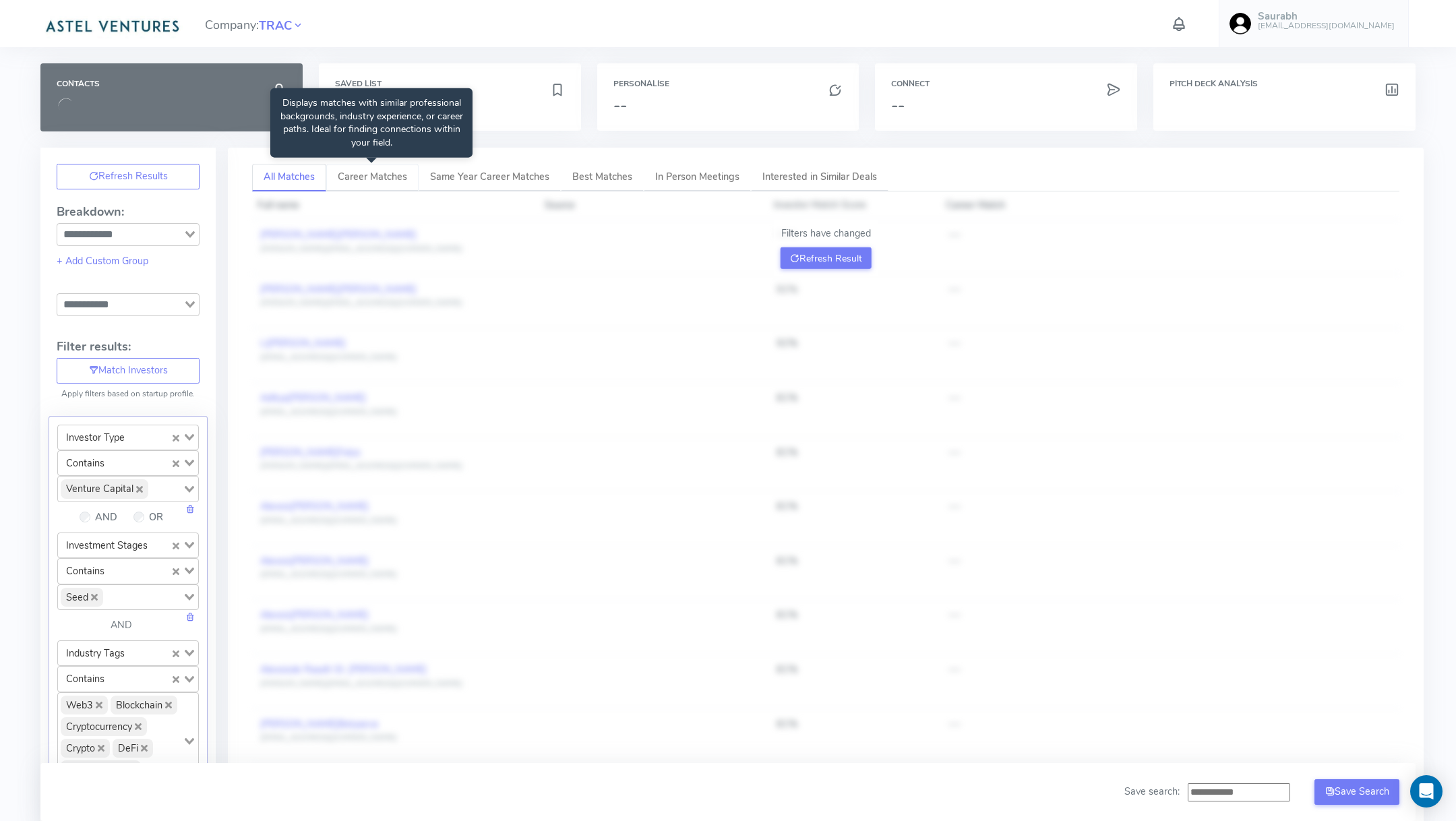
click at [401, 188] on link "Career Matches" at bounding box center [372, 177] width 92 height 28
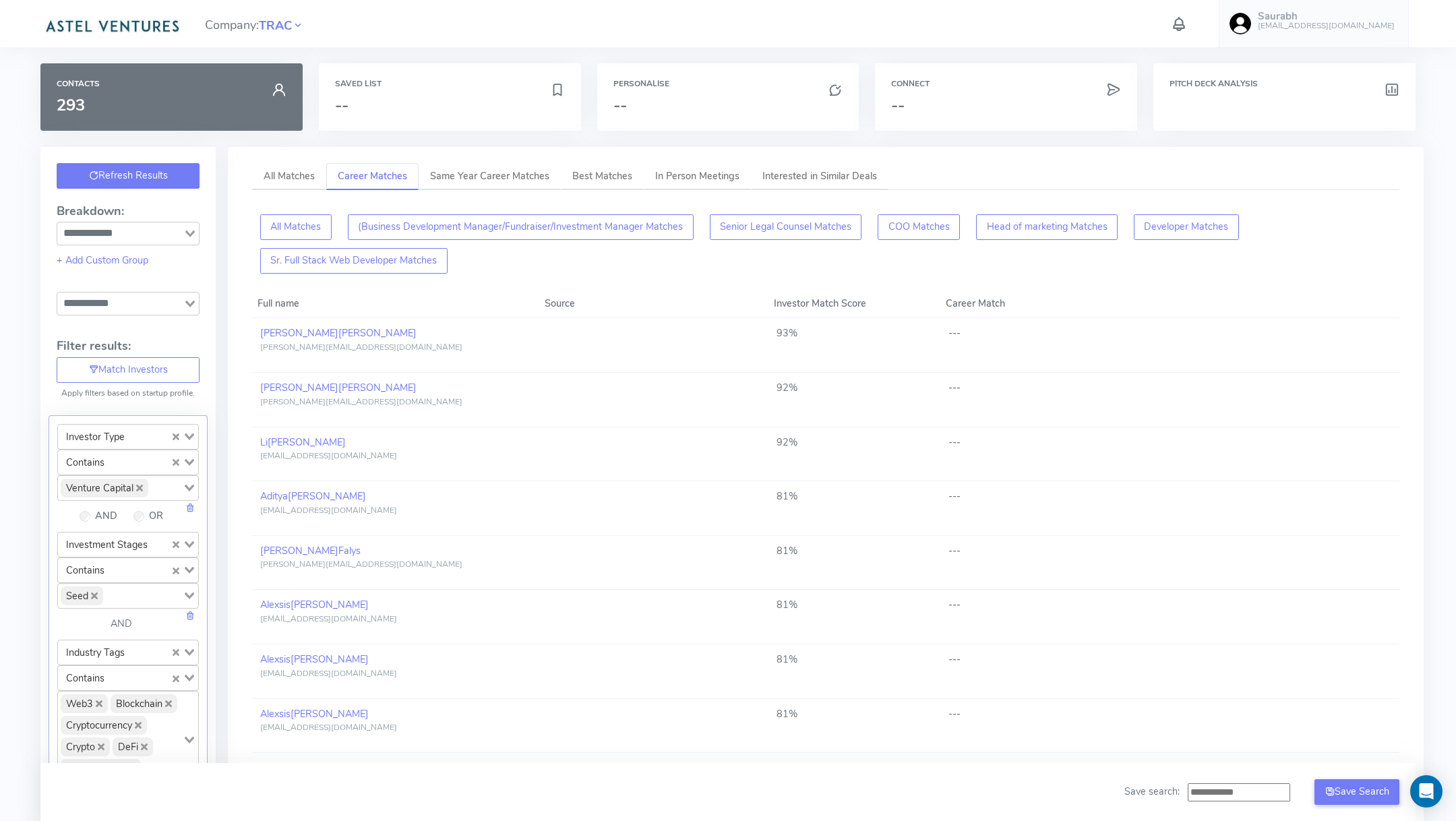
click at [144, 183] on button "Refresh Results" at bounding box center [128, 176] width 143 height 26
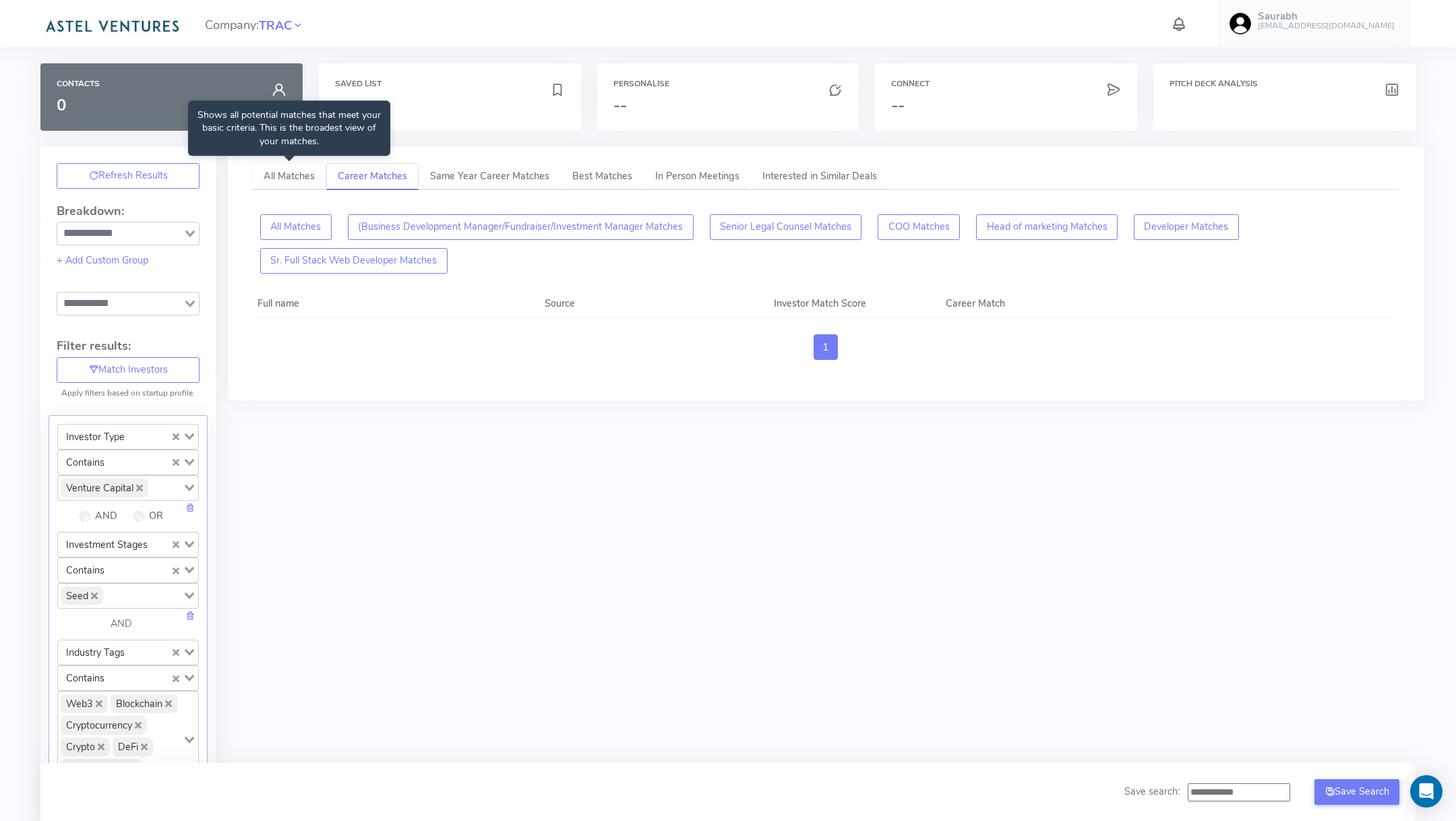
click at [293, 178] on link "All Matches" at bounding box center [289, 177] width 74 height 28
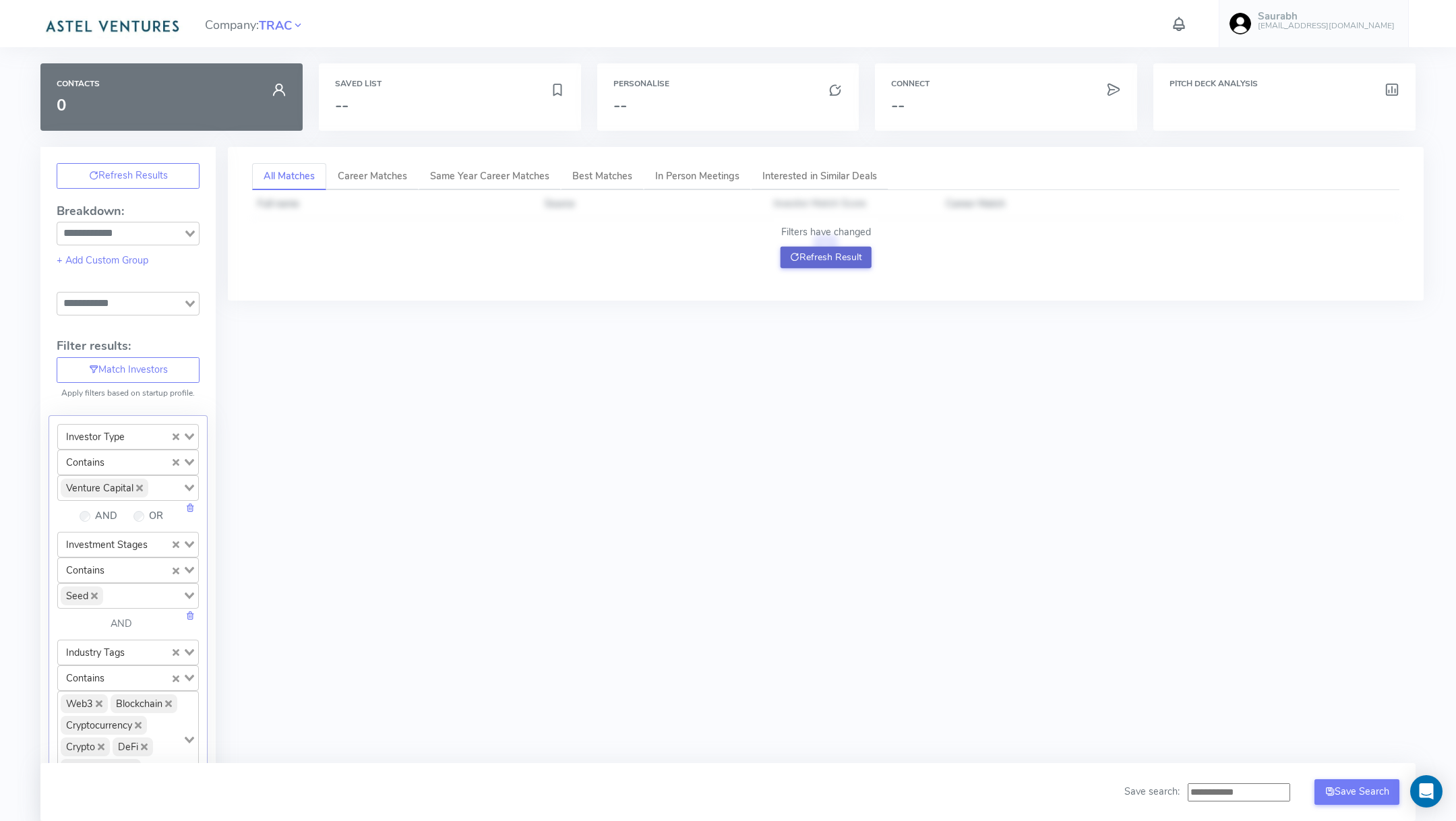
click at [809, 255] on button "Refresh Result" at bounding box center [826, 257] width 91 height 21
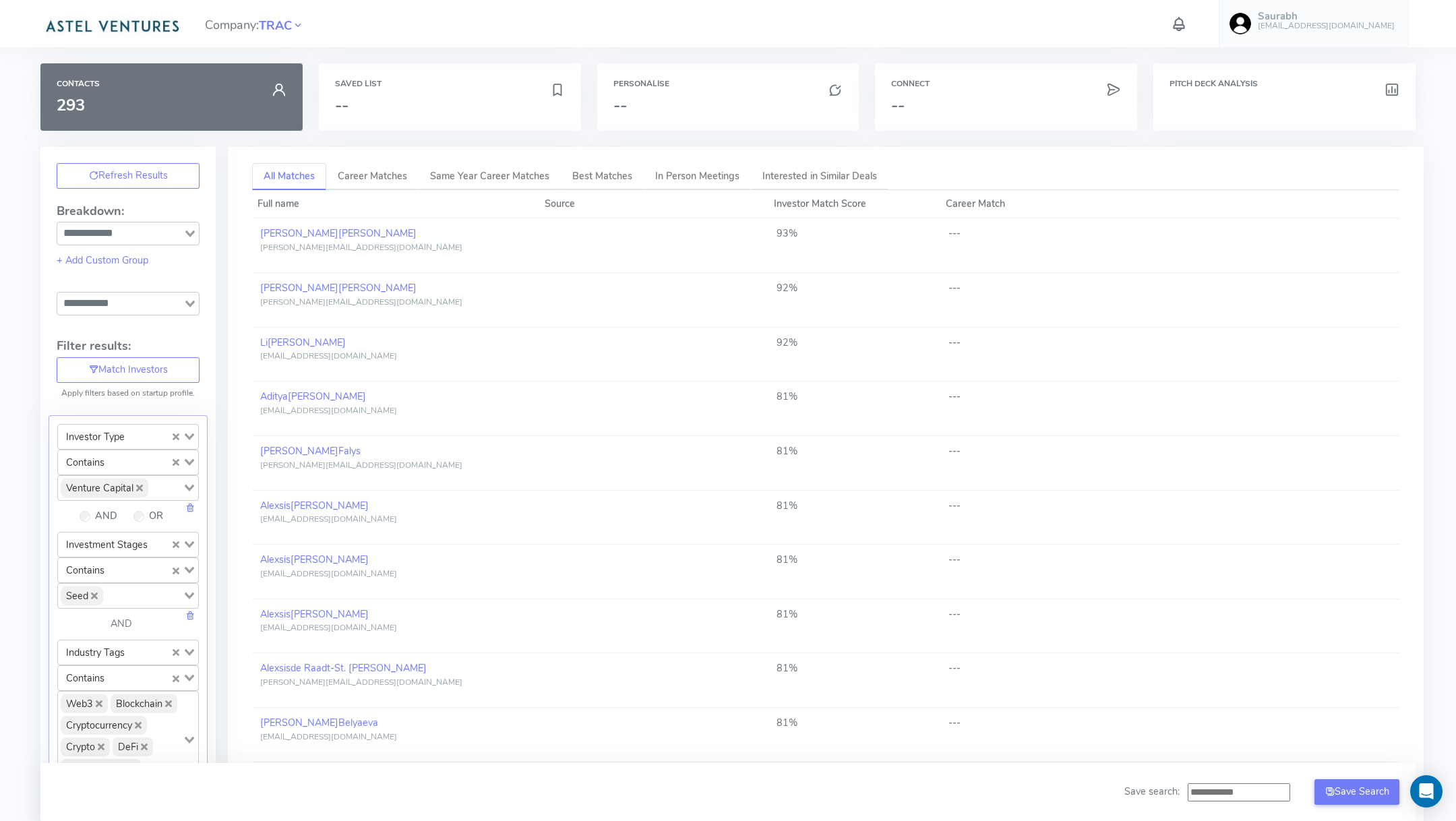
click at [134, 30] on img at bounding box center [112, 25] width 143 height 27
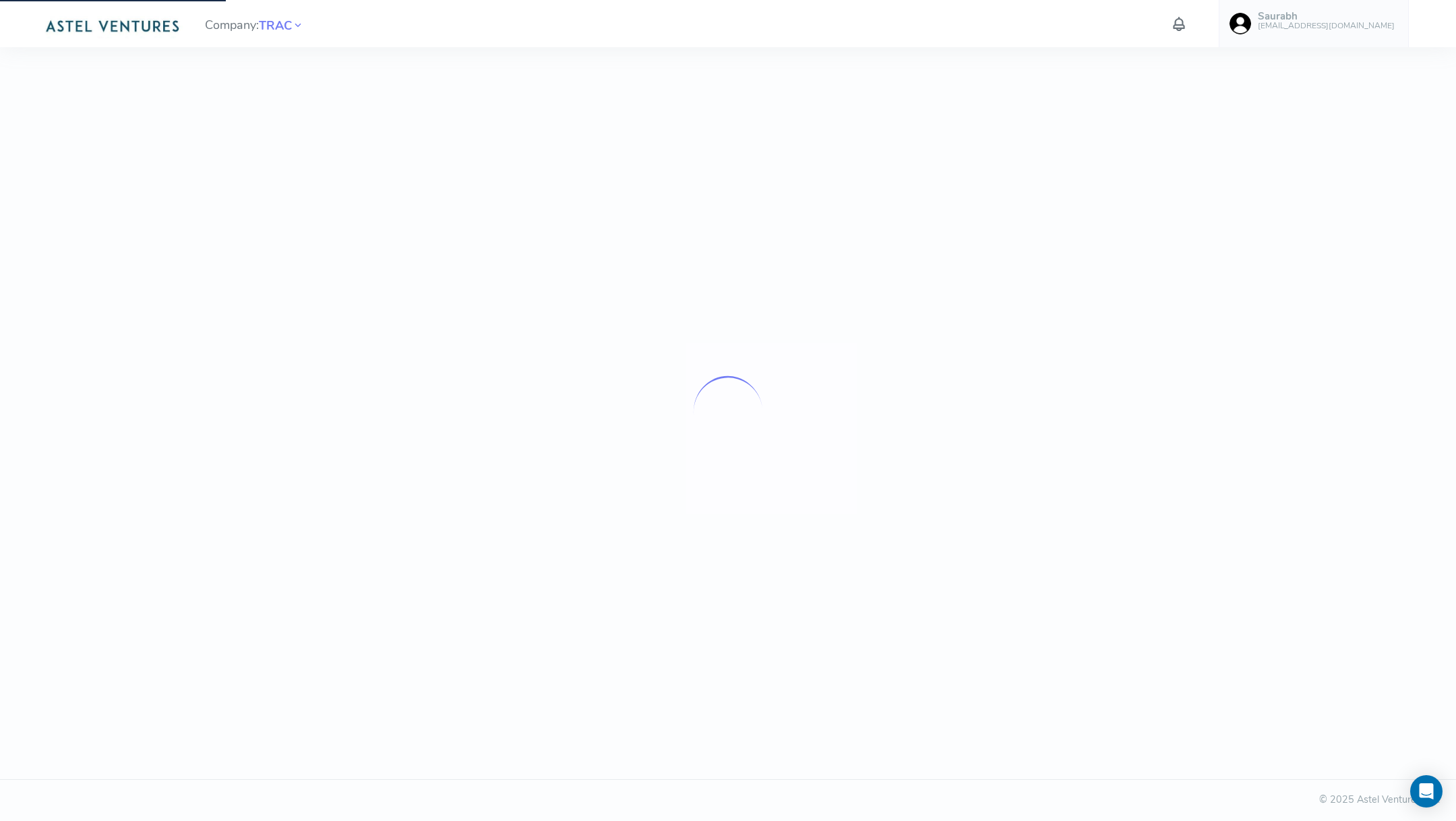
click at [692, 181] on div at bounding box center [728, 410] width 1456 height 821
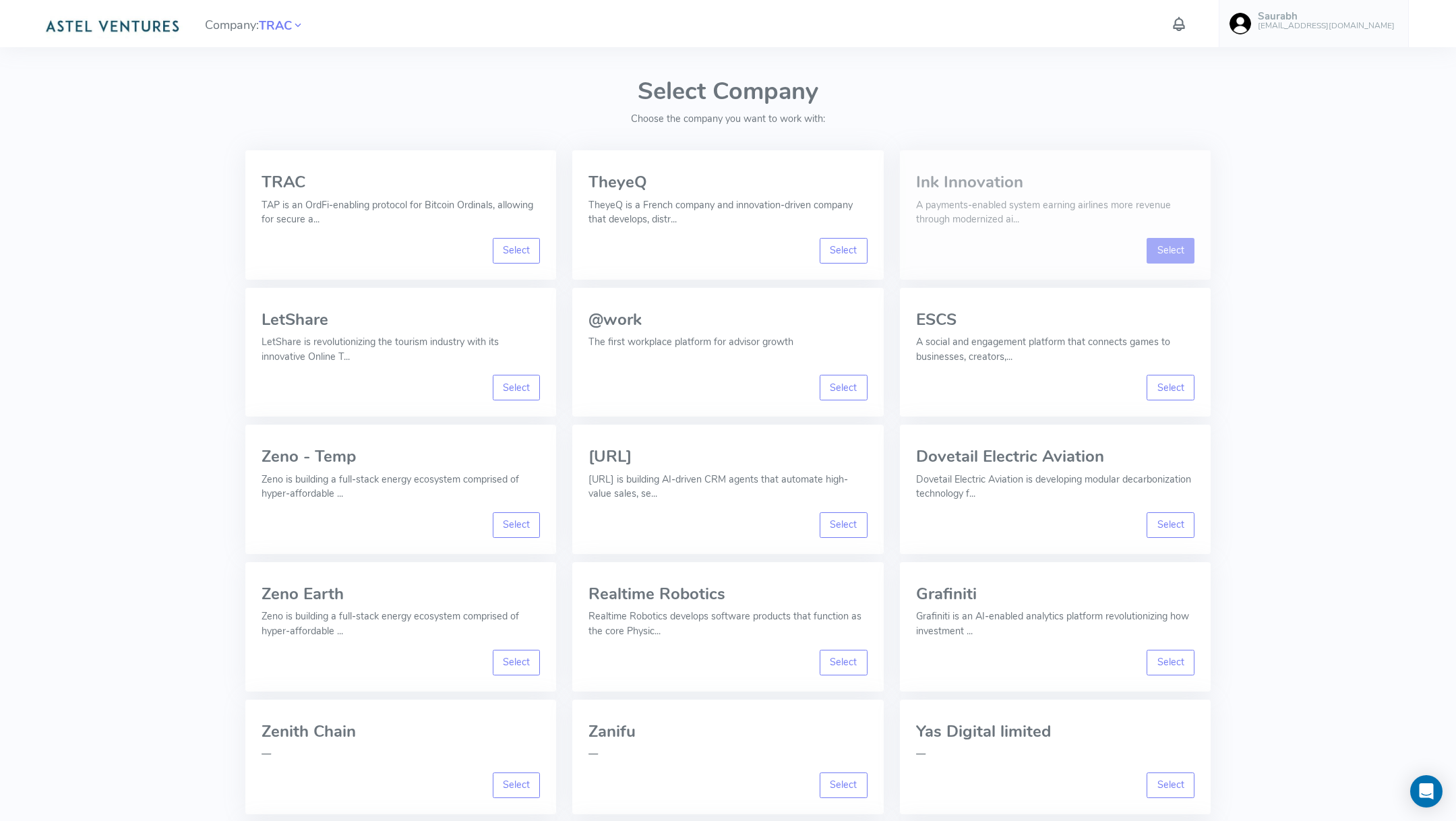
click at [1164, 252] on link "Select" at bounding box center [1170, 251] width 48 height 26
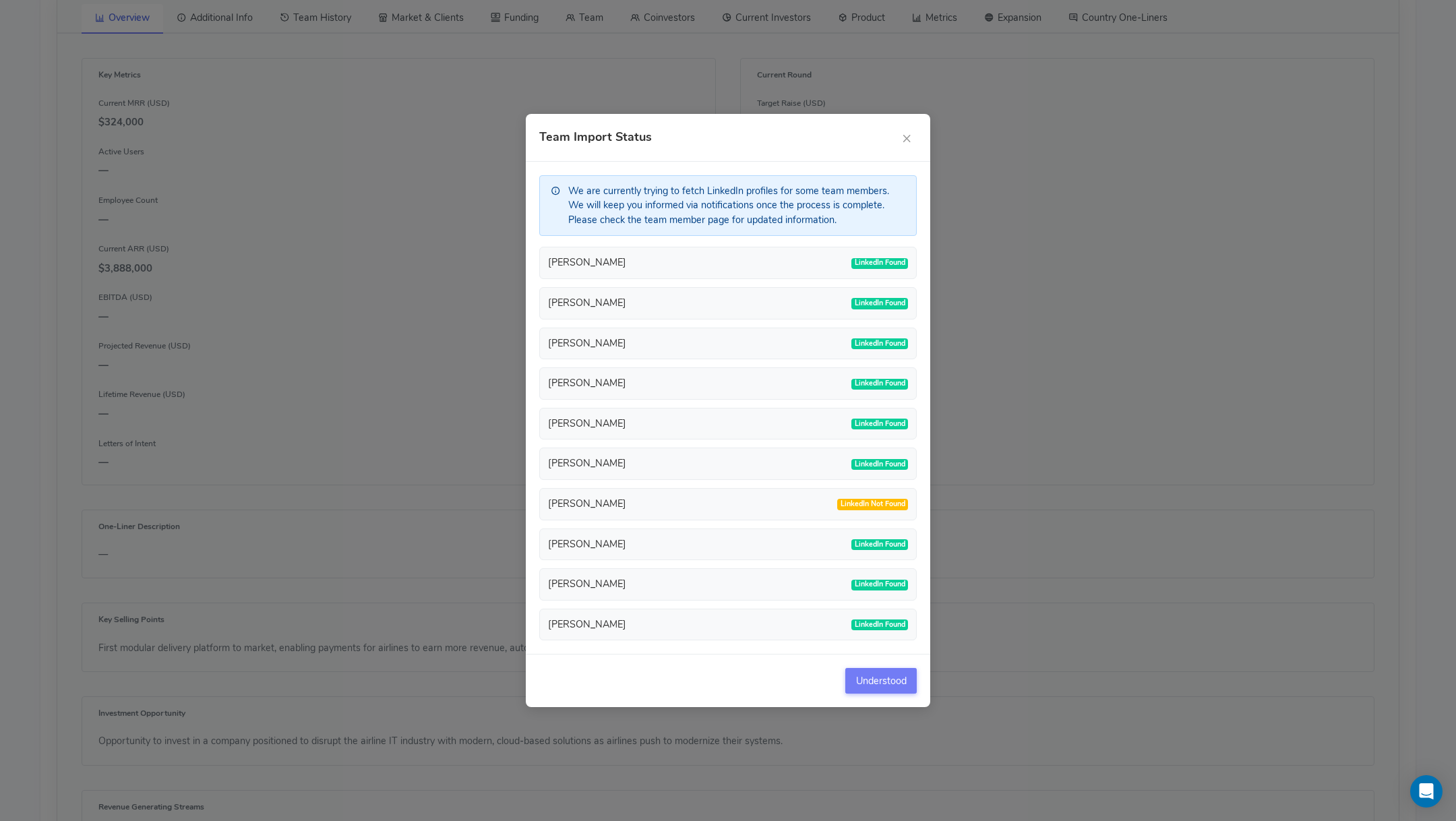
scroll to position [781, 0]
click at [864, 672] on button "Understood" at bounding box center [880, 681] width 72 height 26
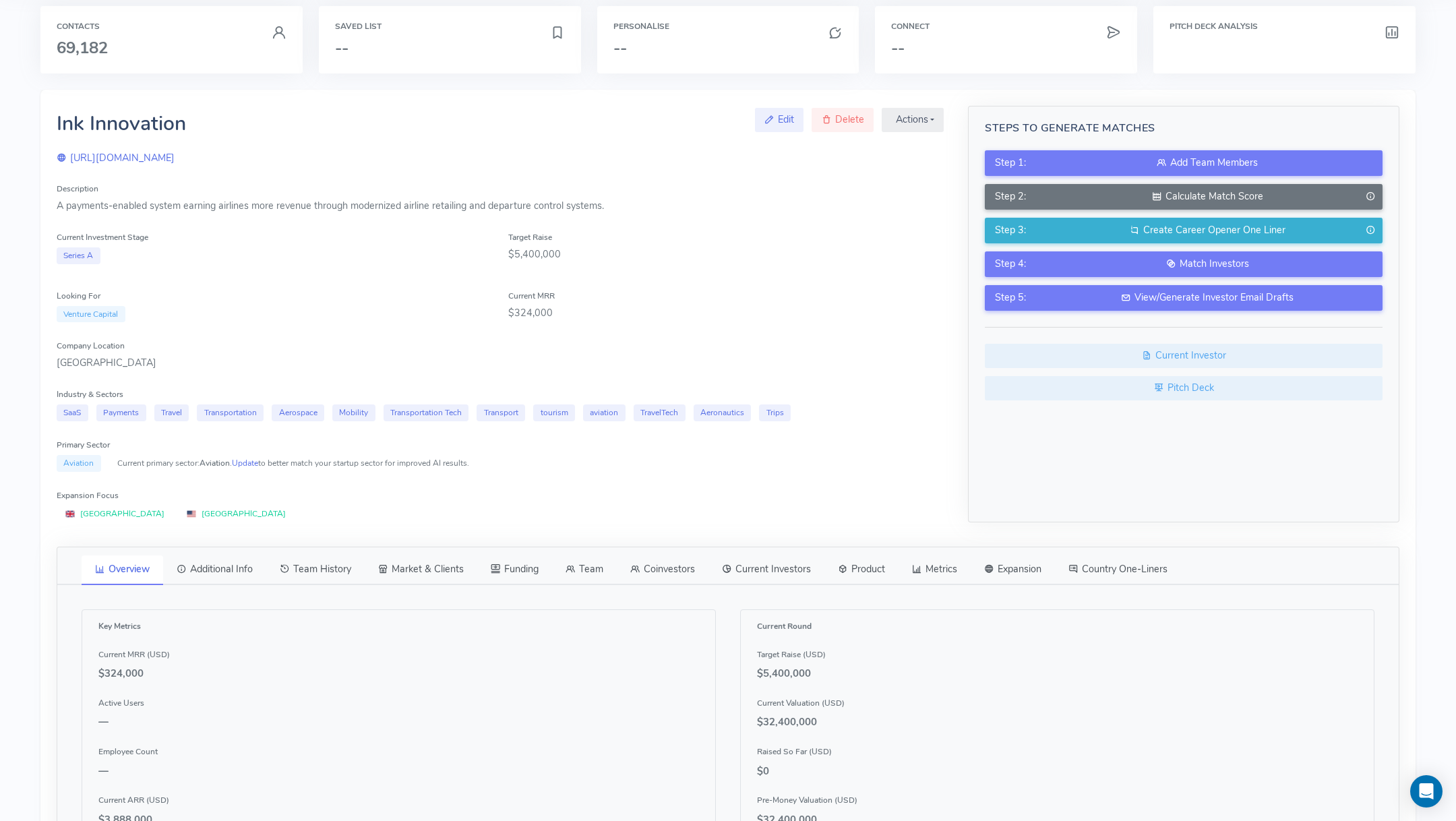
scroll to position [63, 0]
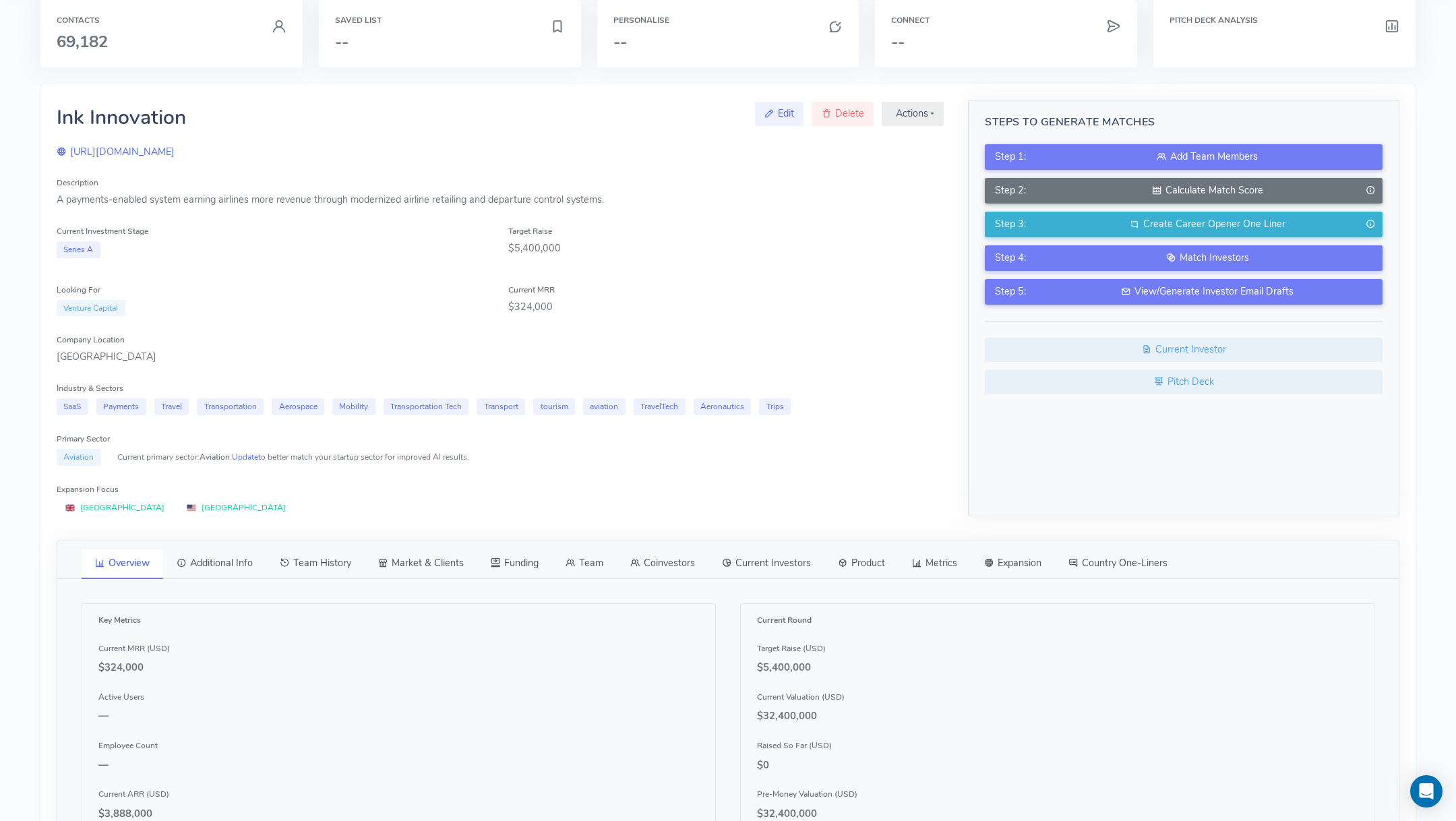
click at [571, 550] on link "Team" at bounding box center [584, 564] width 65 height 28
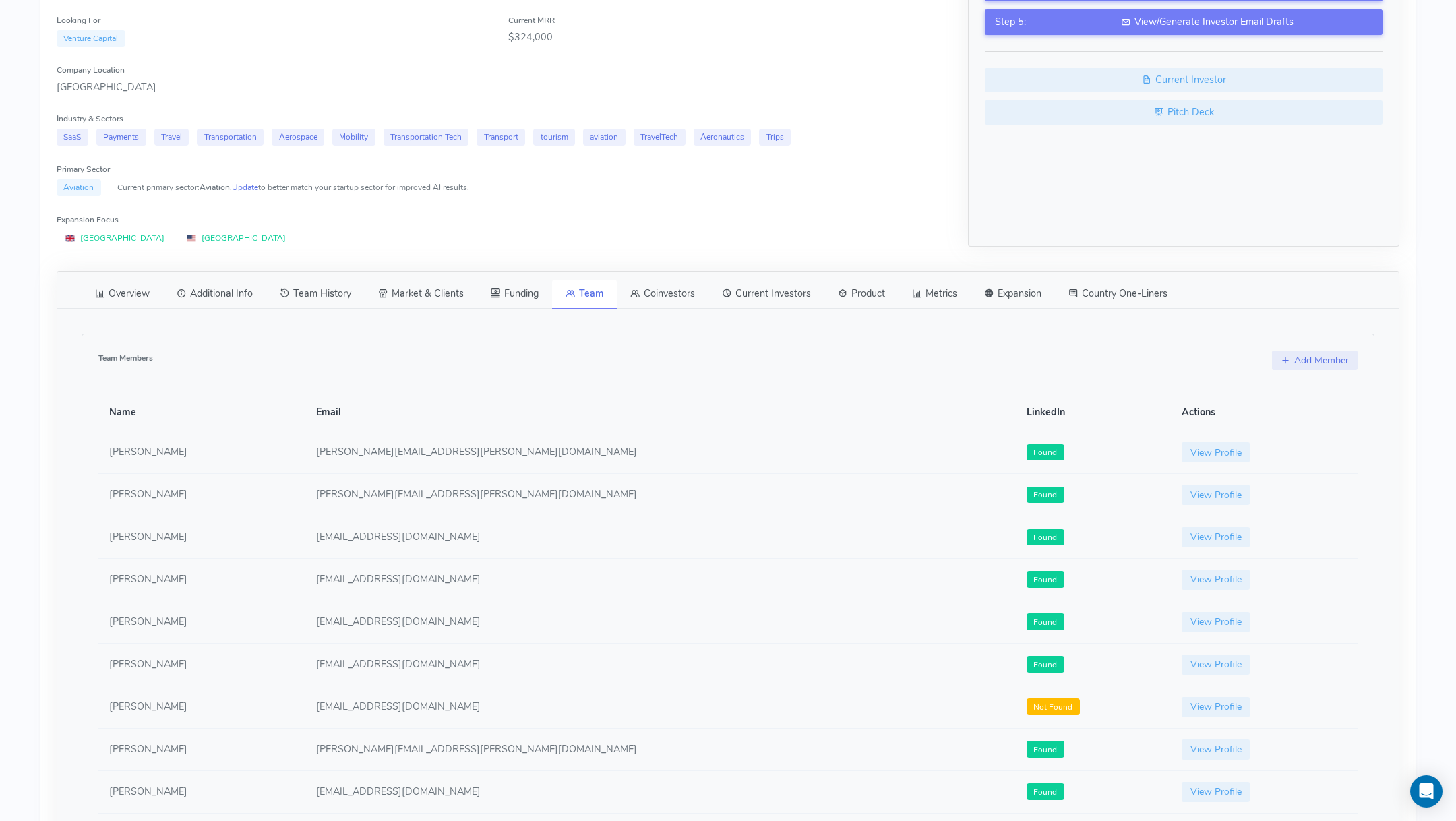
scroll to position [0, 0]
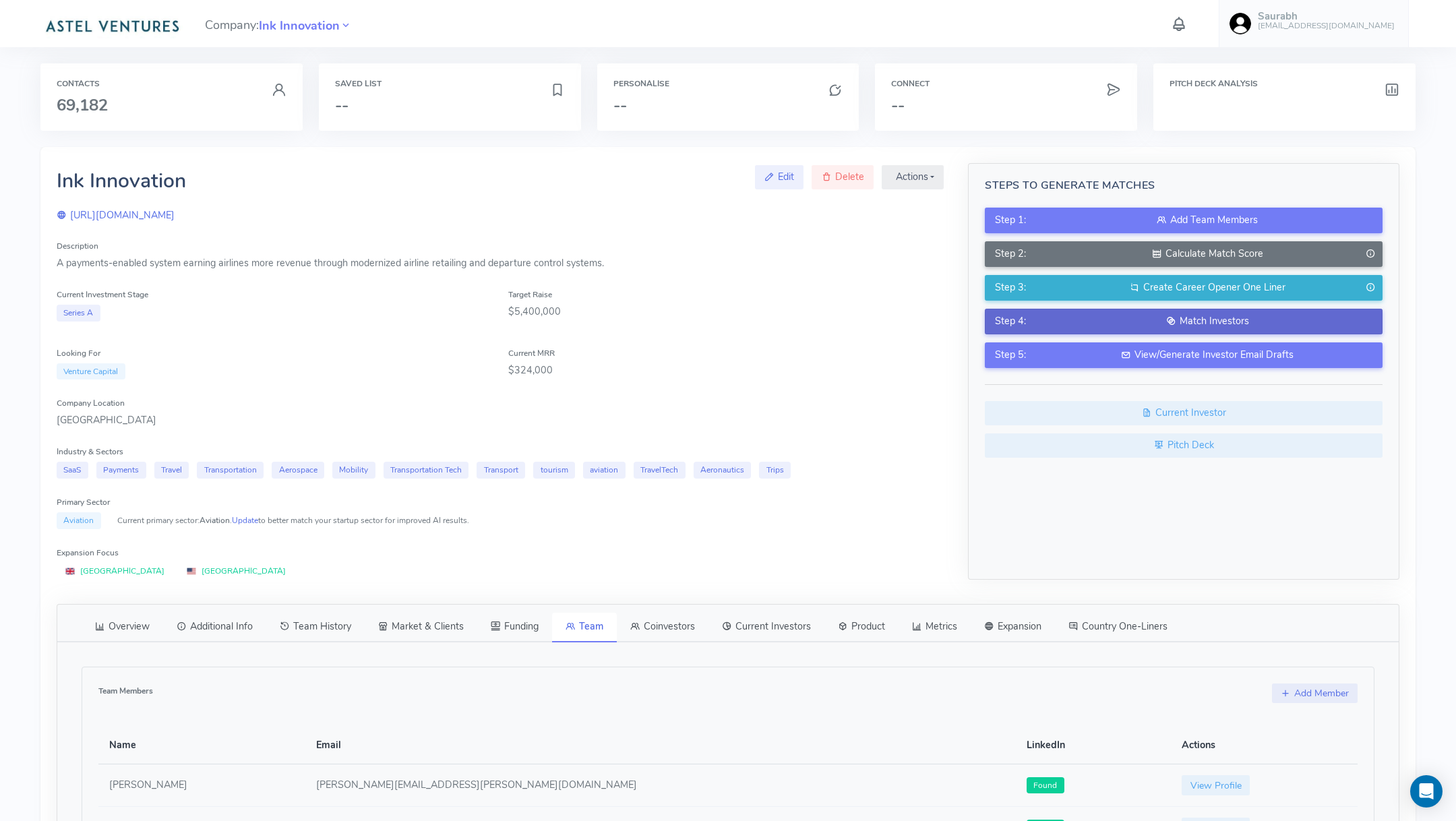
click at [1042, 321] on div "Match Investors" at bounding box center [1207, 321] width 330 height 15
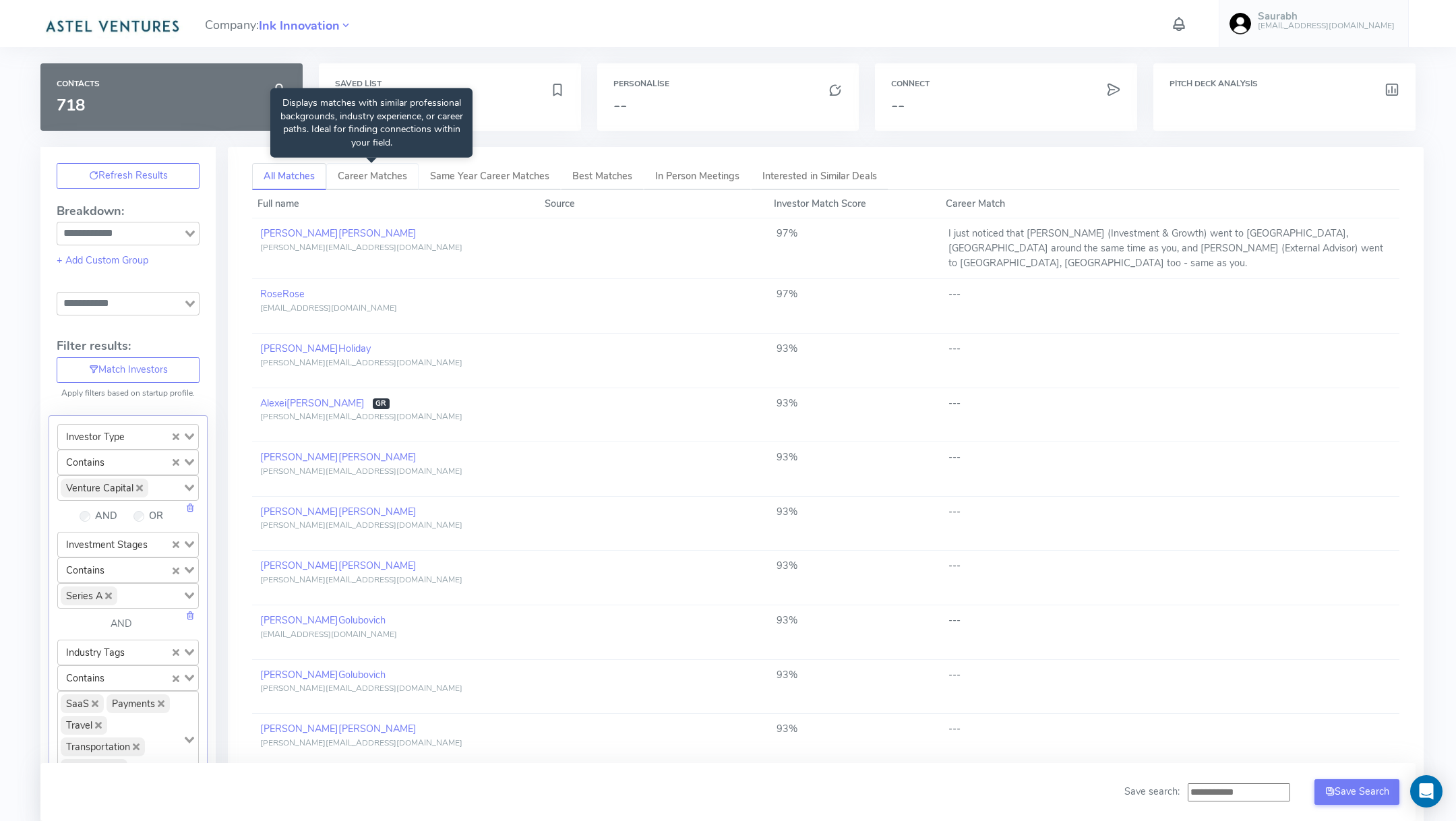
click at [390, 178] on link "Career Matches" at bounding box center [372, 177] width 92 height 28
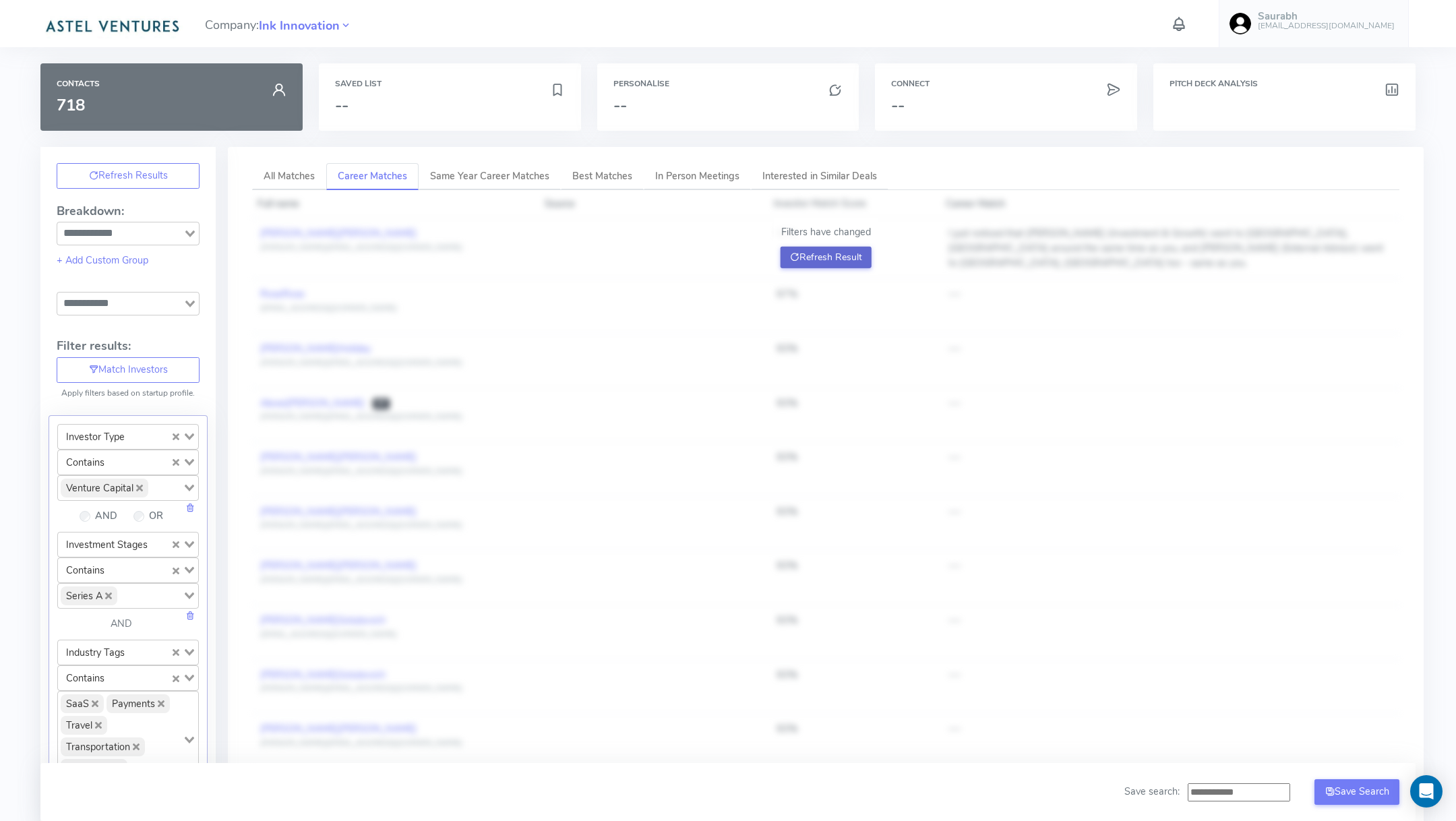
click at [848, 259] on button "Refresh Result" at bounding box center [826, 257] width 91 height 21
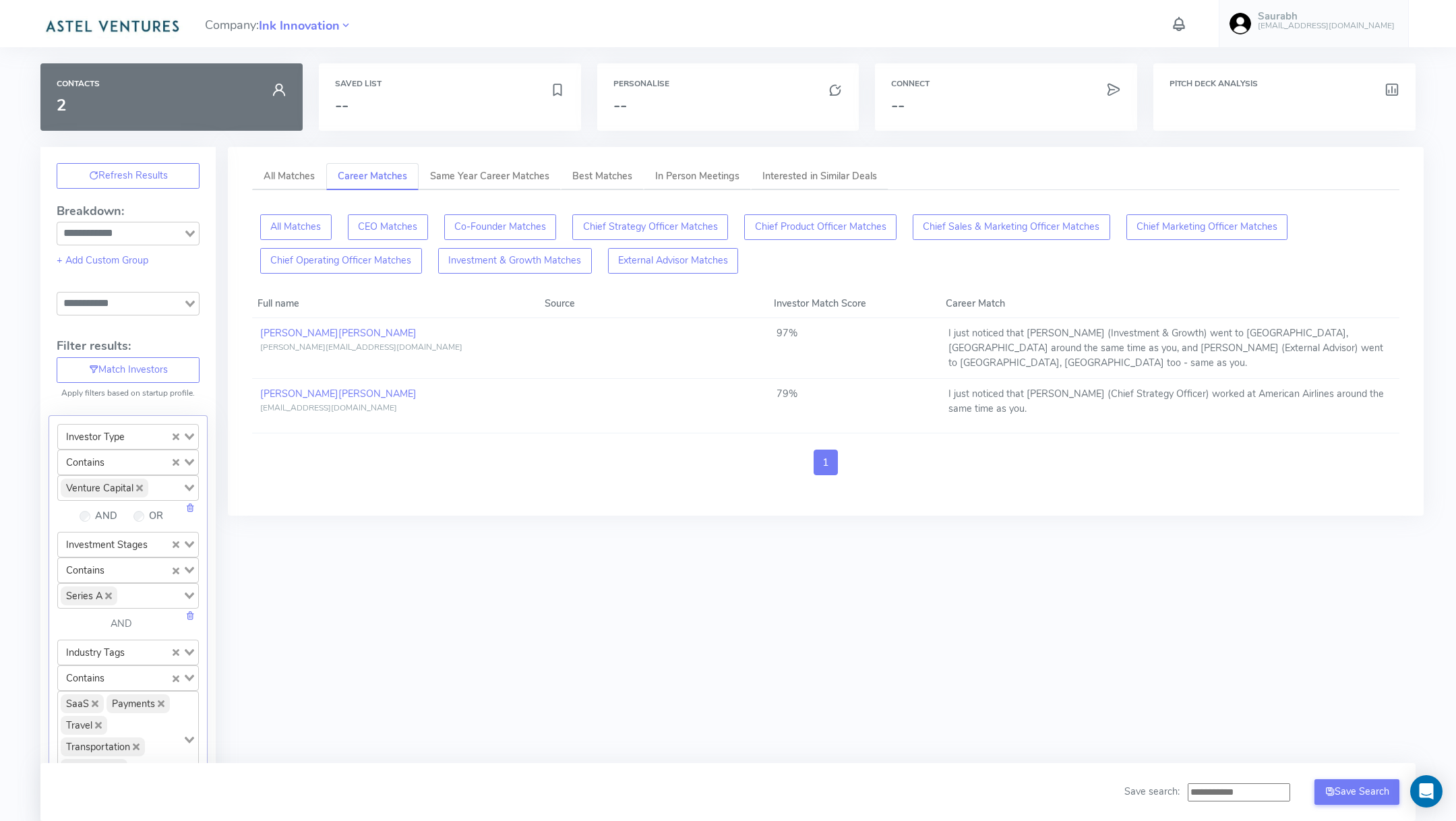
scroll to position [1282, 0]
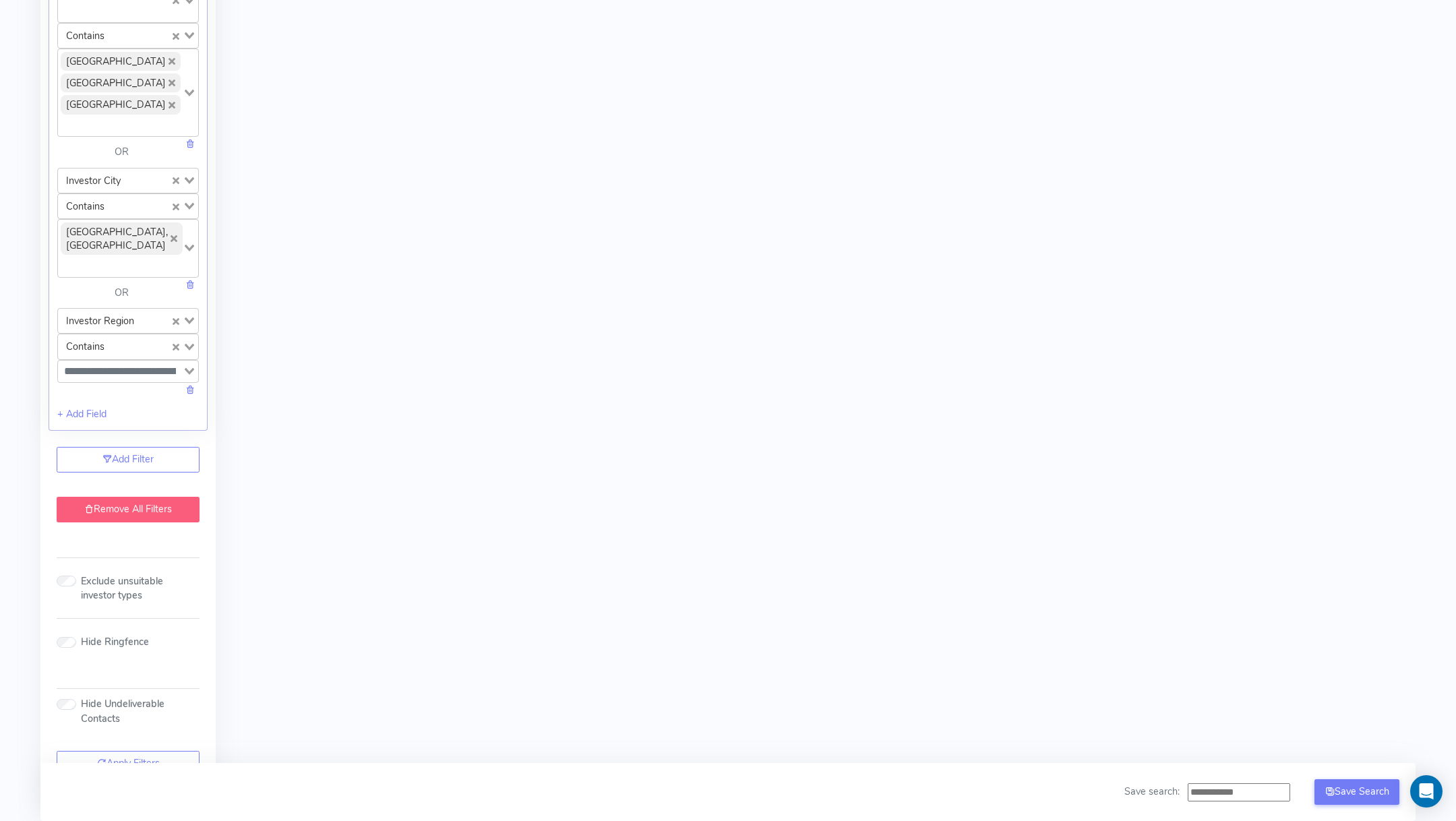
click at [121, 497] on link "Remove All Filters" at bounding box center [128, 510] width 143 height 26
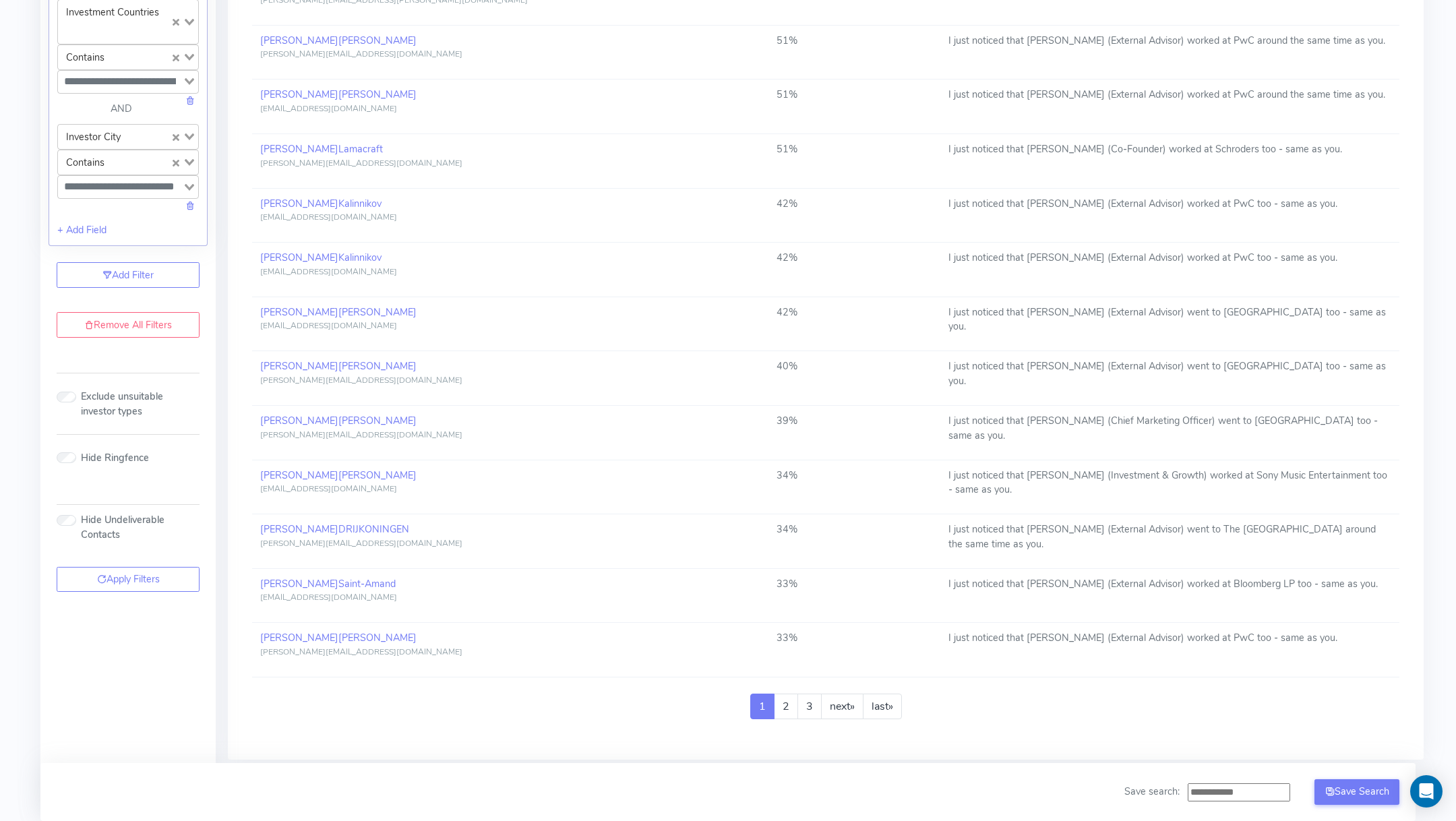
scroll to position [801, 0]
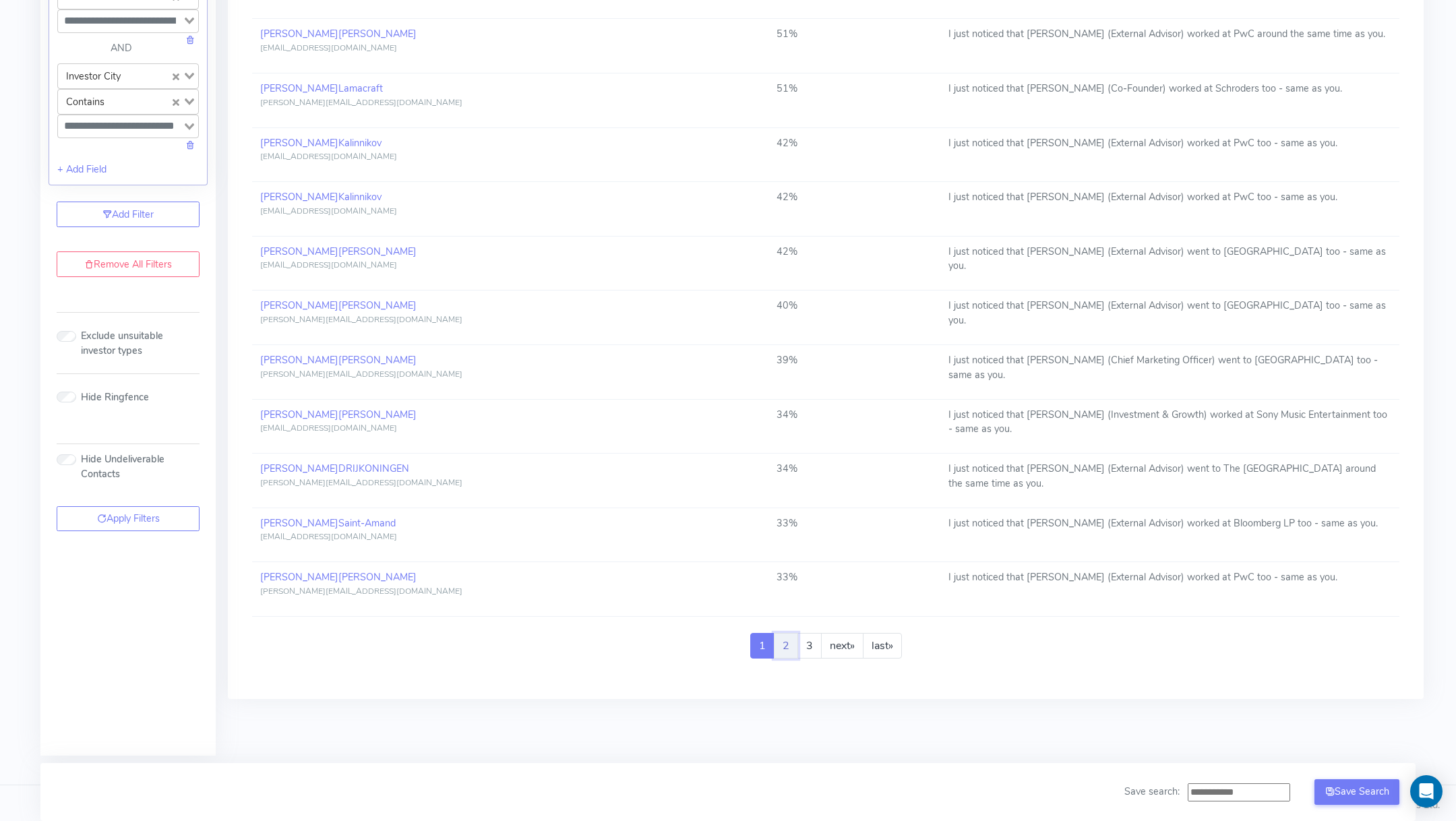
click at [782, 638] on link "2" at bounding box center [786, 646] width 24 height 26
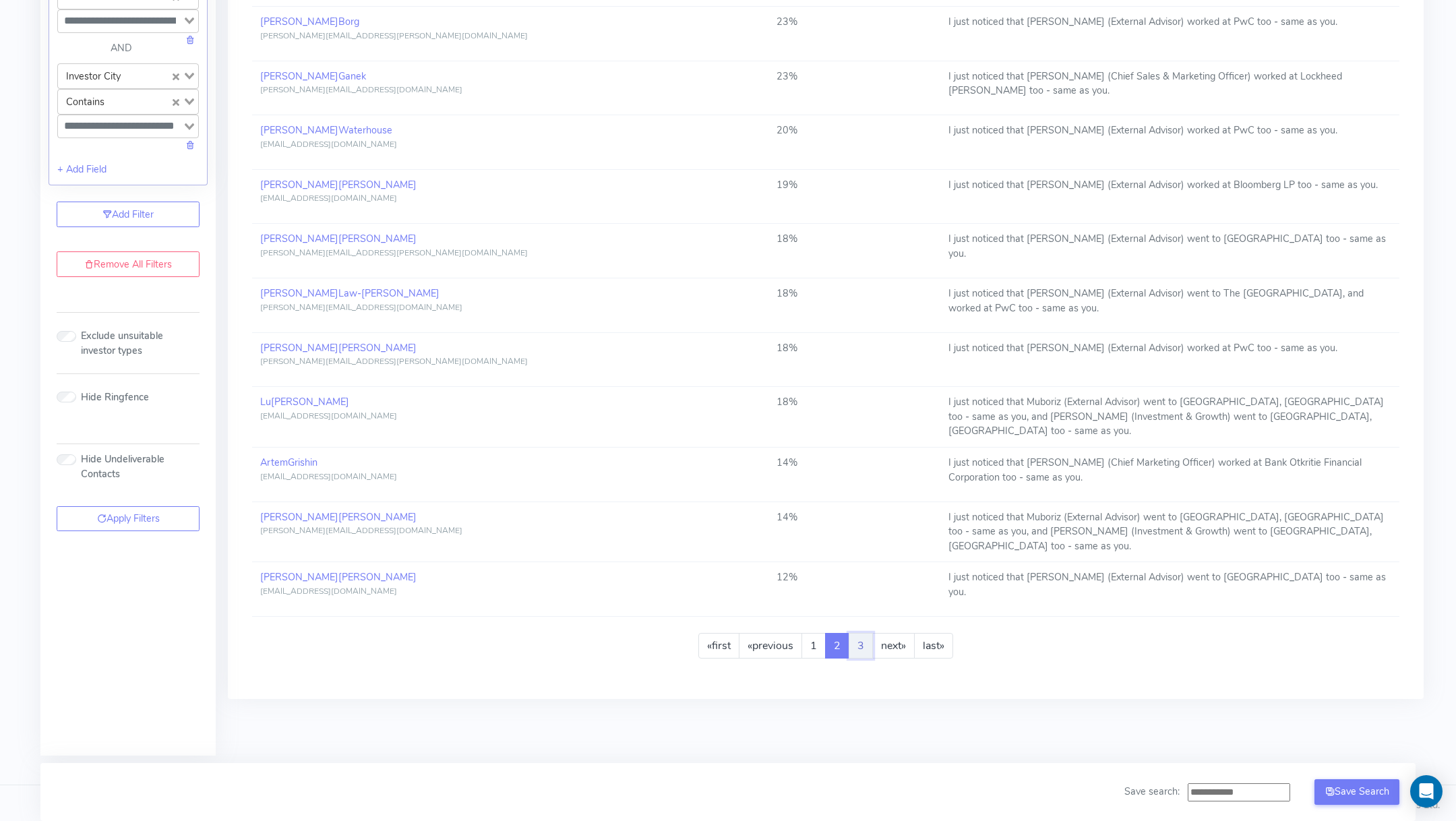
click at [861, 638] on link "3" at bounding box center [861, 646] width 24 height 26
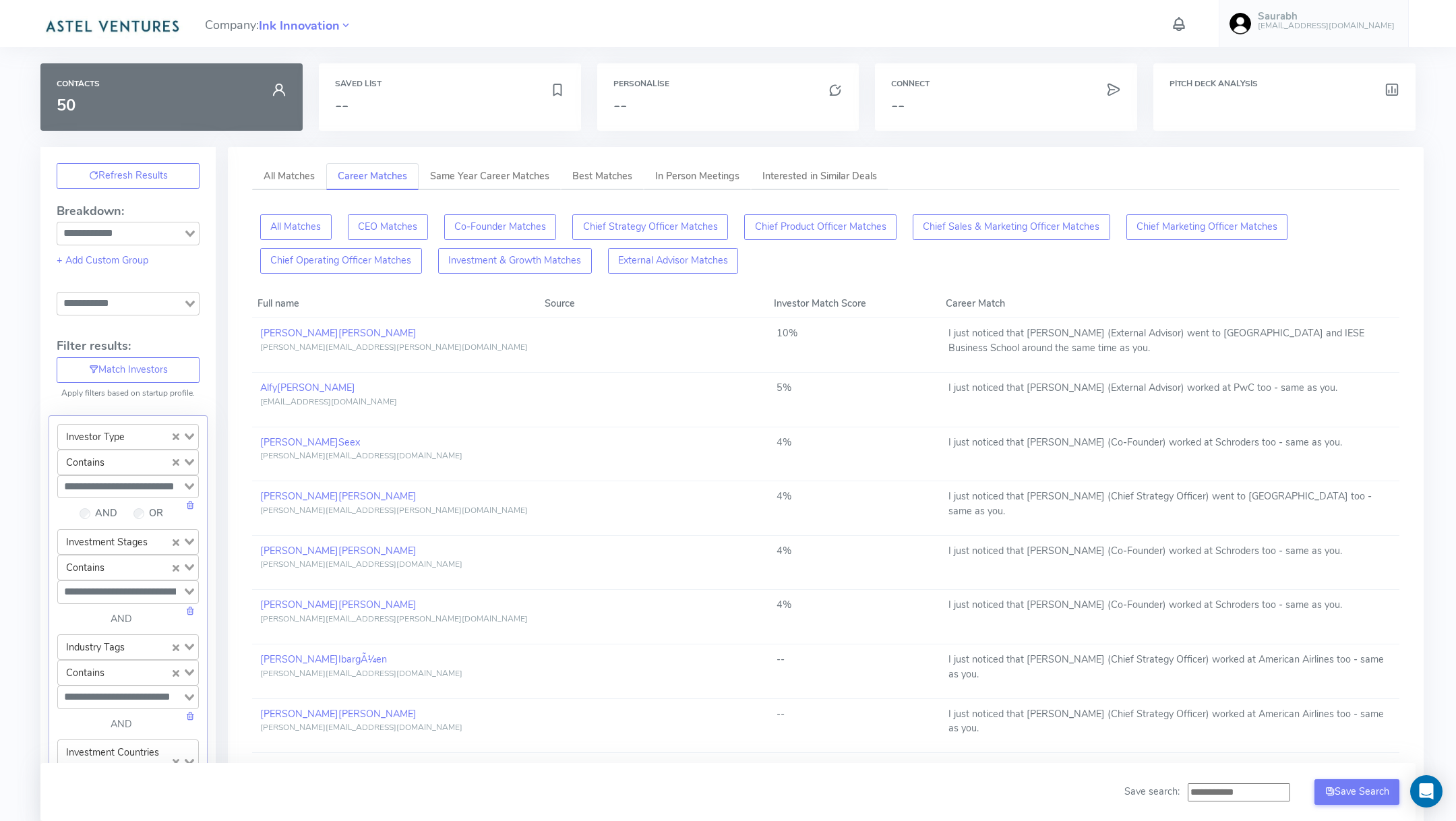
scroll to position [1, 0]
click at [708, 264] on button "External Advisor Matches" at bounding box center [674, 260] width 131 height 26
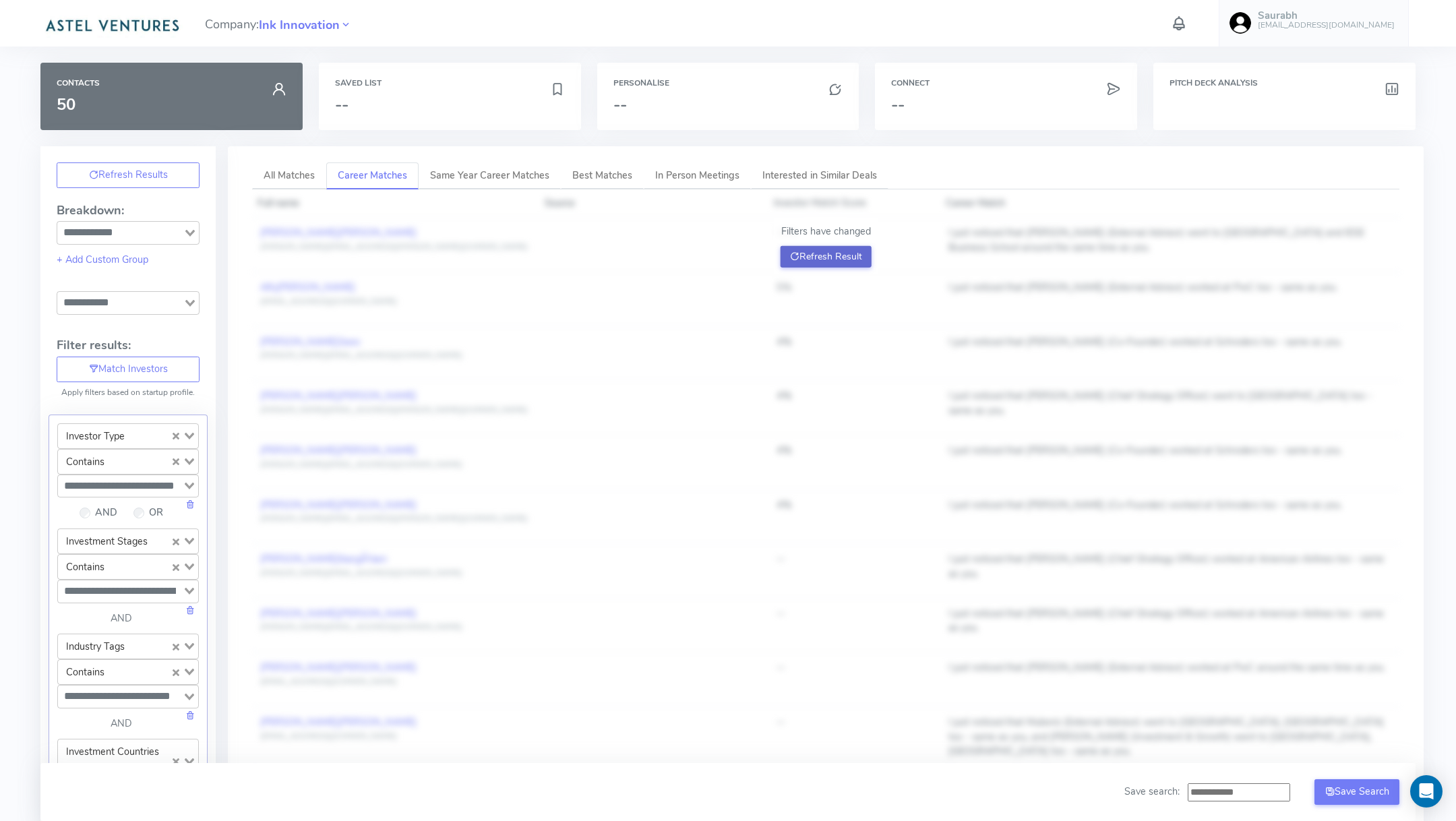
click at [848, 248] on button "Refresh Result" at bounding box center [826, 257] width 91 height 21
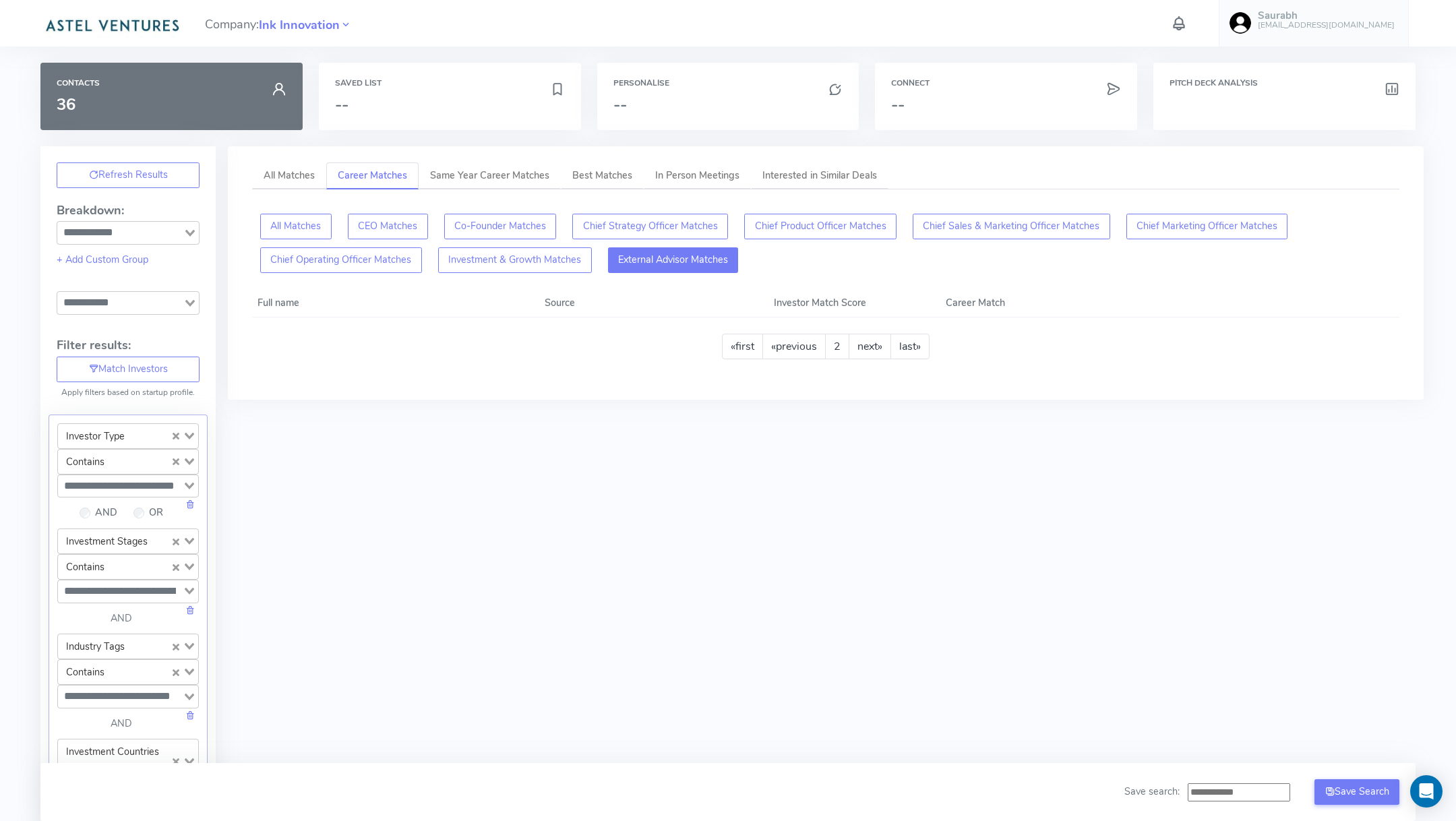
click at [667, 267] on button "External Advisor Matches" at bounding box center [674, 260] width 131 height 26
click at [308, 220] on button "All Matches" at bounding box center [296, 227] width 72 height 26
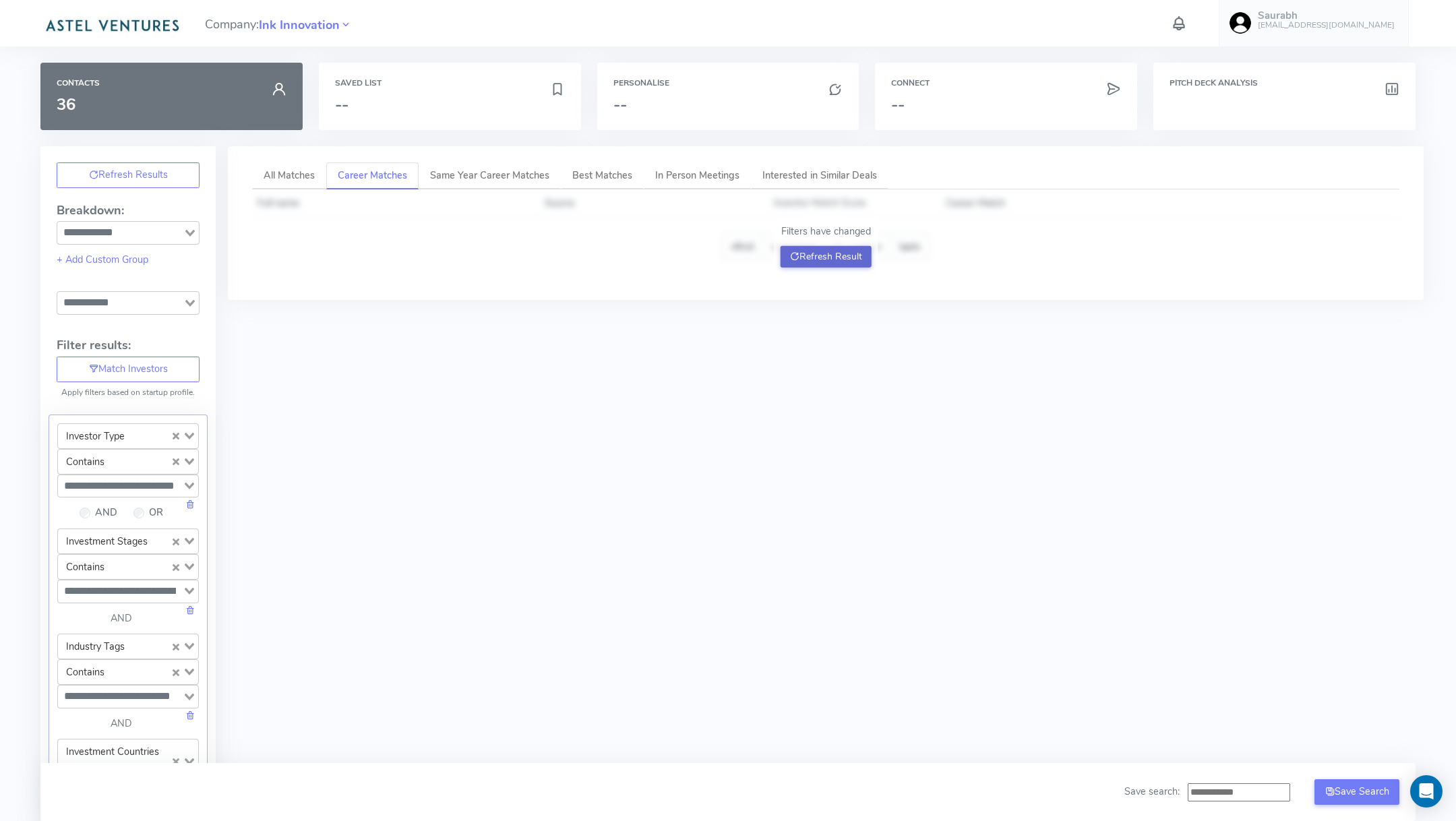
click at [847, 257] on button "Refresh Result" at bounding box center [826, 257] width 91 height 21
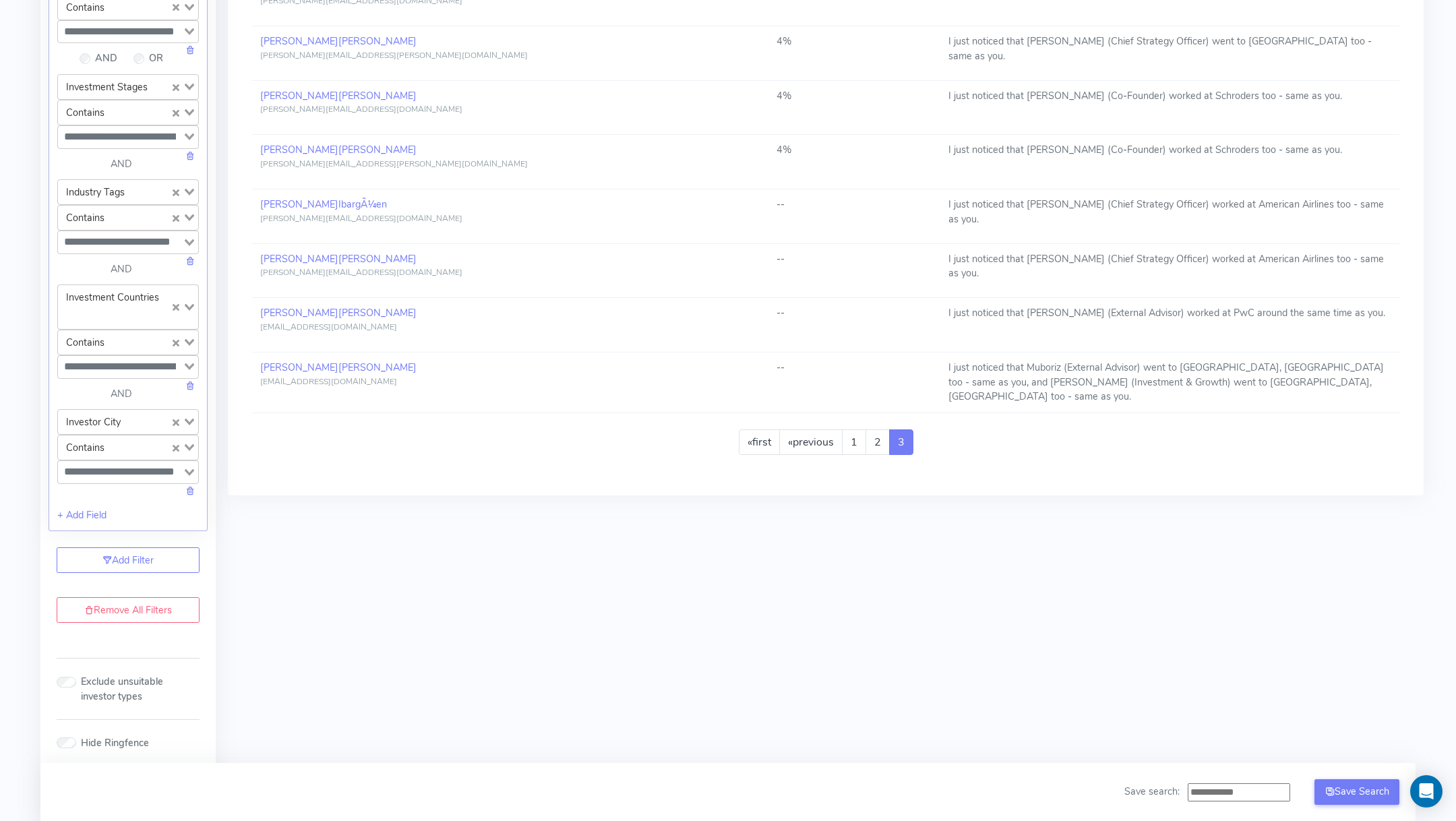
scroll to position [603, 0]
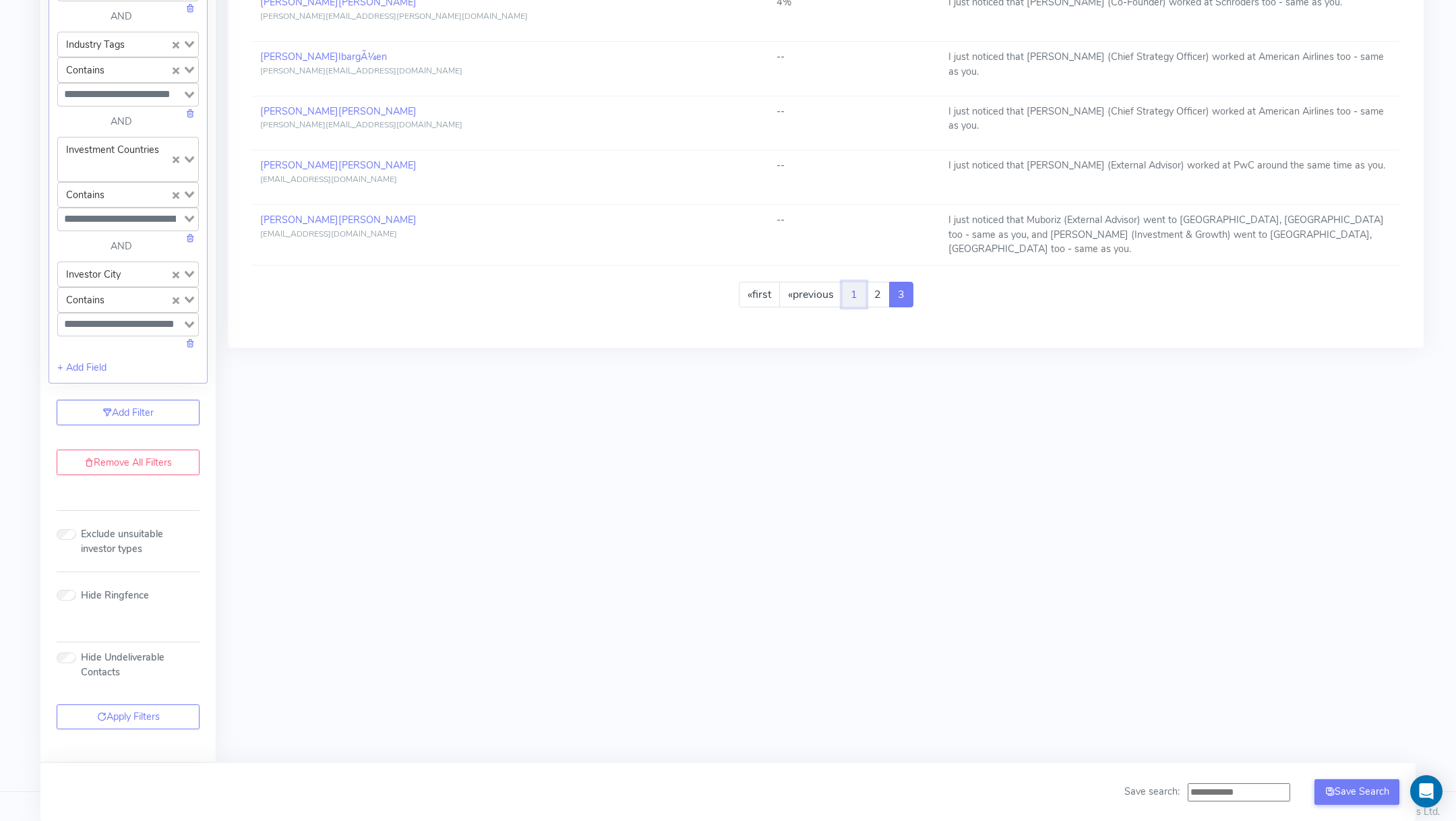
click at [852, 293] on link "1" at bounding box center [854, 294] width 24 height 26
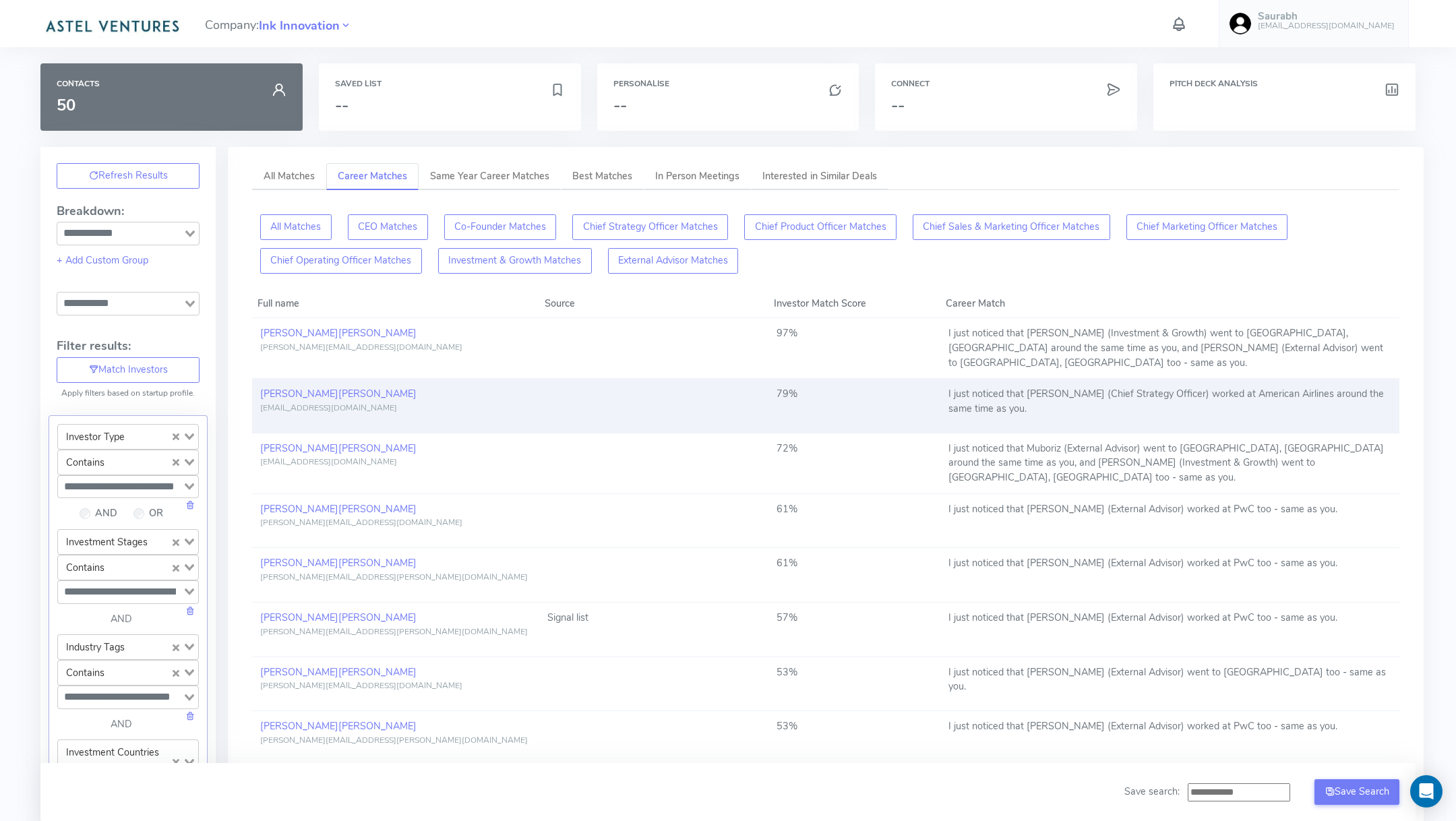
scroll to position [0, 0]
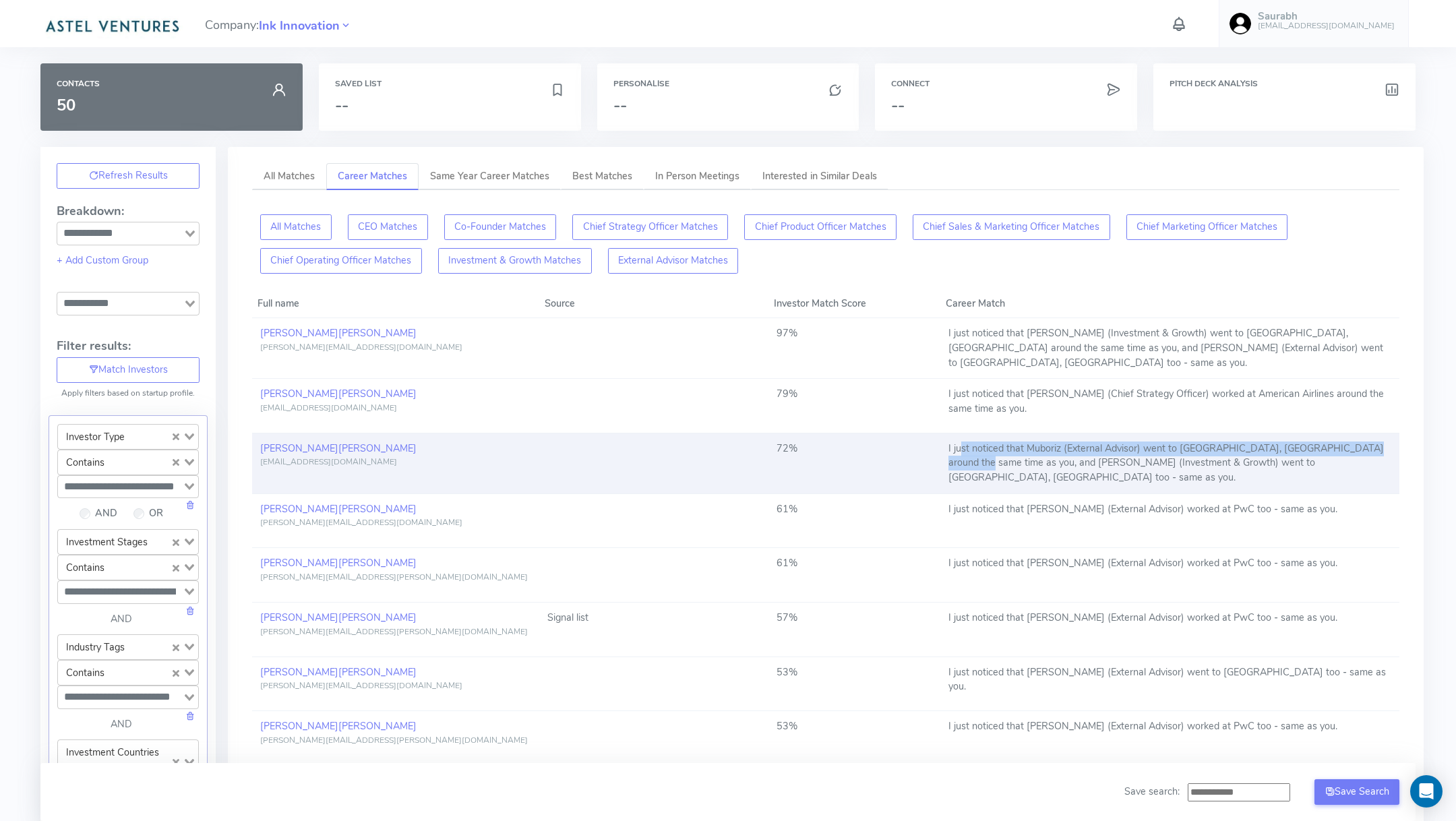
drag, startPoint x: 959, startPoint y: 449, endPoint x: 966, endPoint y: 455, distance: 9.2
click at [966, 455] on td "I just noticed that Muboriz (External Advisor) went to [GEOGRAPHIC_DATA], [GEOG…" at bounding box center [1170, 463] width 459 height 60
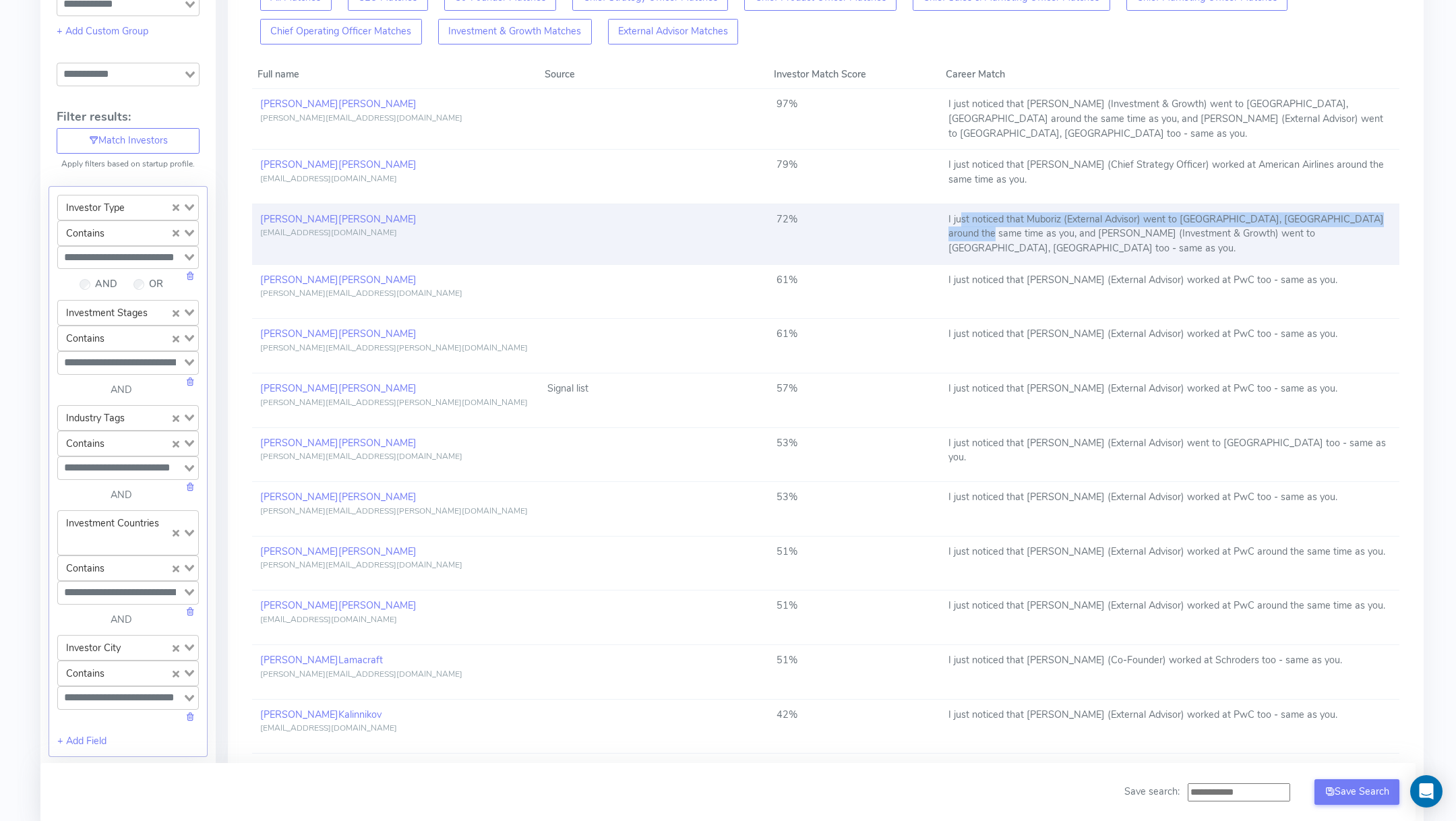
scroll to position [801, 0]
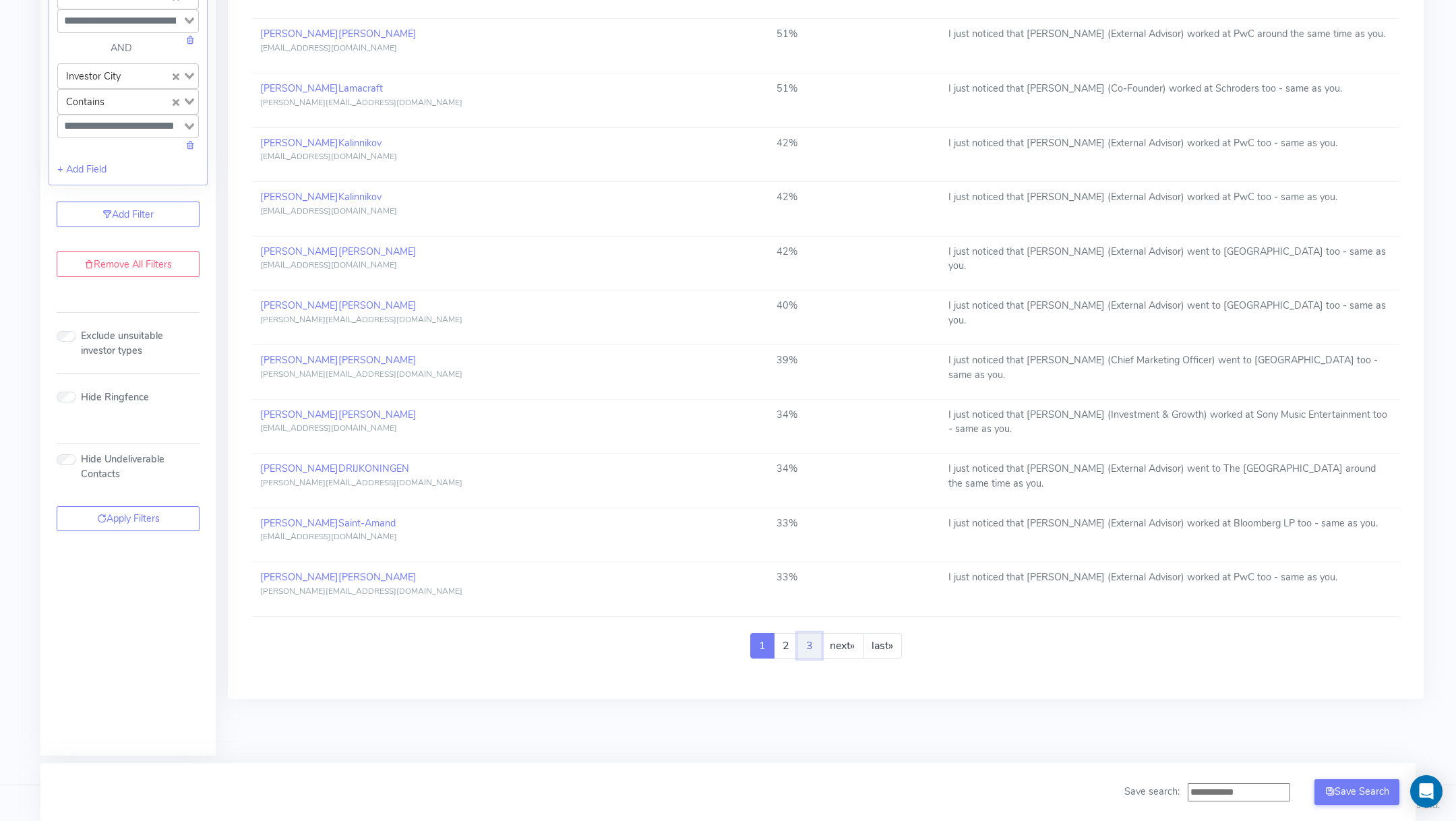
click at [804, 633] on link "3" at bounding box center [809, 646] width 24 height 26
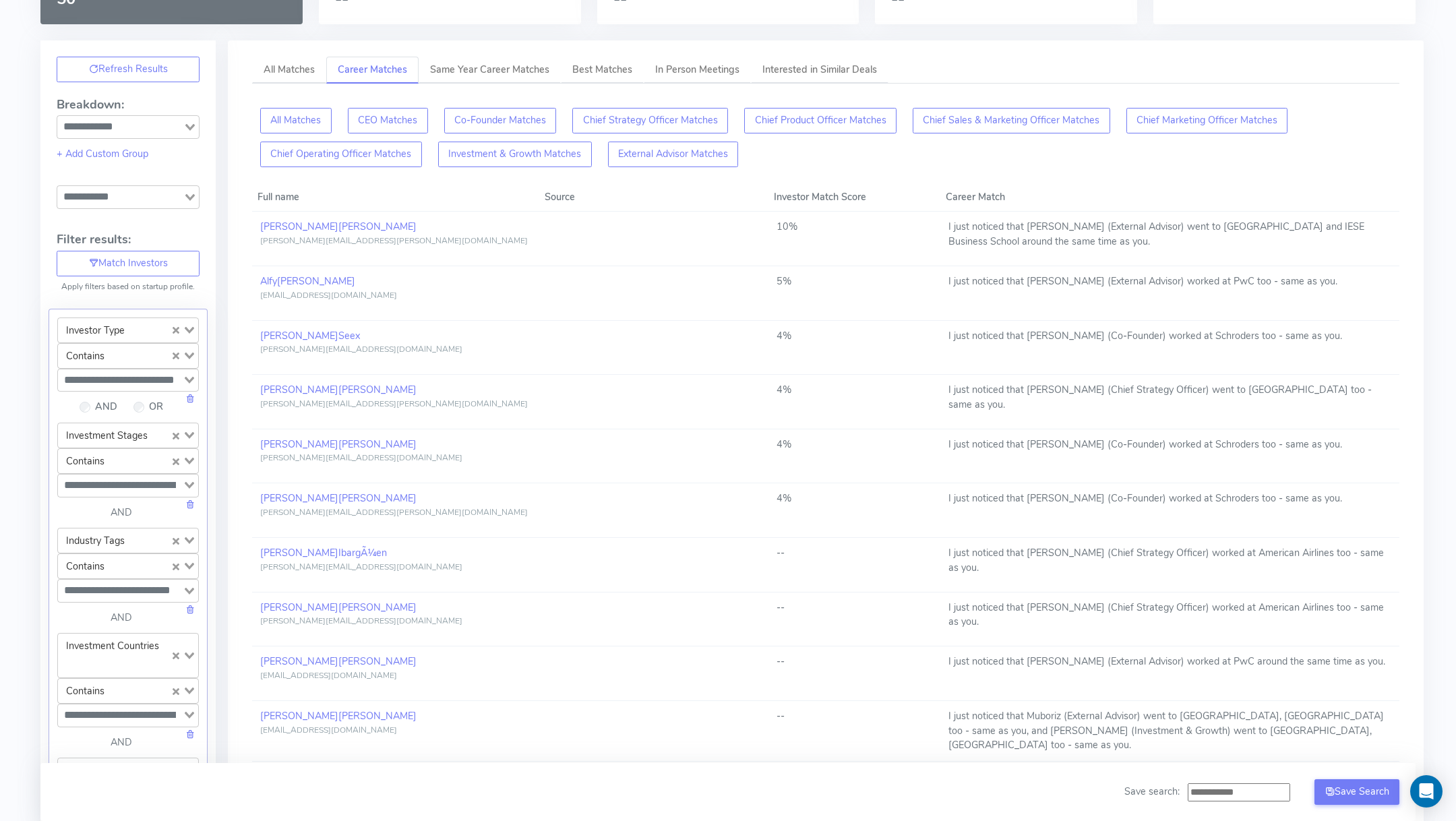
scroll to position [104, 0]
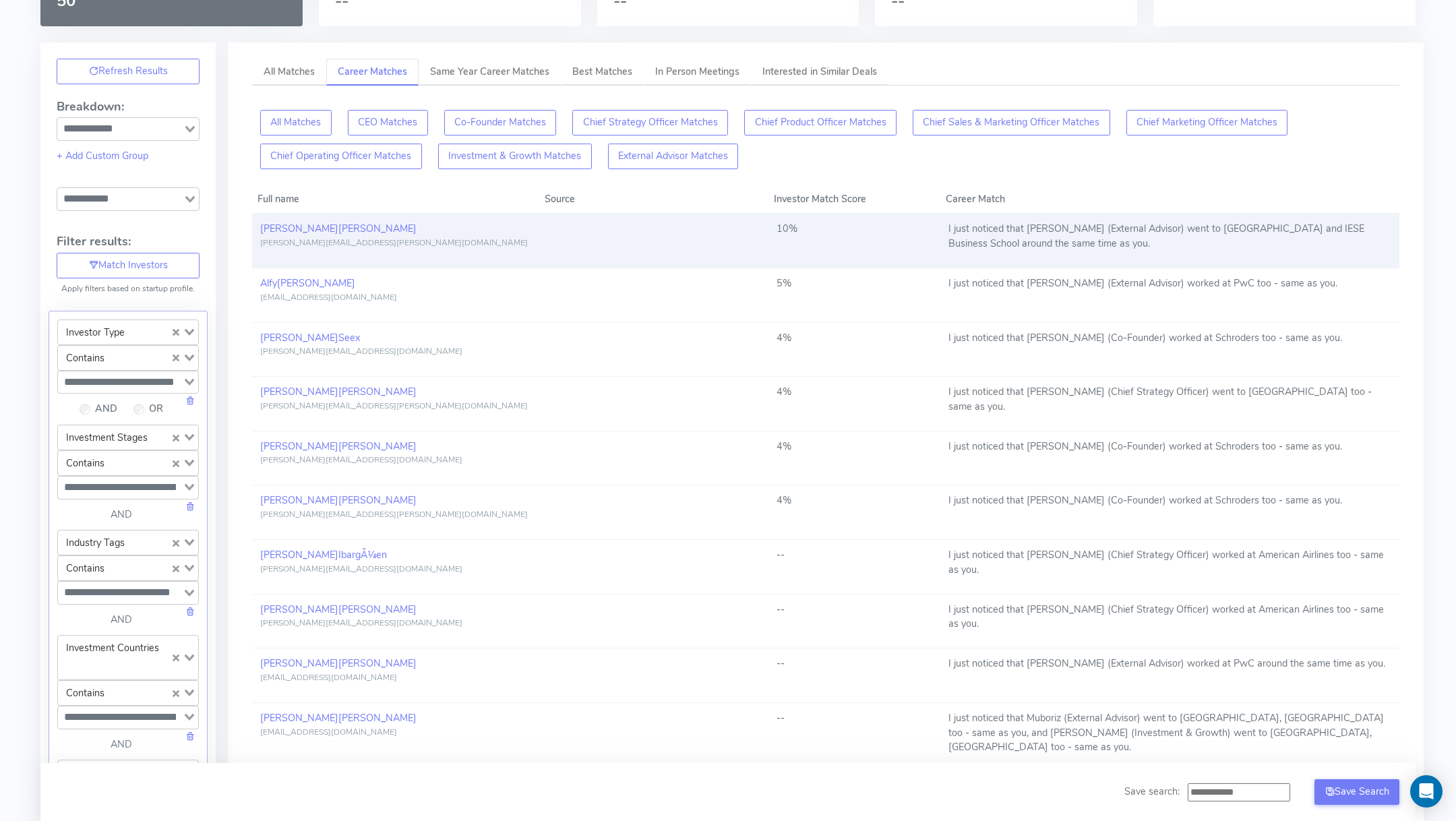
click at [1005, 235] on td "I just noticed that [PERSON_NAME] (External Advisor) went to [GEOGRAPHIC_DATA] …" at bounding box center [1170, 241] width 459 height 55
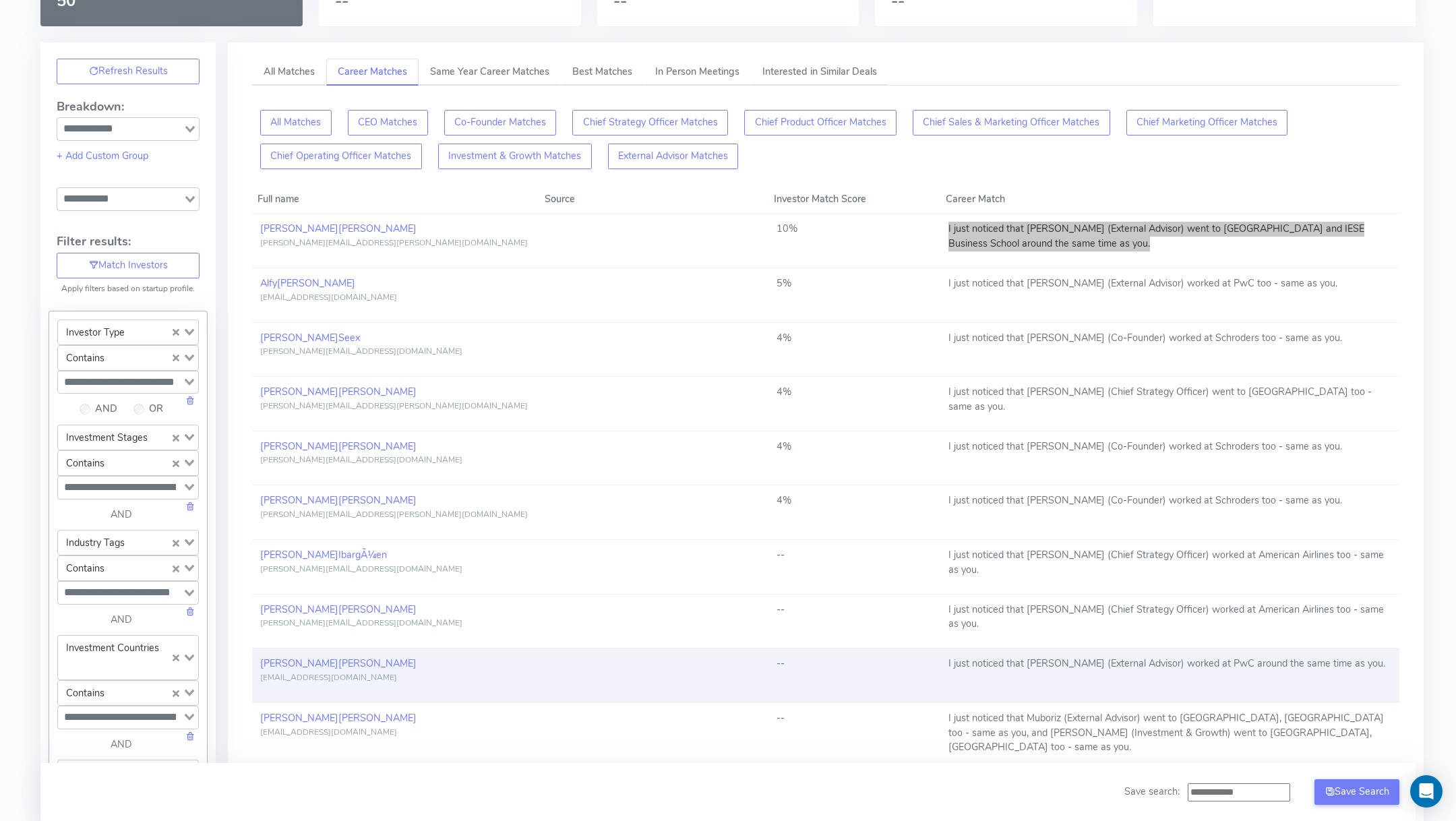
scroll to position [0, 0]
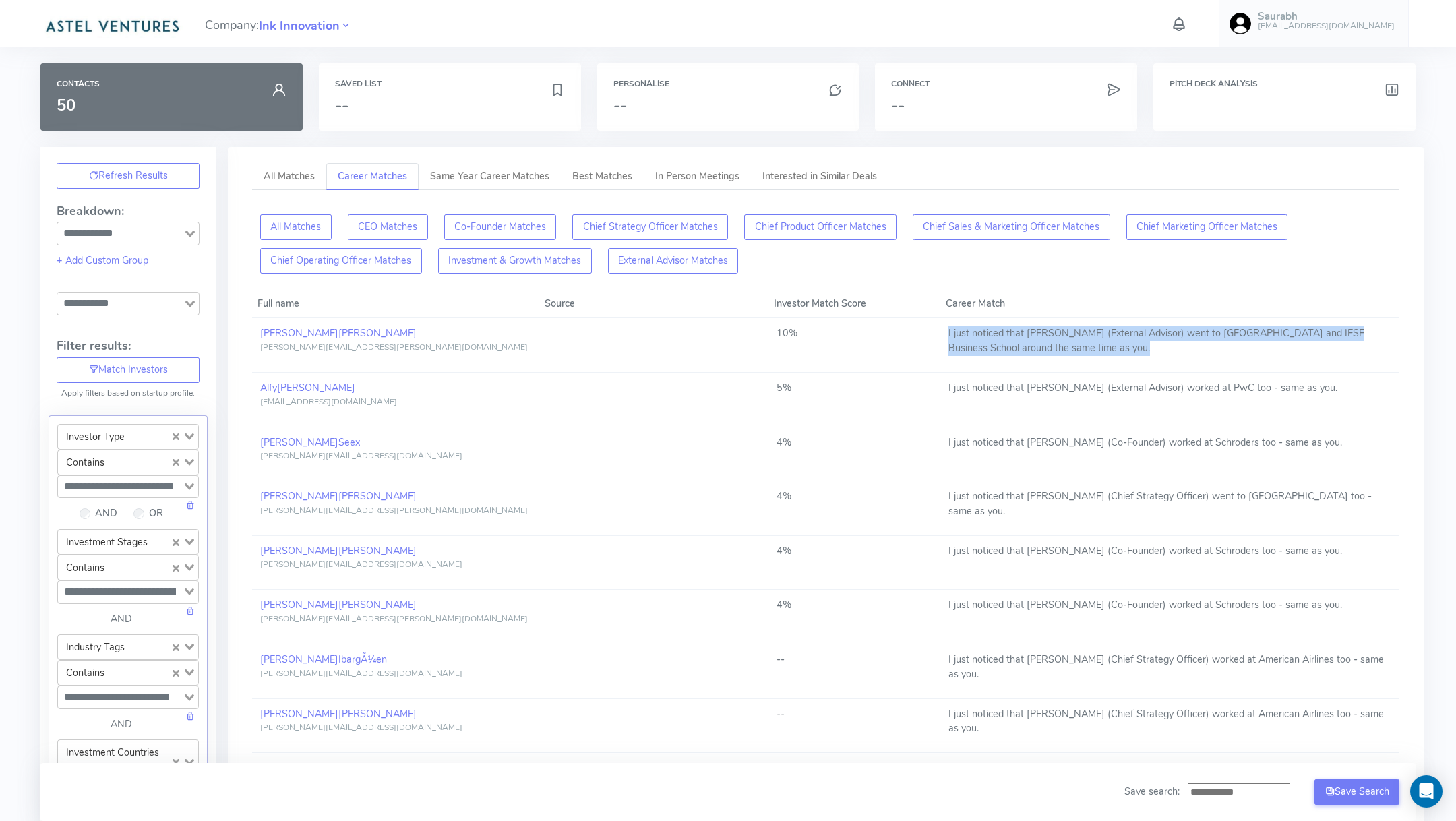
click at [116, 23] on img at bounding box center [112, 25] width 143 height 27
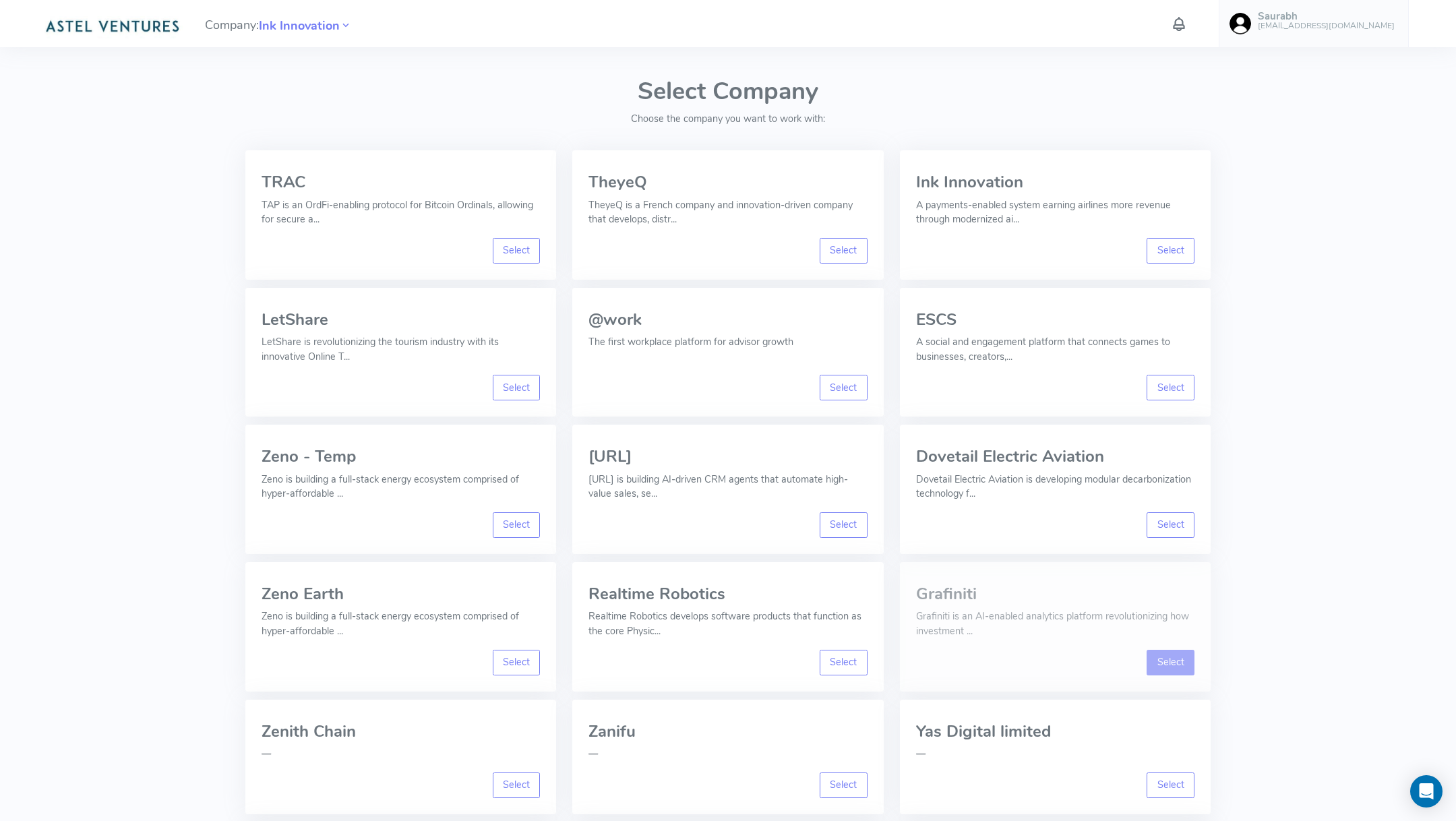
click at [1177, 660] on link "Select" at bounding box center [1170, 662] width 48 height 26
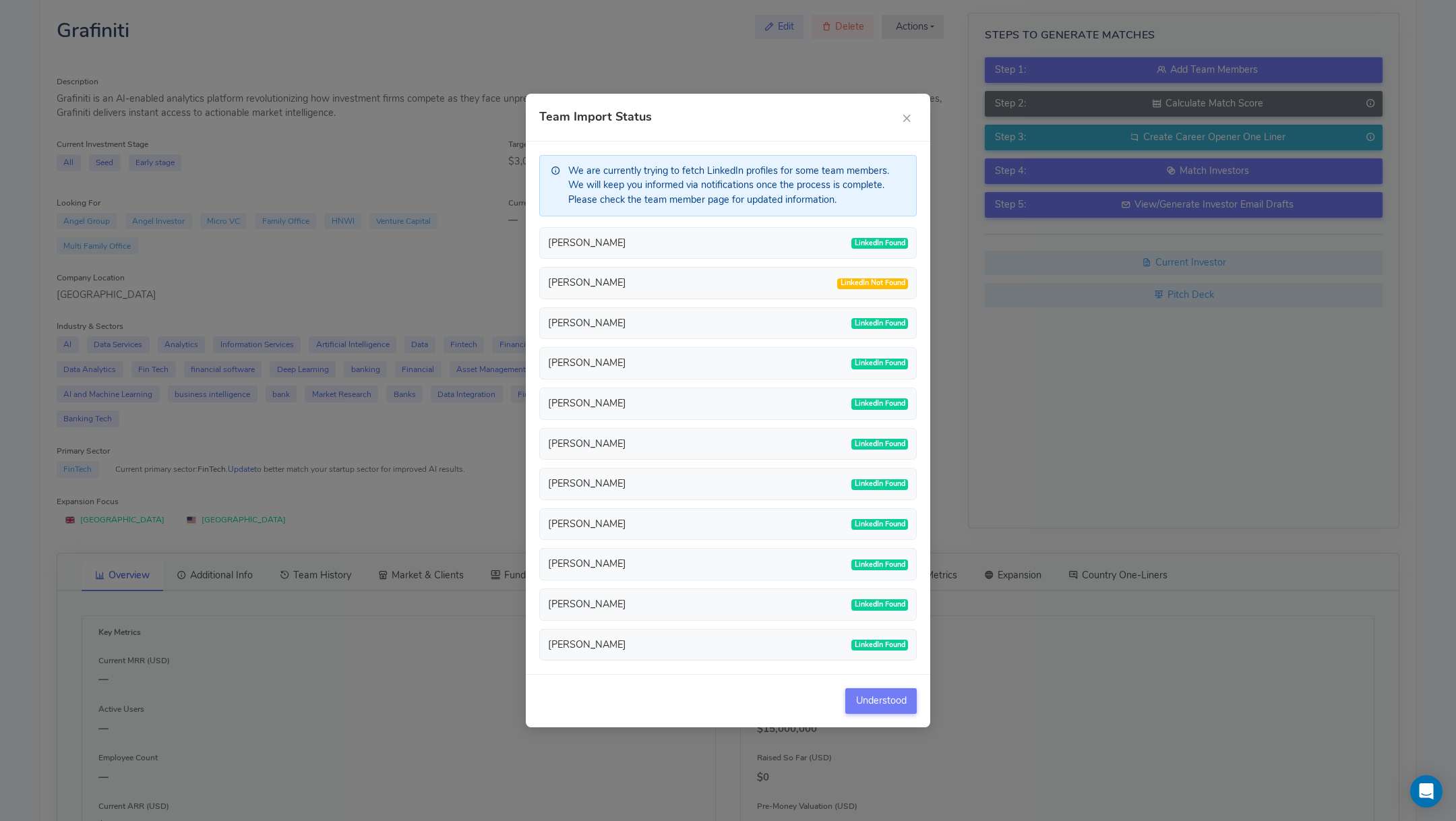
scroll to position [146, 0]
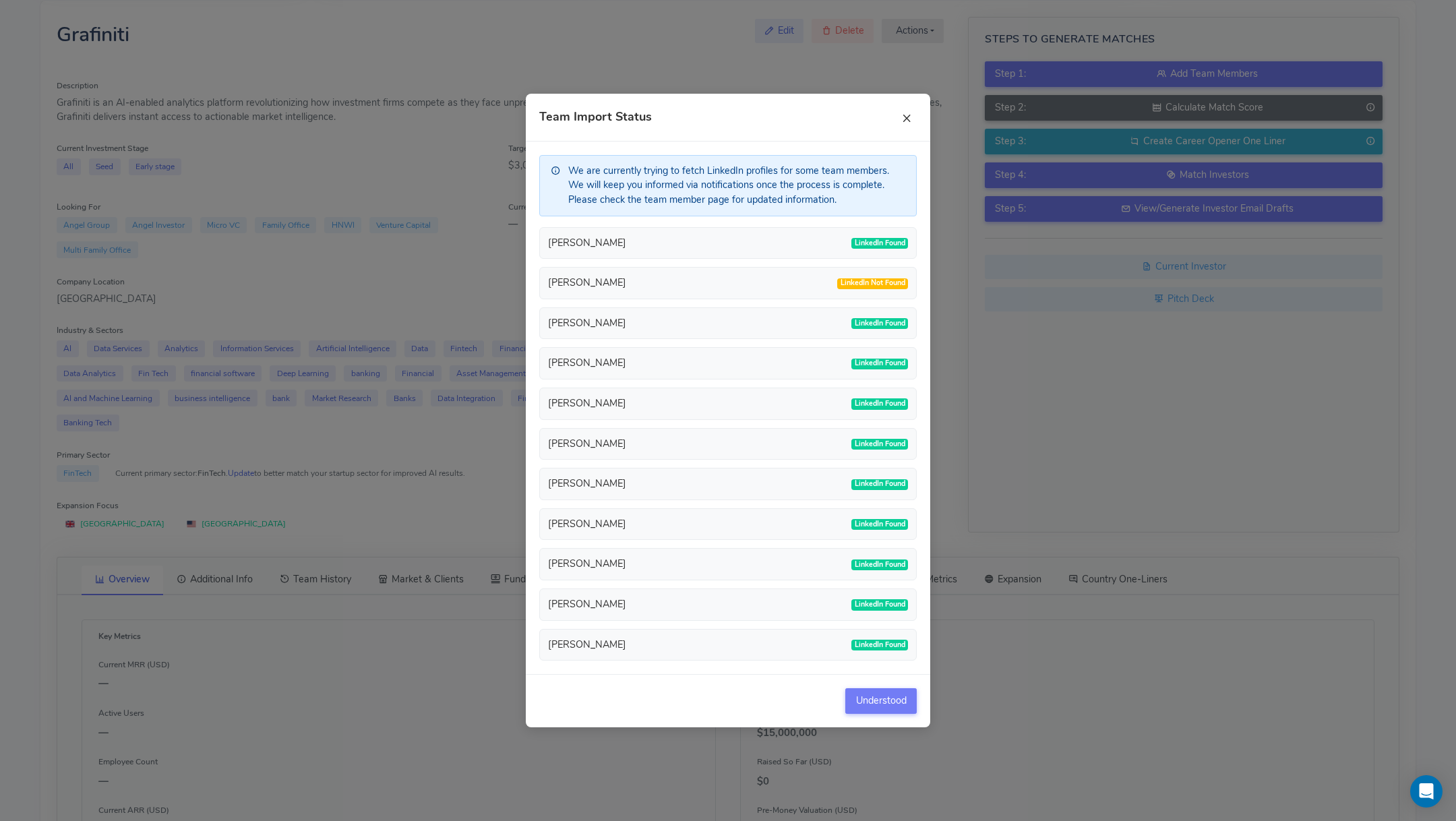
click at [910, 124] on button "×" at bounding box center [906, 117] width 20 height 20
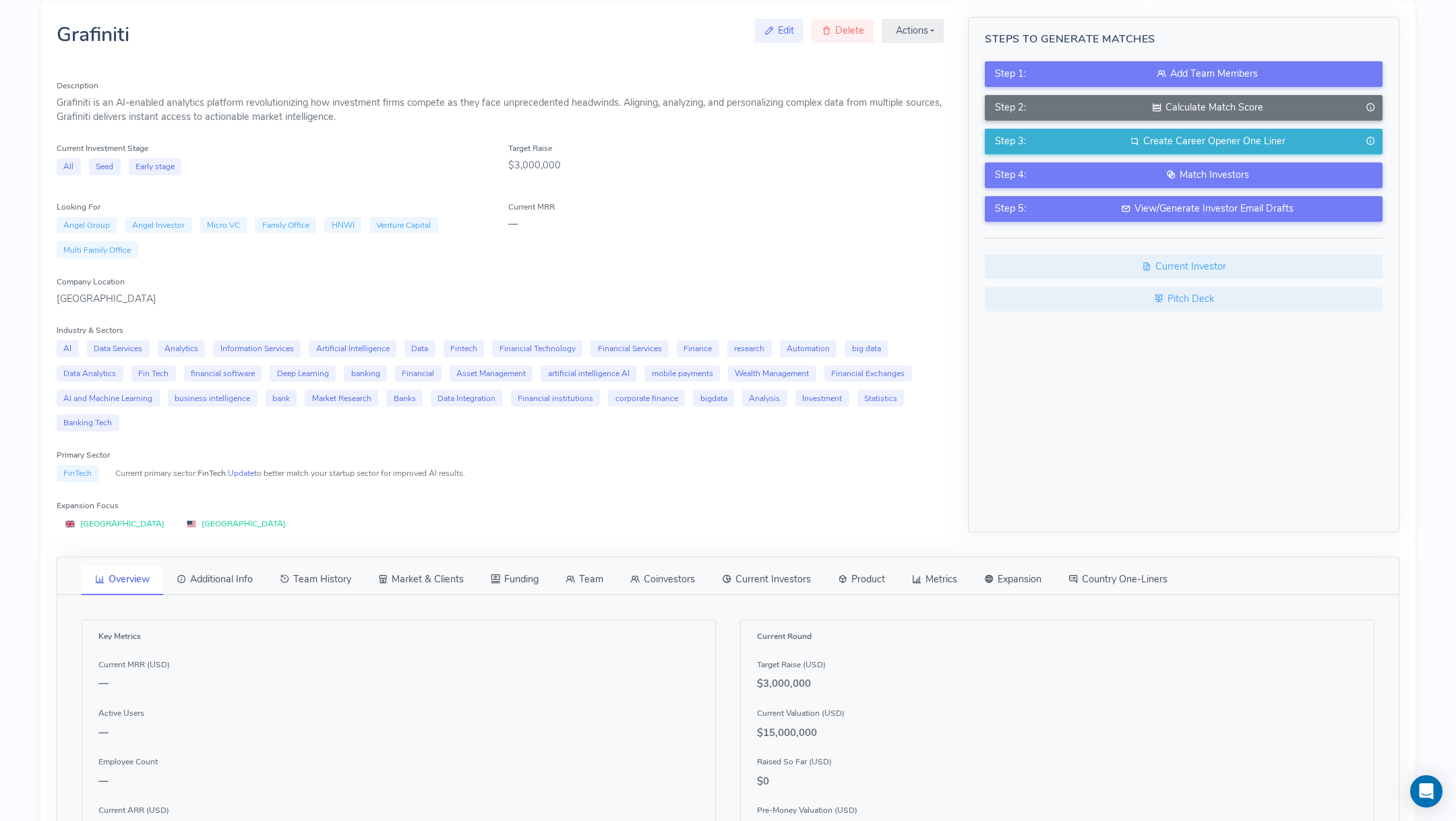
scroll to position [0, 0]
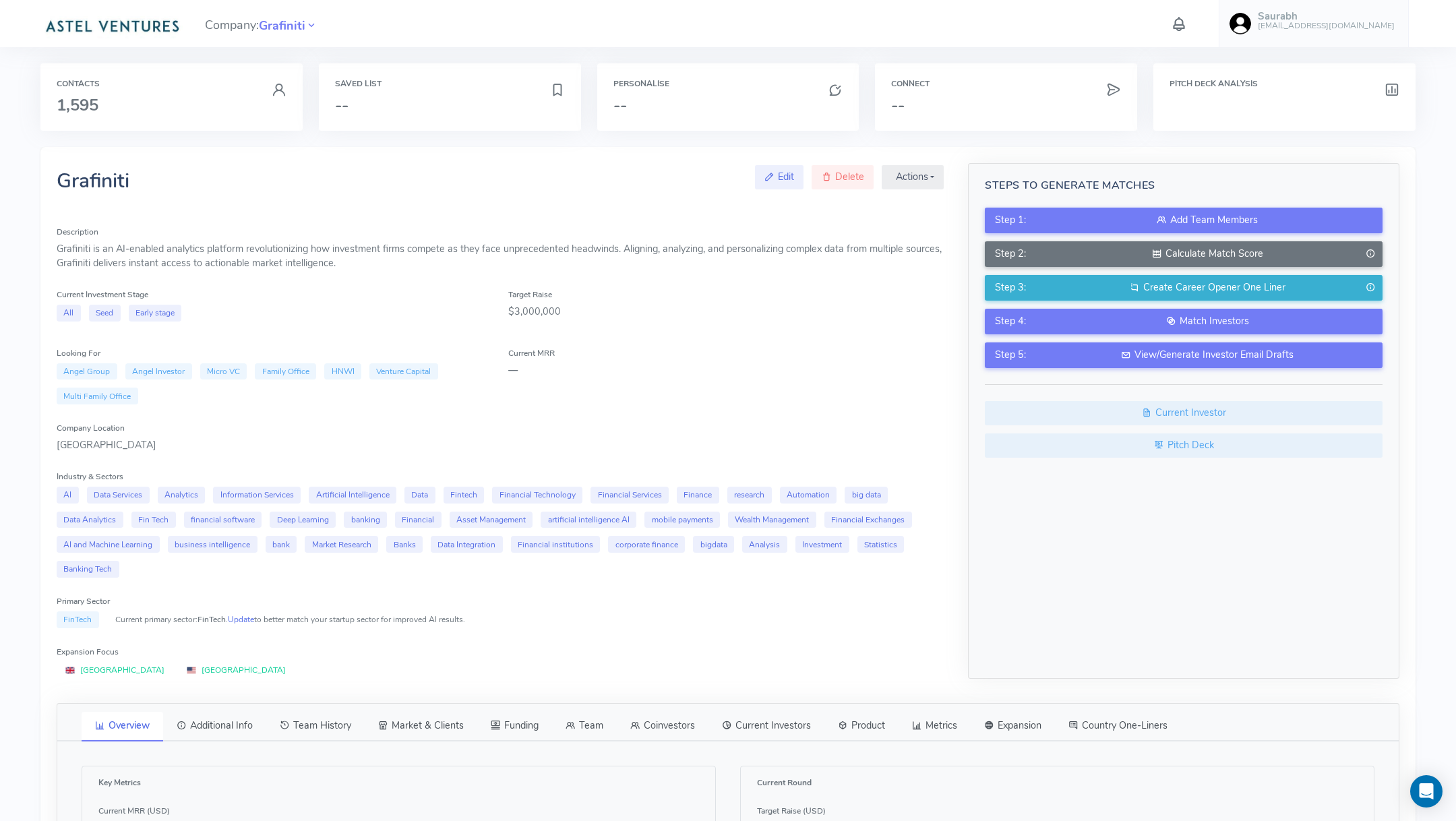
click at [106, 23] on img at bounding box center [112, 25] width 143 height 27
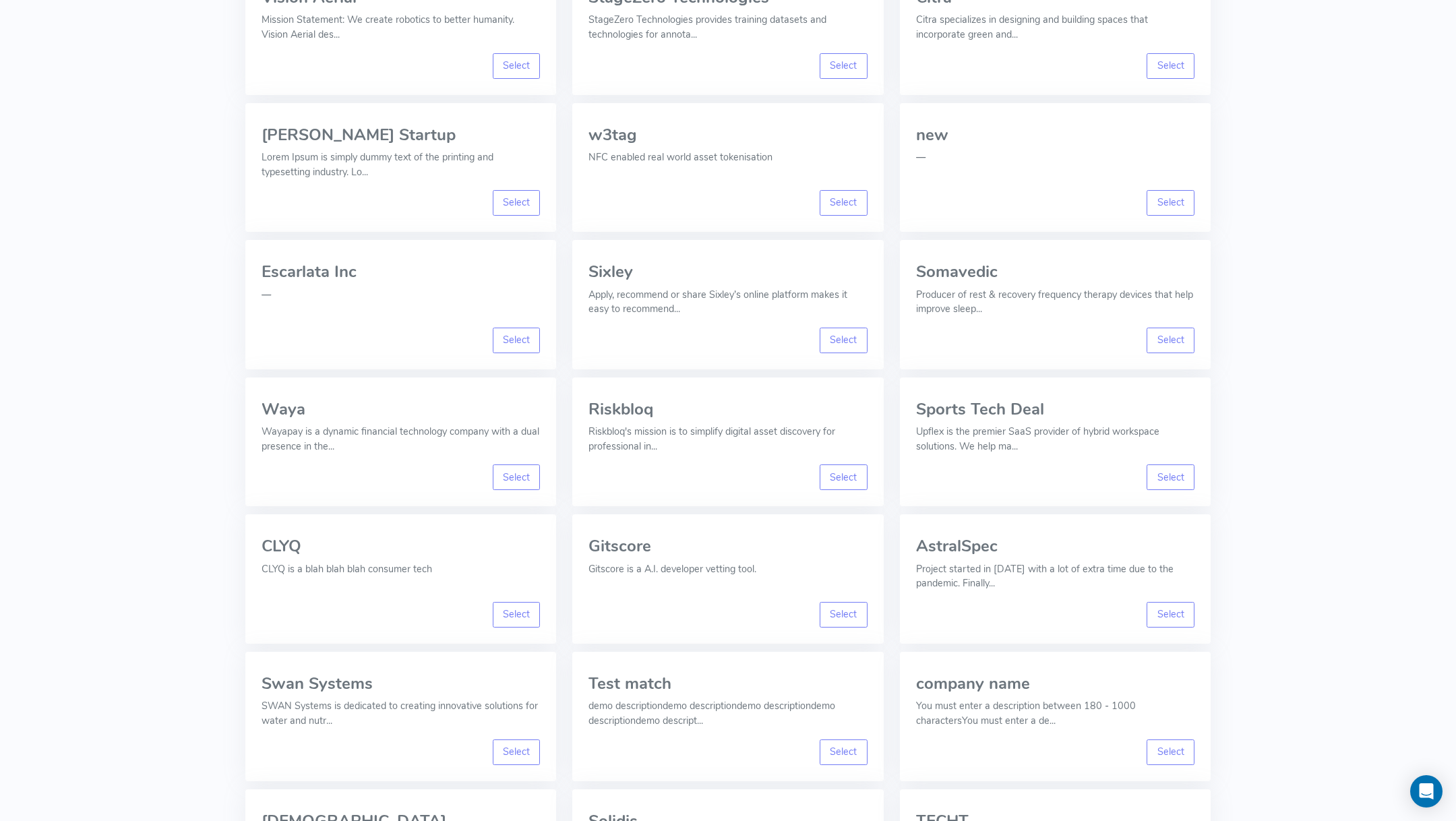
scroll to position [8454, 0]
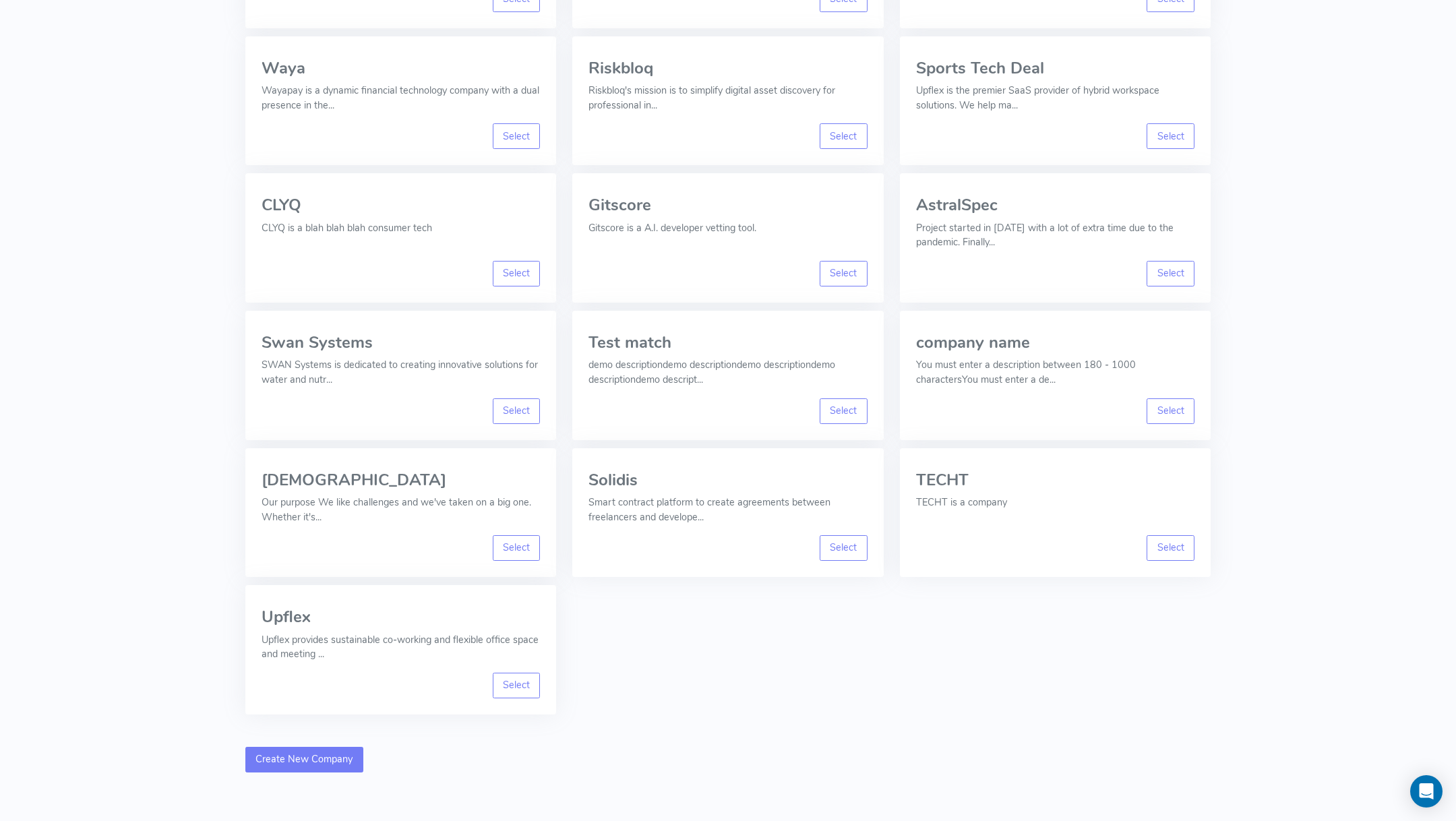
click at [320, 747] on link "Create New Company" at bounding box center [304, 760] width 118 height 26
